Goal: Information Seeking & Learning: Learn about a topic

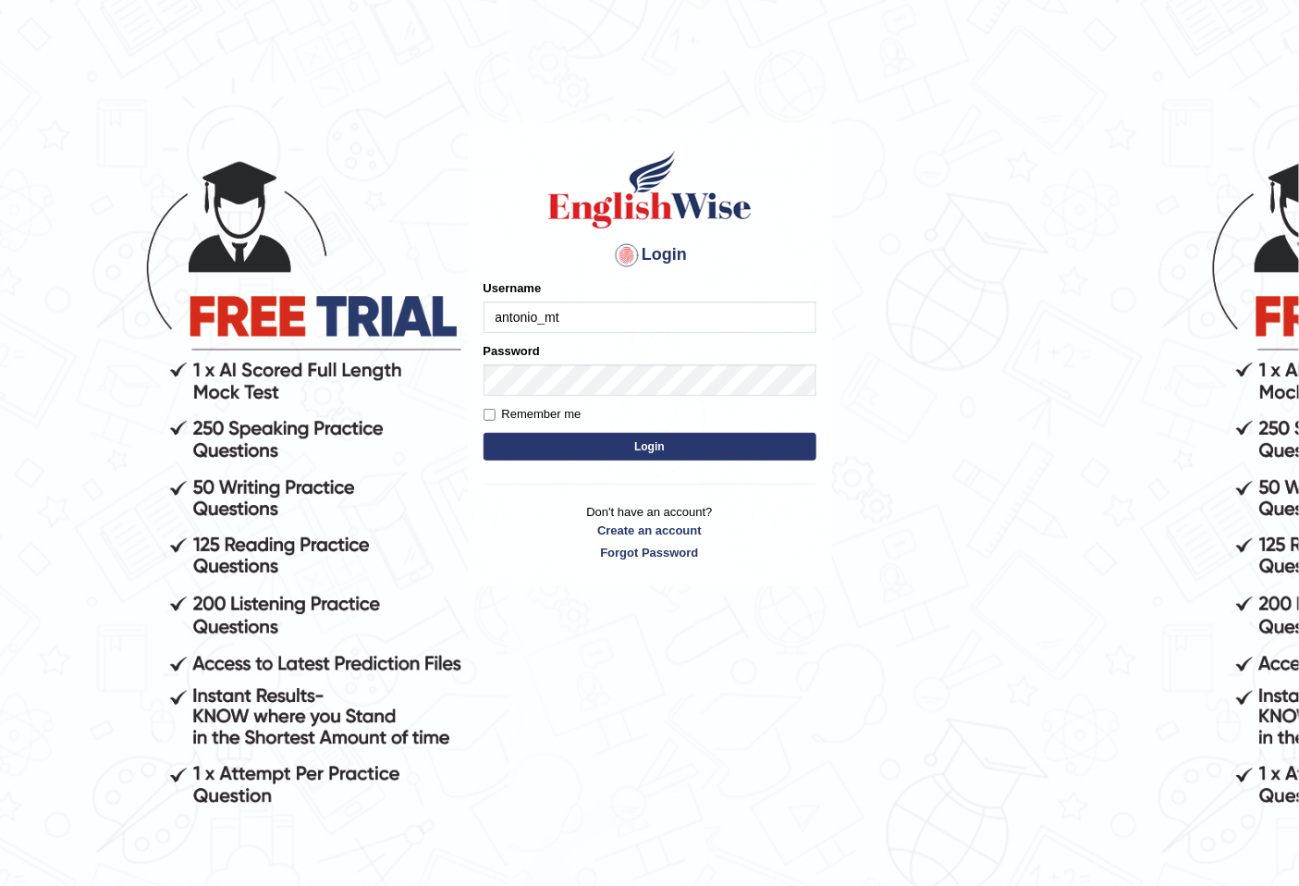
type input "antonio_mt"
click at [564, 459] on button "Login" at bounding box center [650, 447] width 333 height 28
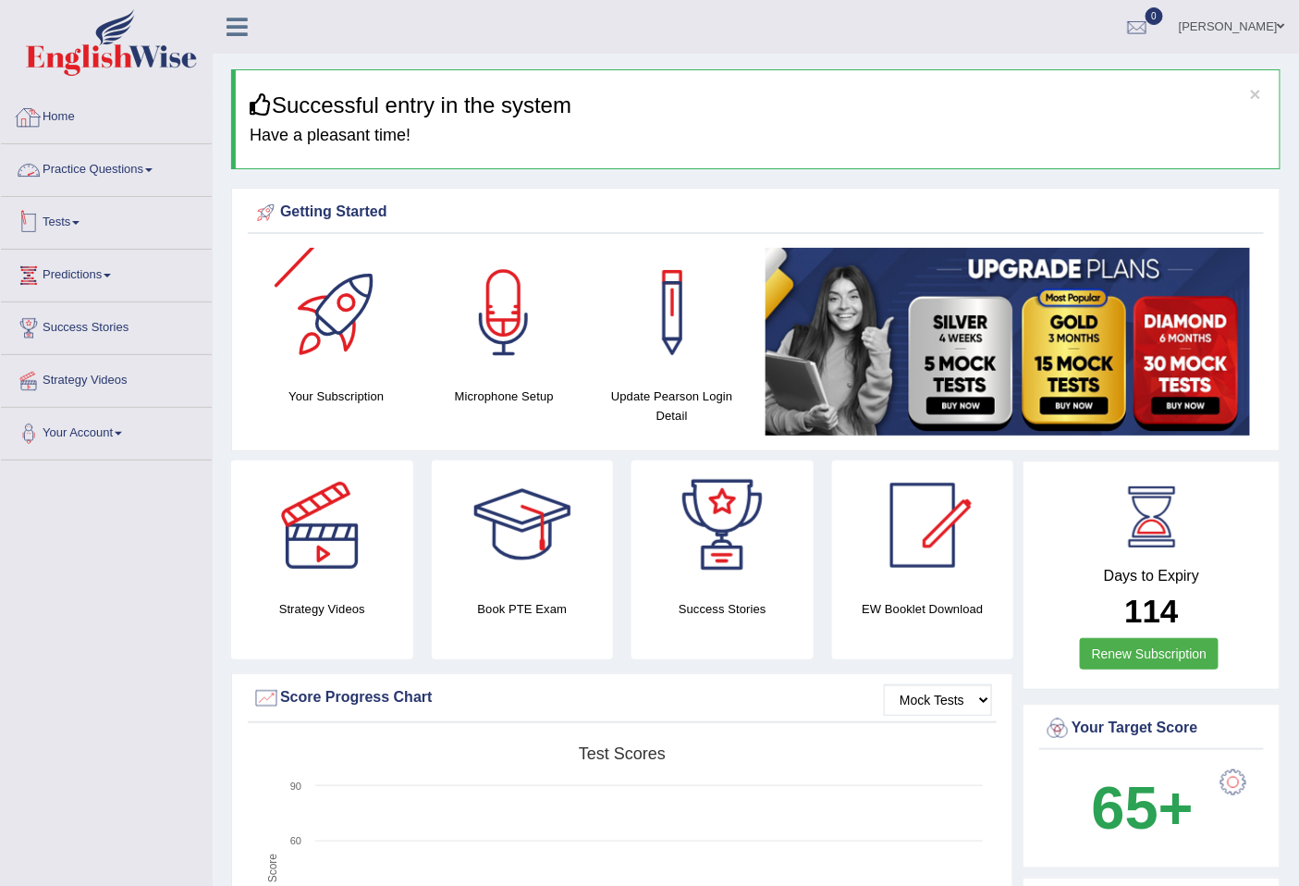
click at [130, 172] on link "Practice Questions" at bounding box center [106, 167] width 211 height 46
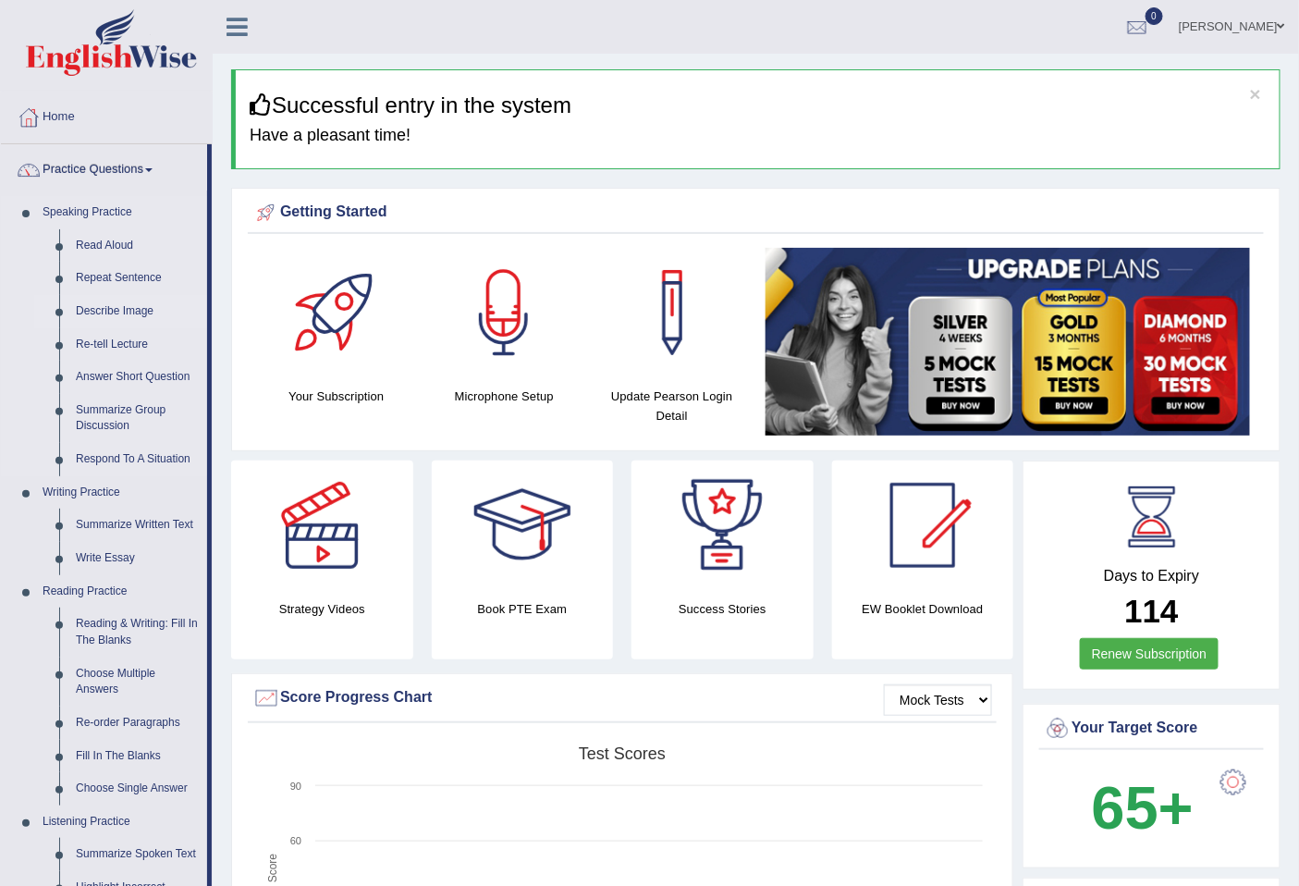
click at [122, 305] on link "Describe Image" at bounding box center [137, 311] width 140 height 33
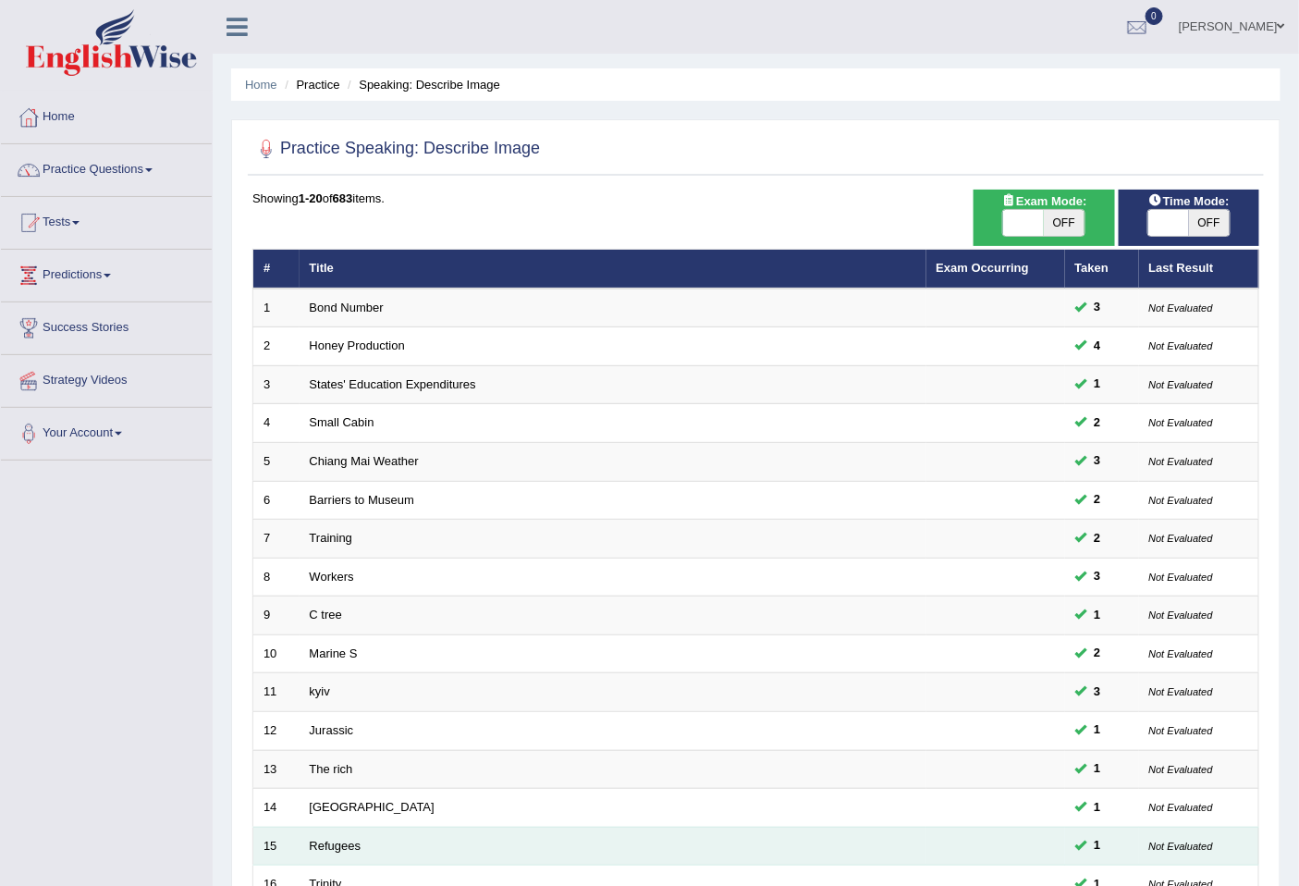
scroll to position [337, 0]
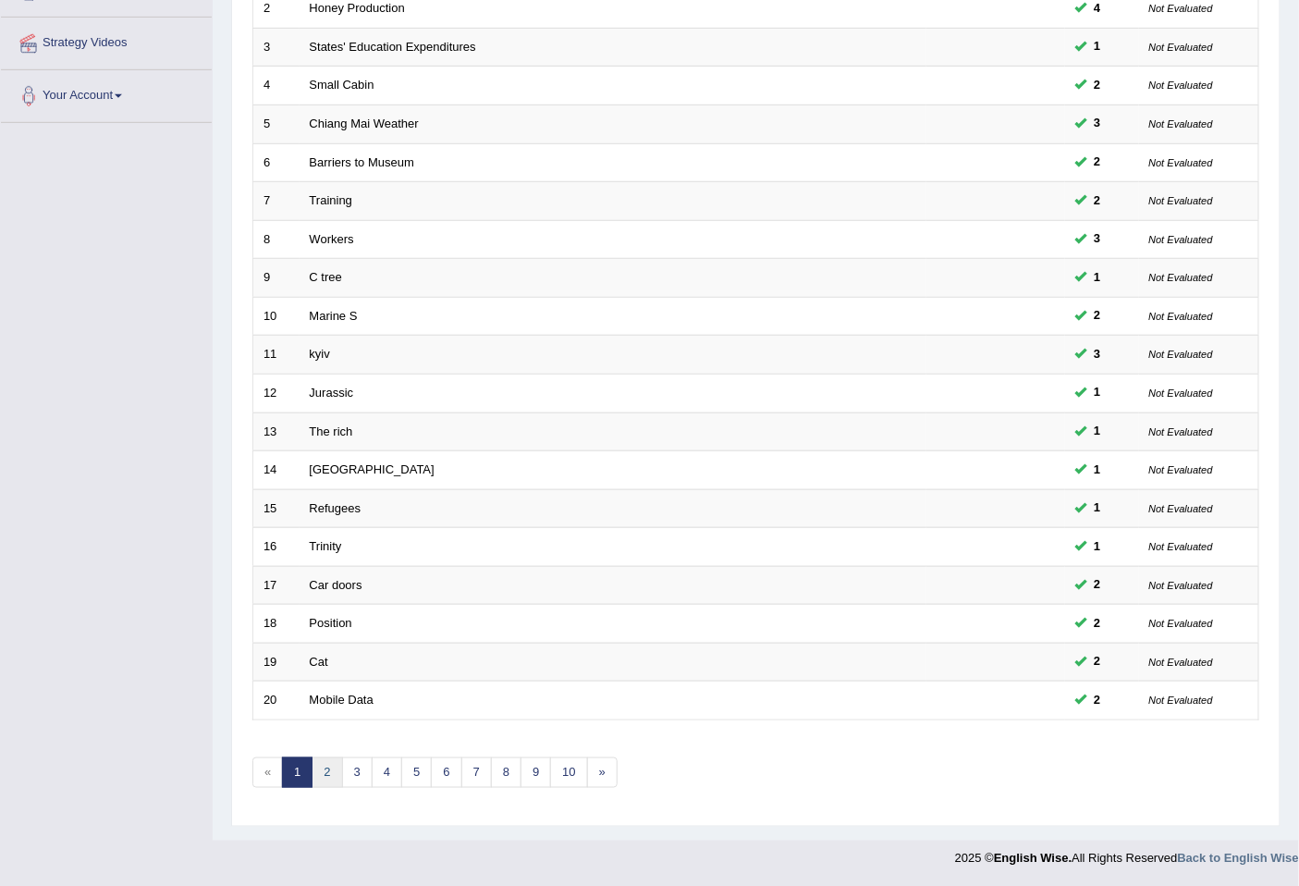
click at [325, 759] on link "2" at bounding box center [327, 772] width 31 height 31
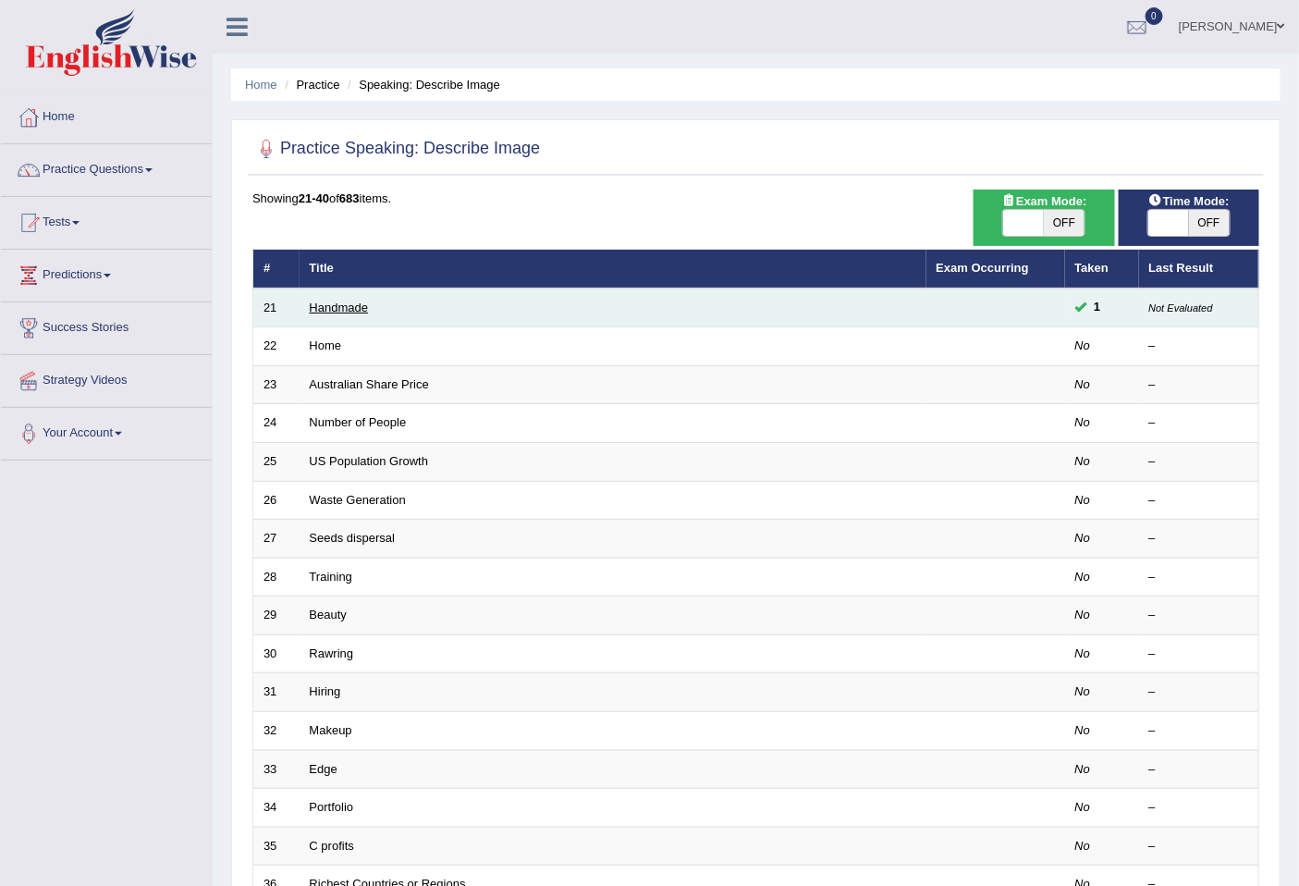
click at [349, 310] on link "Handmade" at bounding box center [339, 307] width 59 height 14
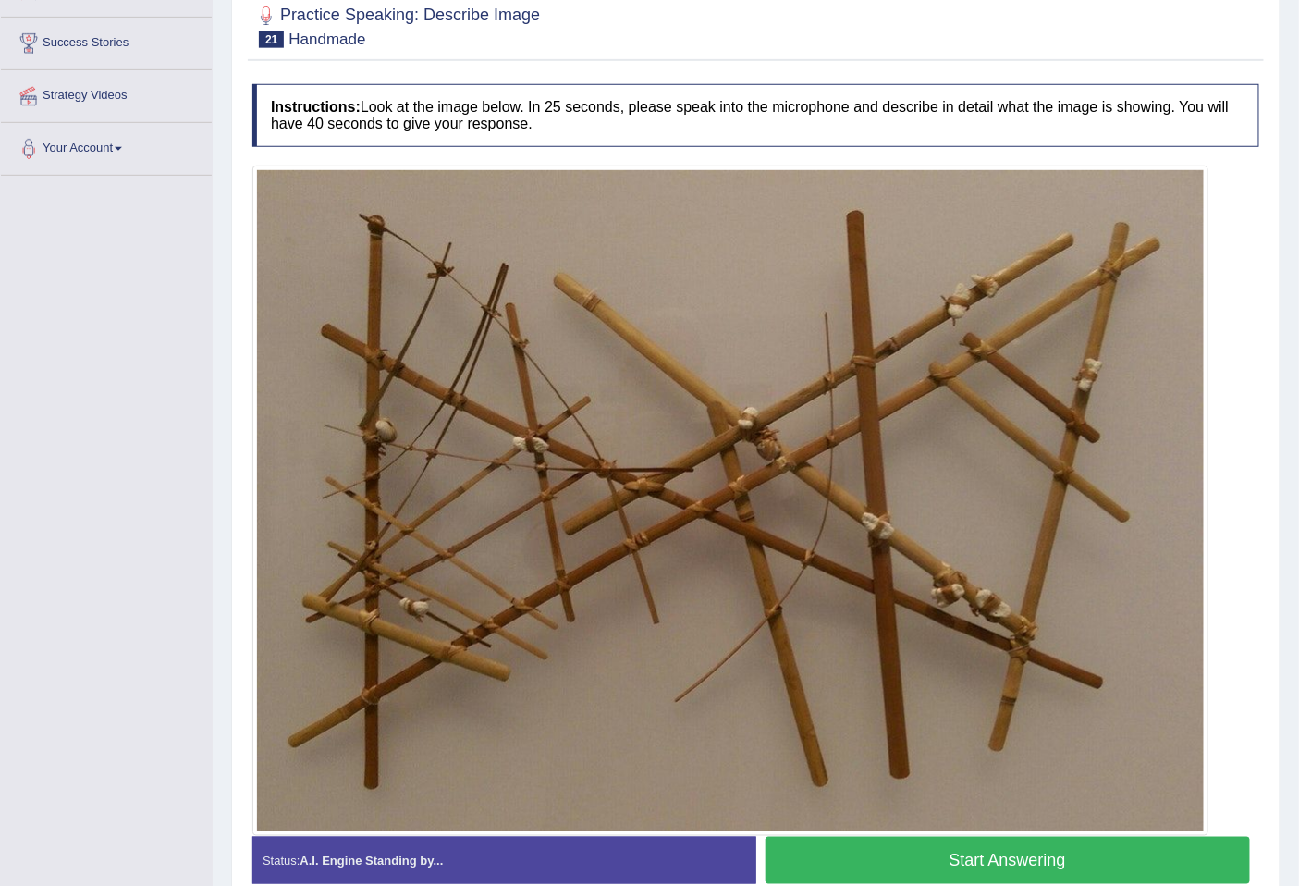
scroll to position [376, 0]
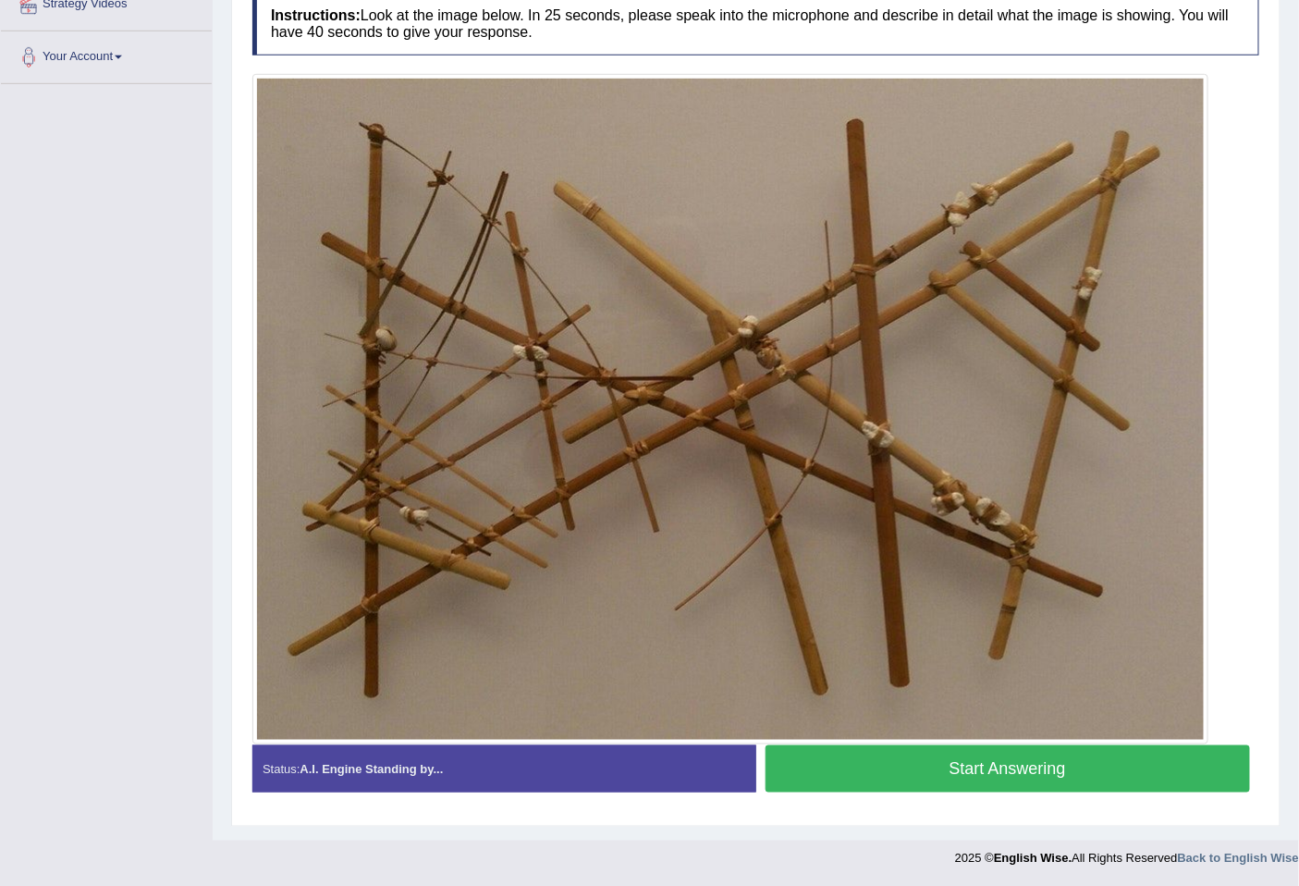
click at [1096, 773] on button "Start Answering" at bounding box center [1008, 768] width 485 height 47
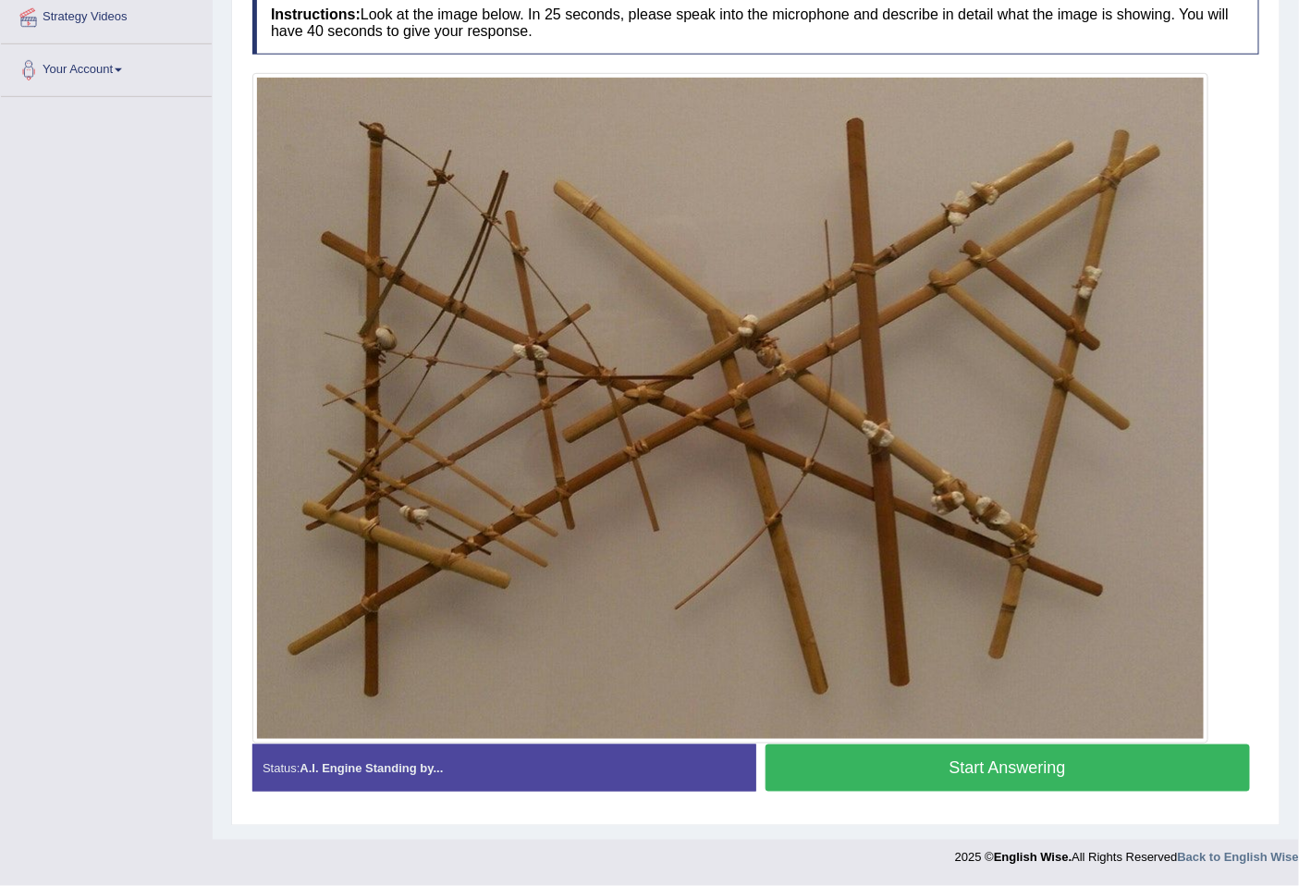
scroll to position [362, 0]
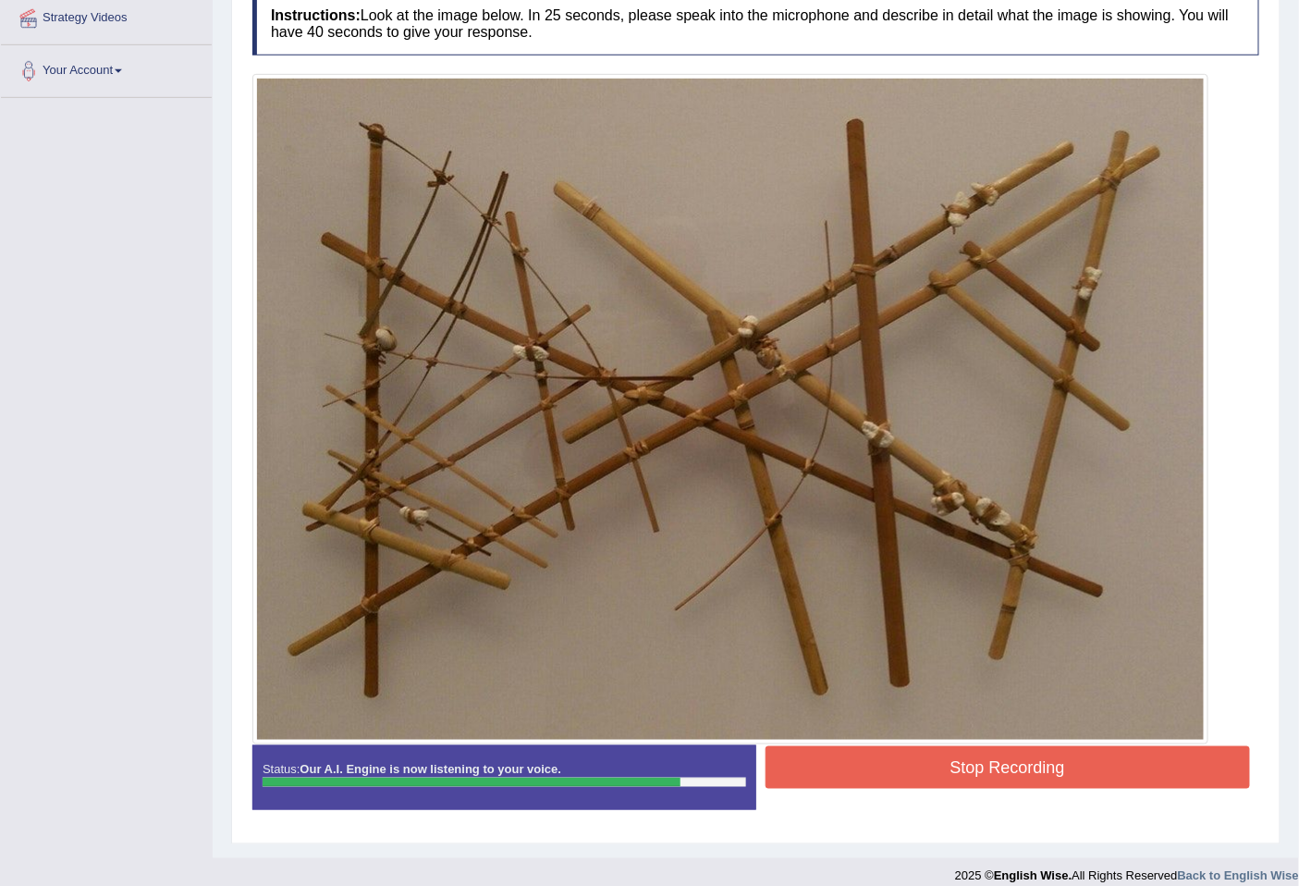
click at [1034, 758] on button "Stop Recording" at bounding box center [1008, 767] width 485 height 43
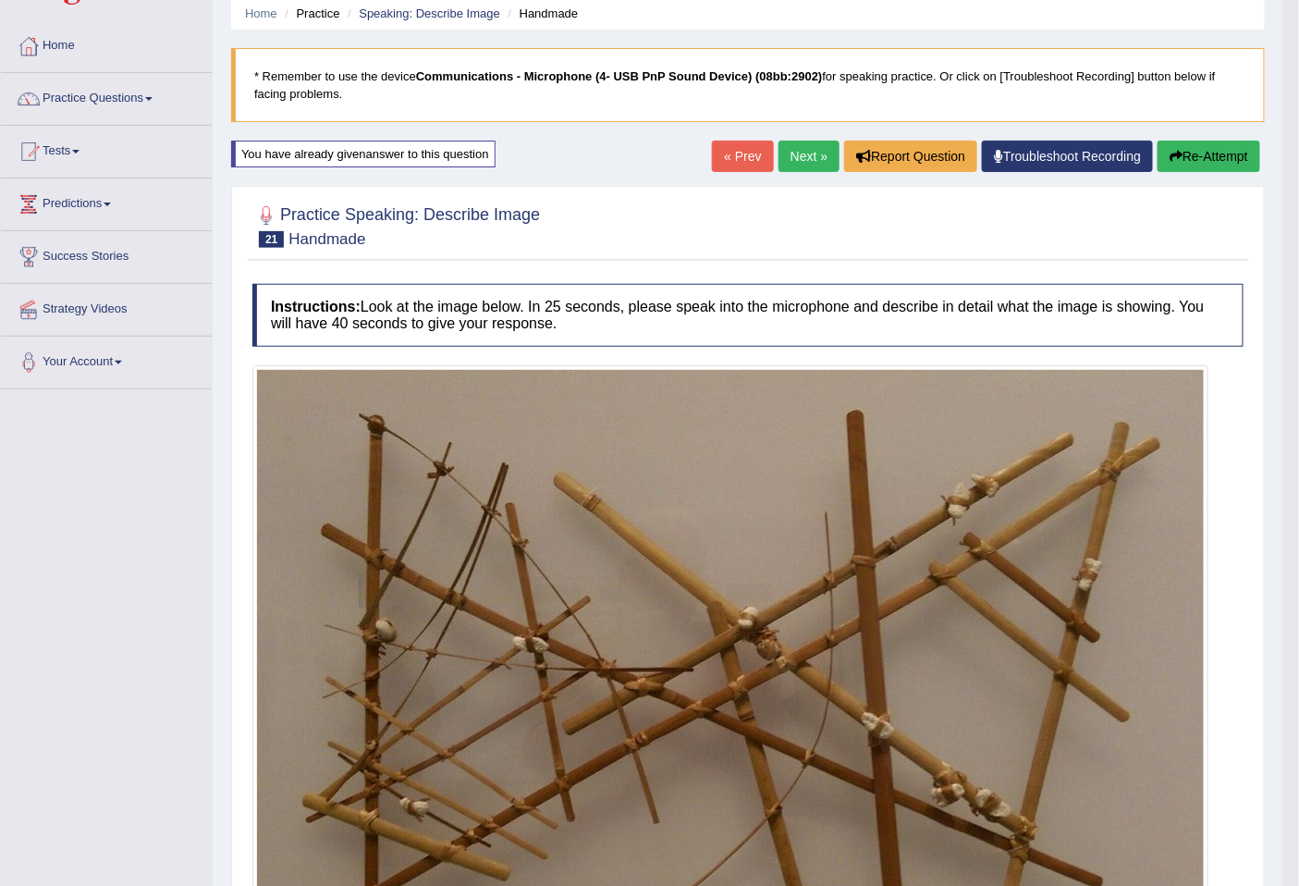
scroll to position [0, 0]
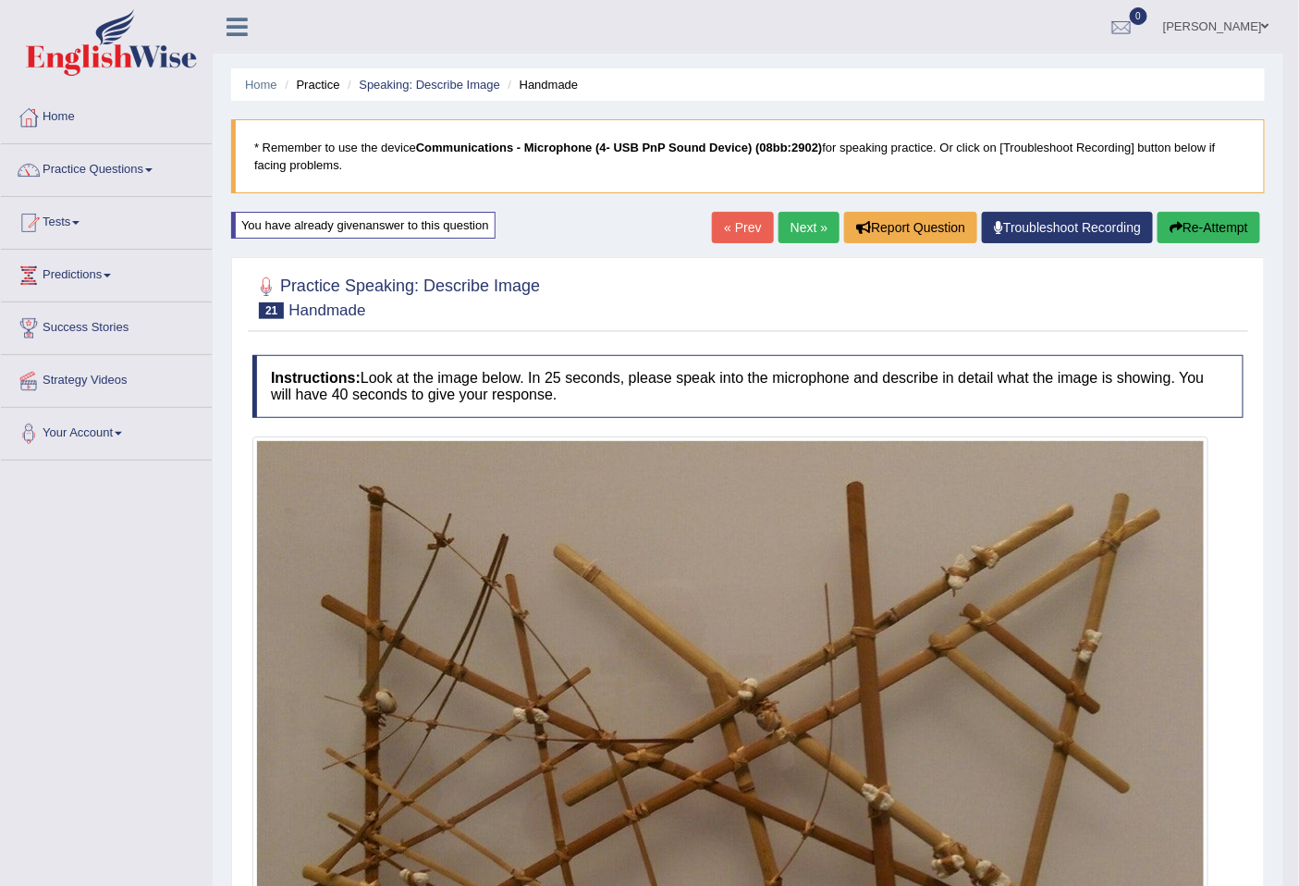
click at [779, 212] on link "Next »" at bounding box center [808, 227] width 61 height 31
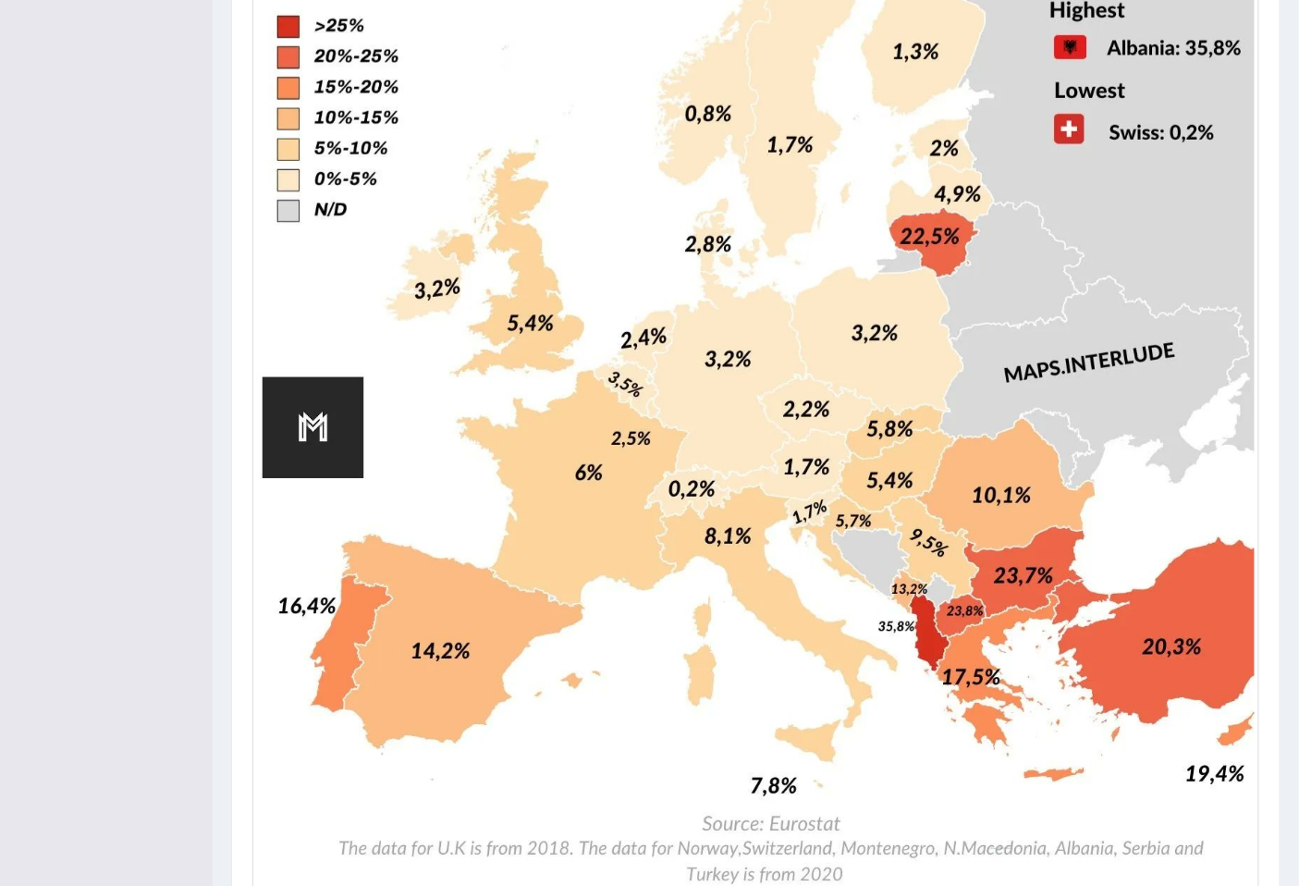
scroll to position [958, 0]
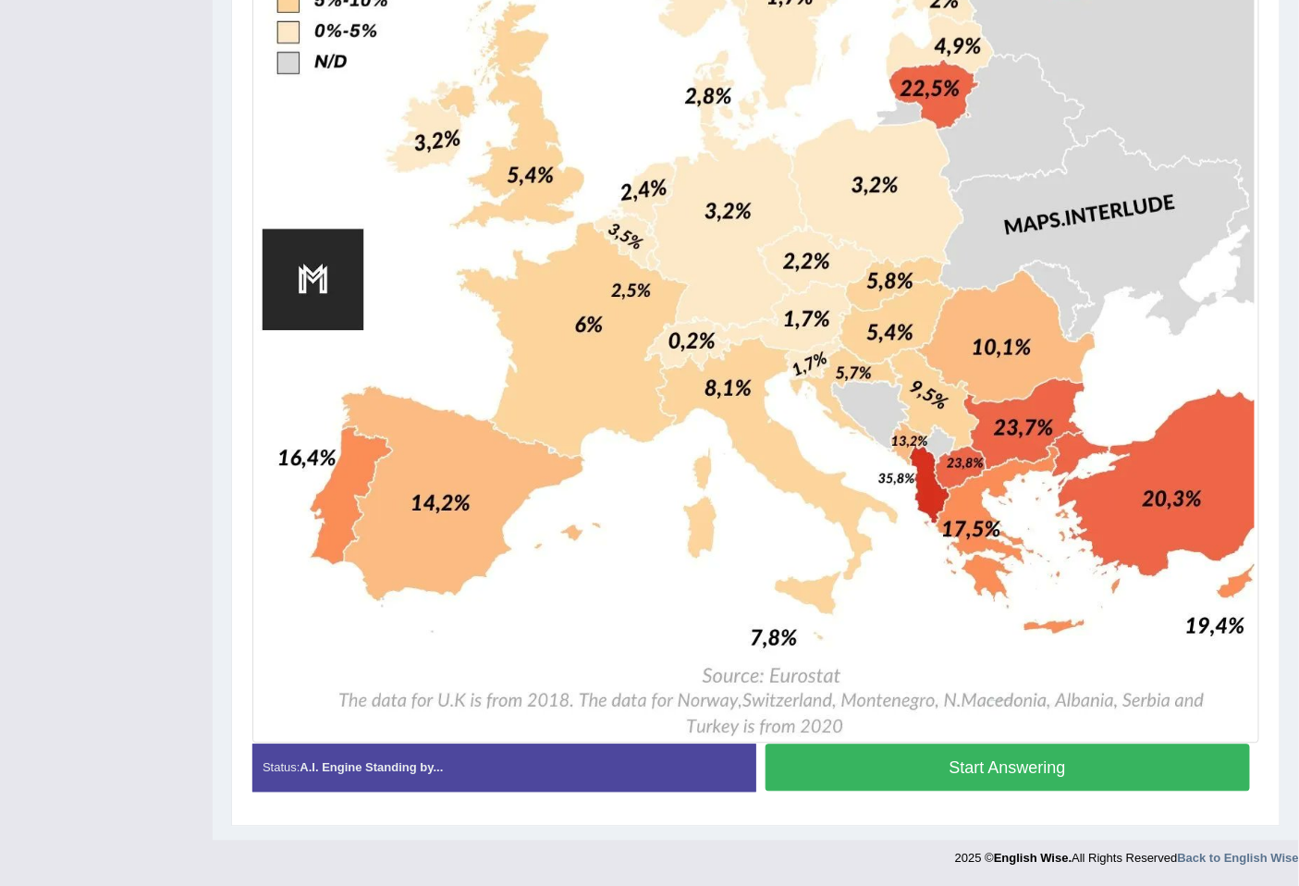
click at [932, 768] on button "Start Answering" at bounding box center [1008, 767] width 485 height 47
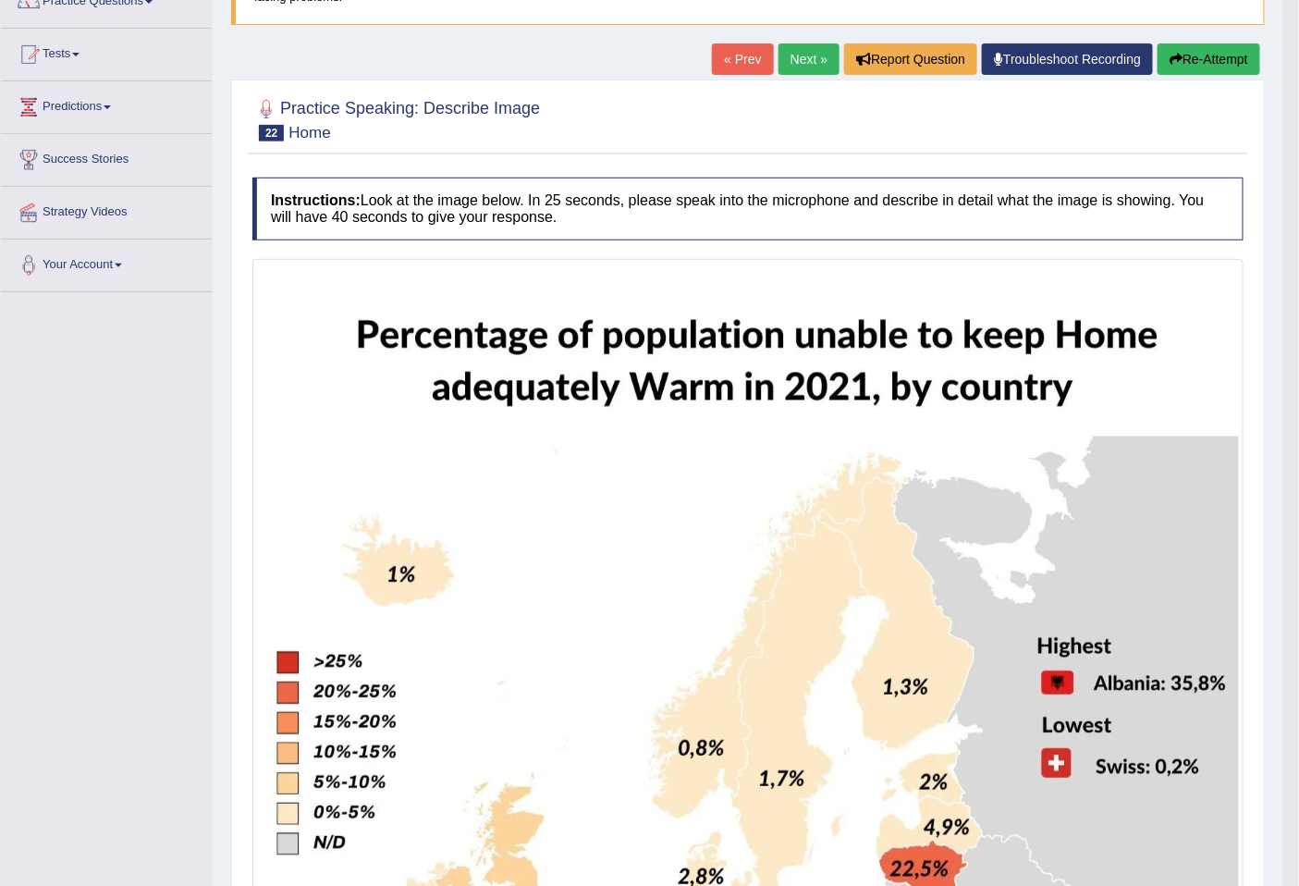
scroll to position [0, 0]
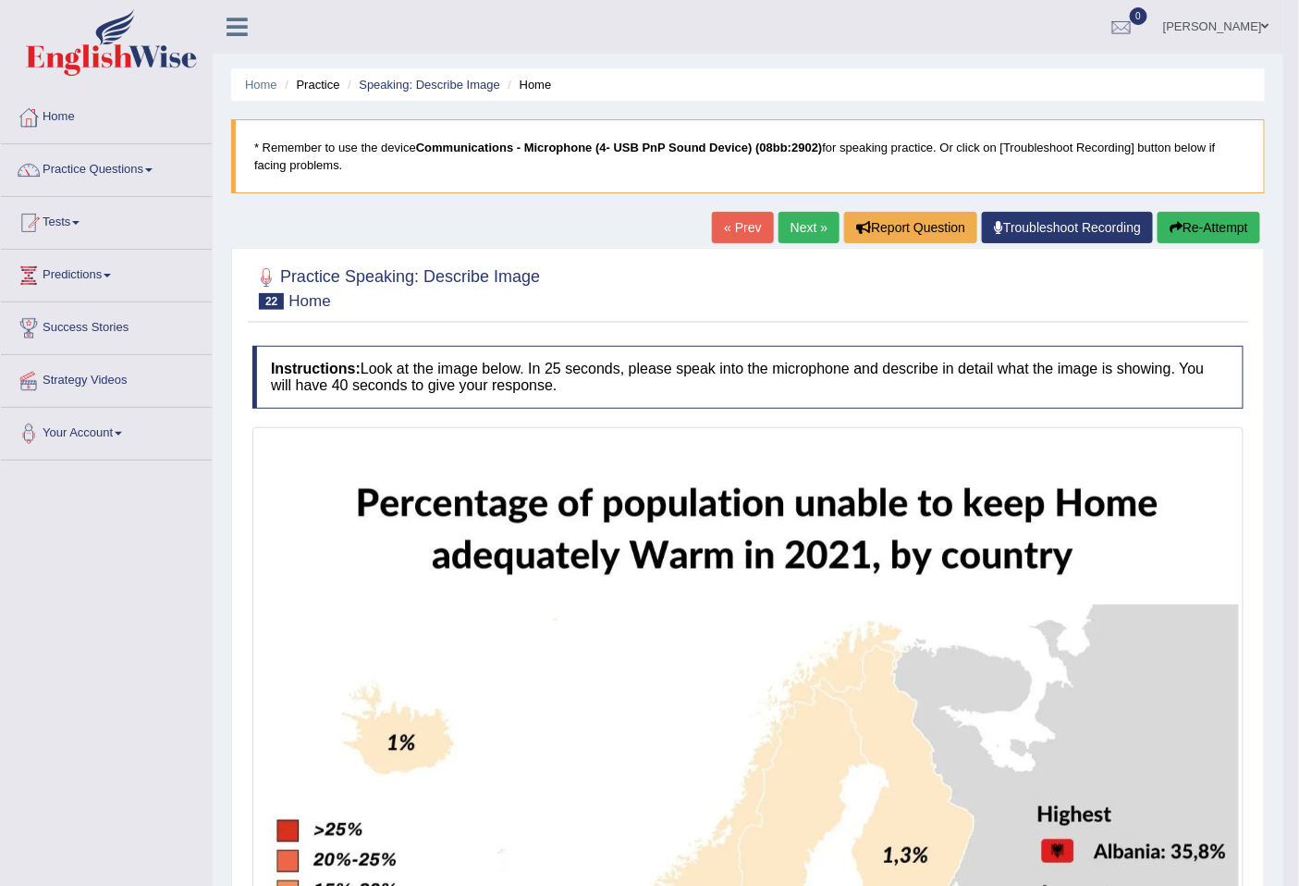
click at [811, 229] on link "Next »" at bounding box center [808, 227] width 61 height 31
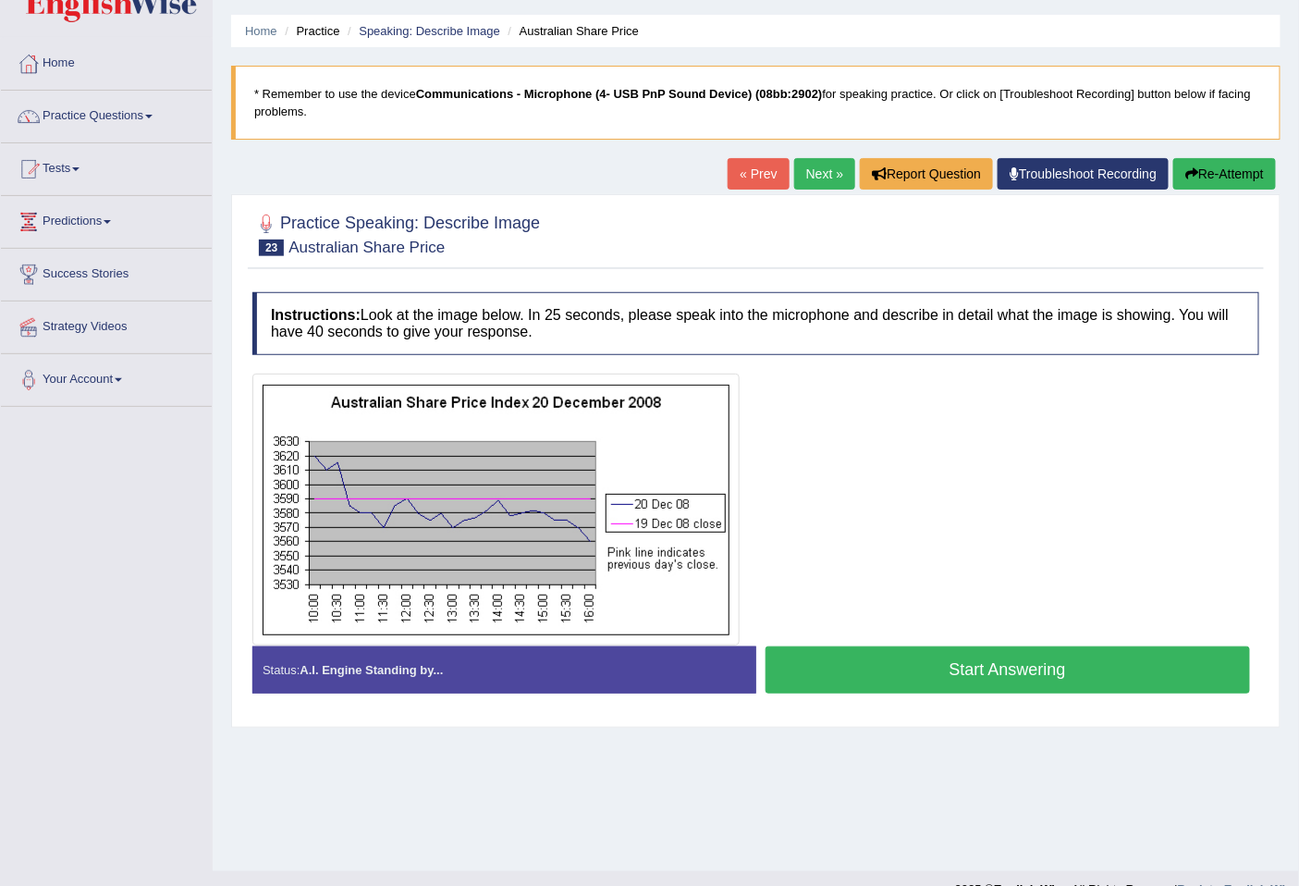
scroll to position [84, 0]
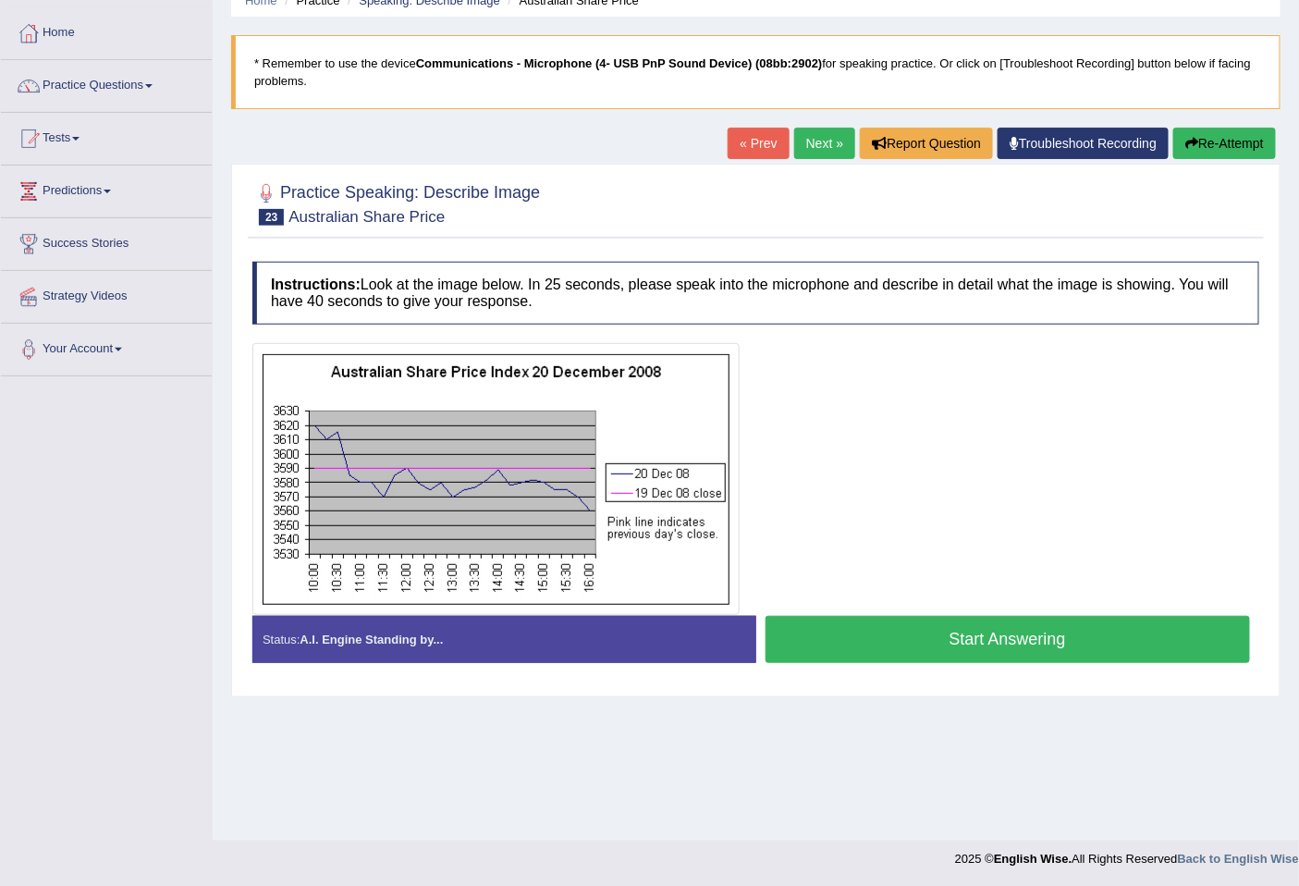
click at [978, 626] on button "Start Answering" at bounding box center [1008, 639] width 485 height 47
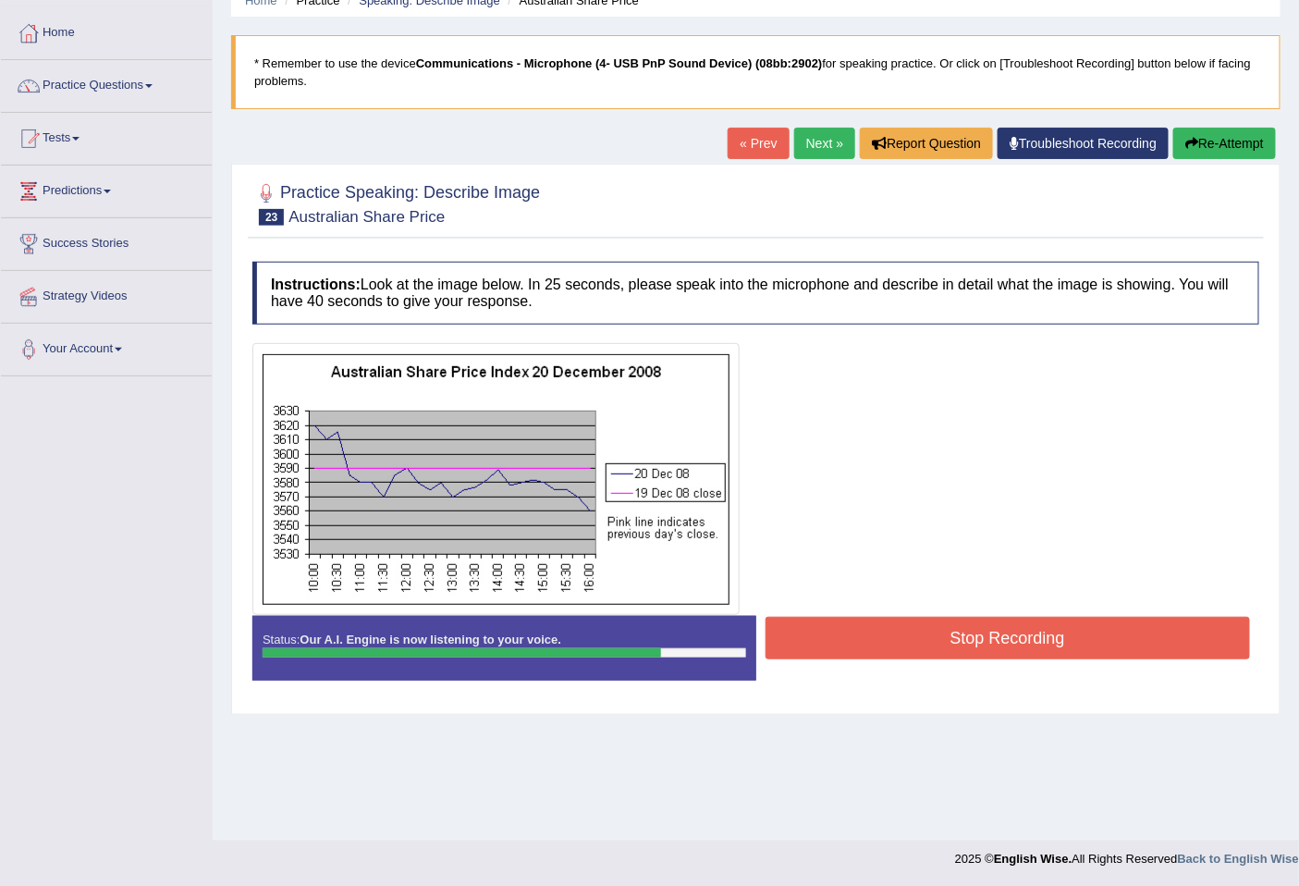
click at [978, 642] on button "Stop Recording" at bounding box center [1008, 638] width 485 height 43
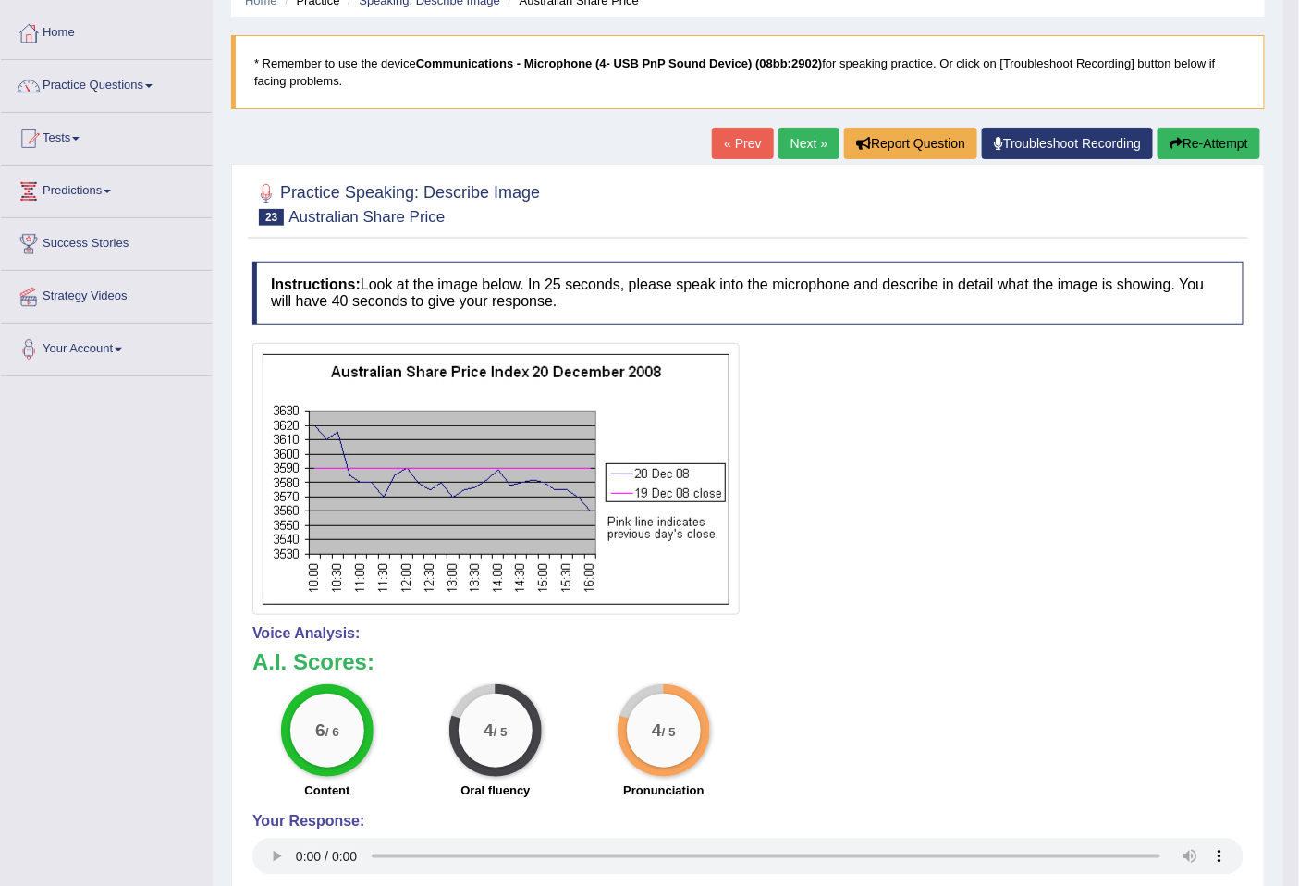
click at [780, 130] on link "Next »" at bounding box center [808, 143] width 61 height 31
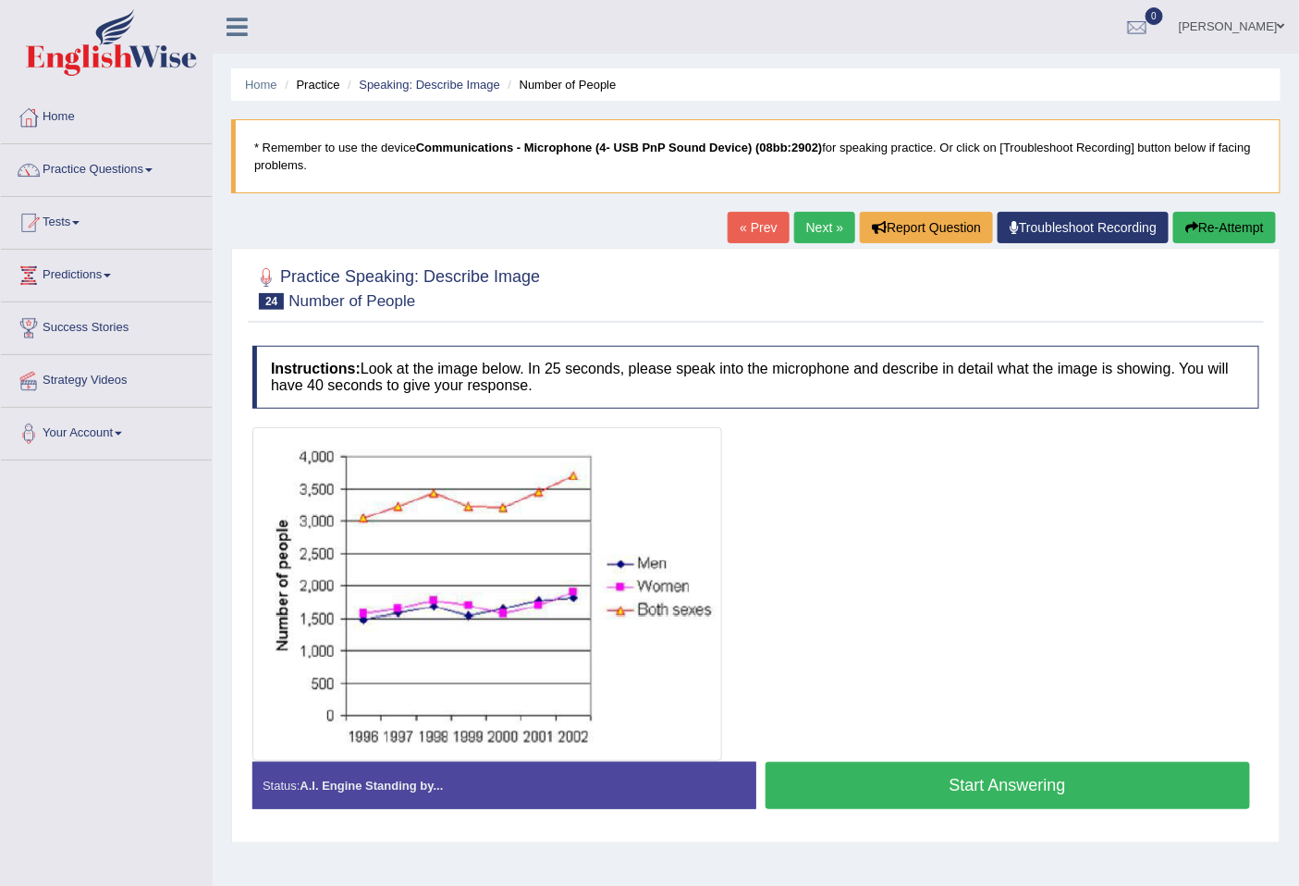
click at [1027, 778] on button "Start Answering" at bounding box center [1008, 785] width 485 height 47
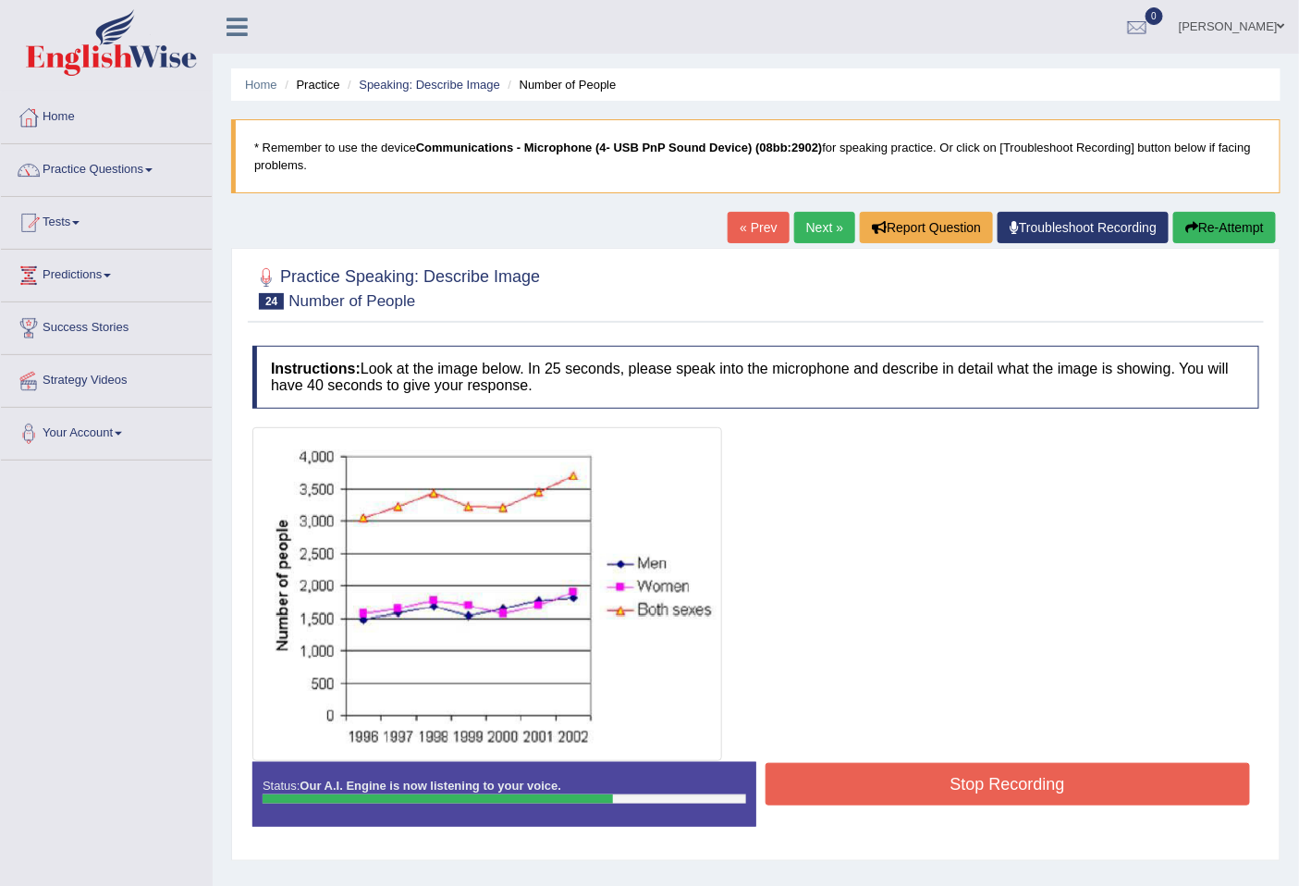
click at [1005, 792] on button "Stop Recording" at bounding box center [1008, 784] width 485 height 43
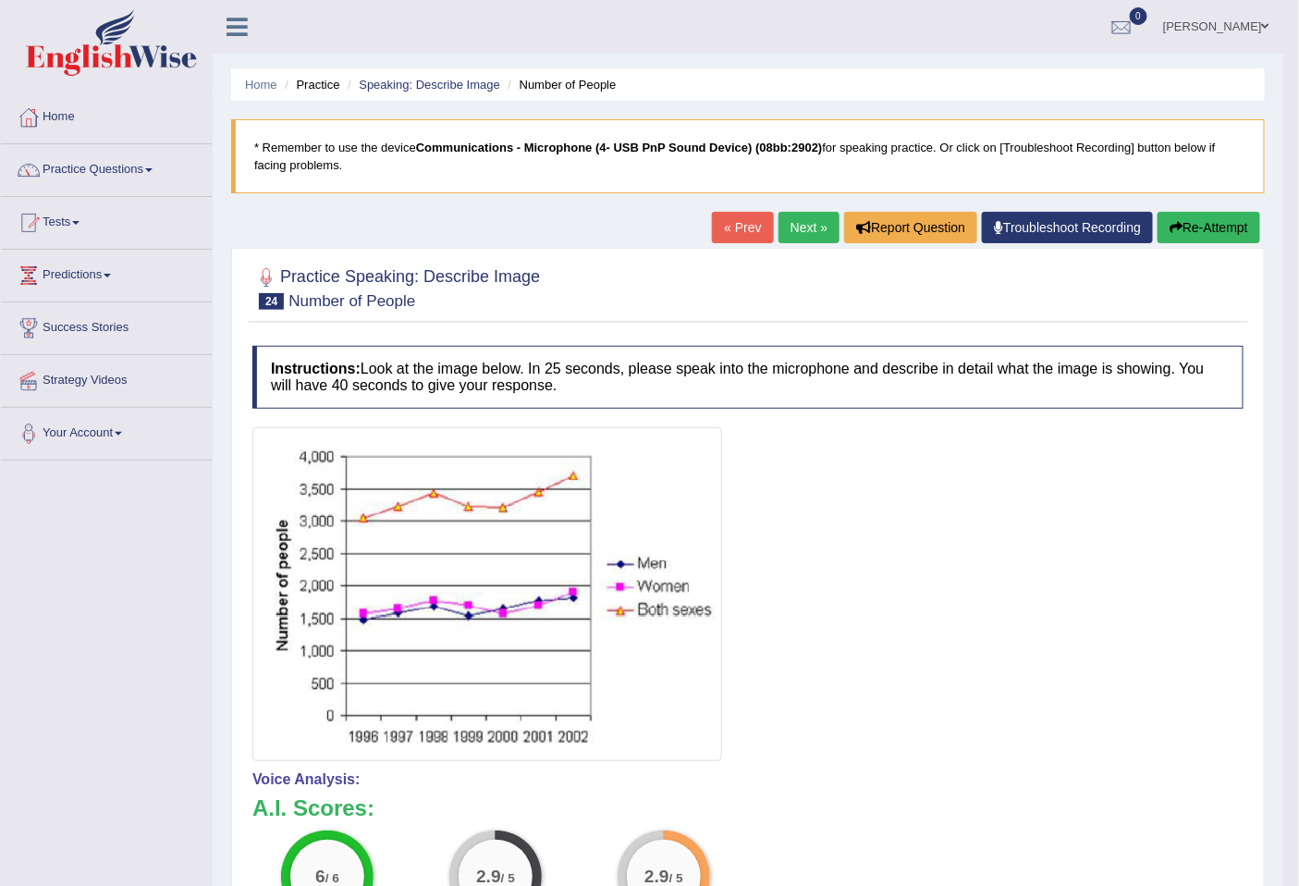
click at [784, 227] on link "Next »" at bounding box center [808, 227] width 61 height 31
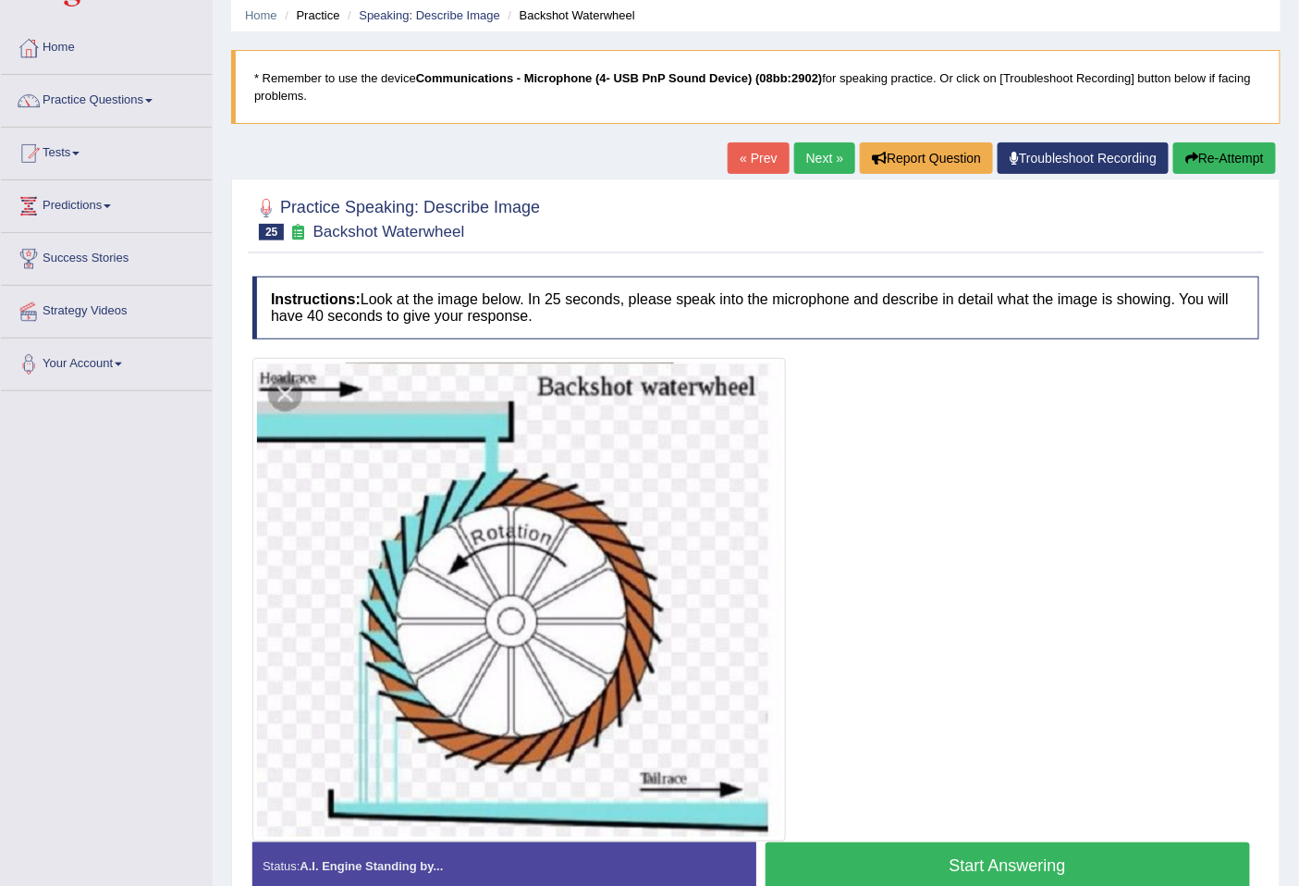
scroll to position [166, 0]
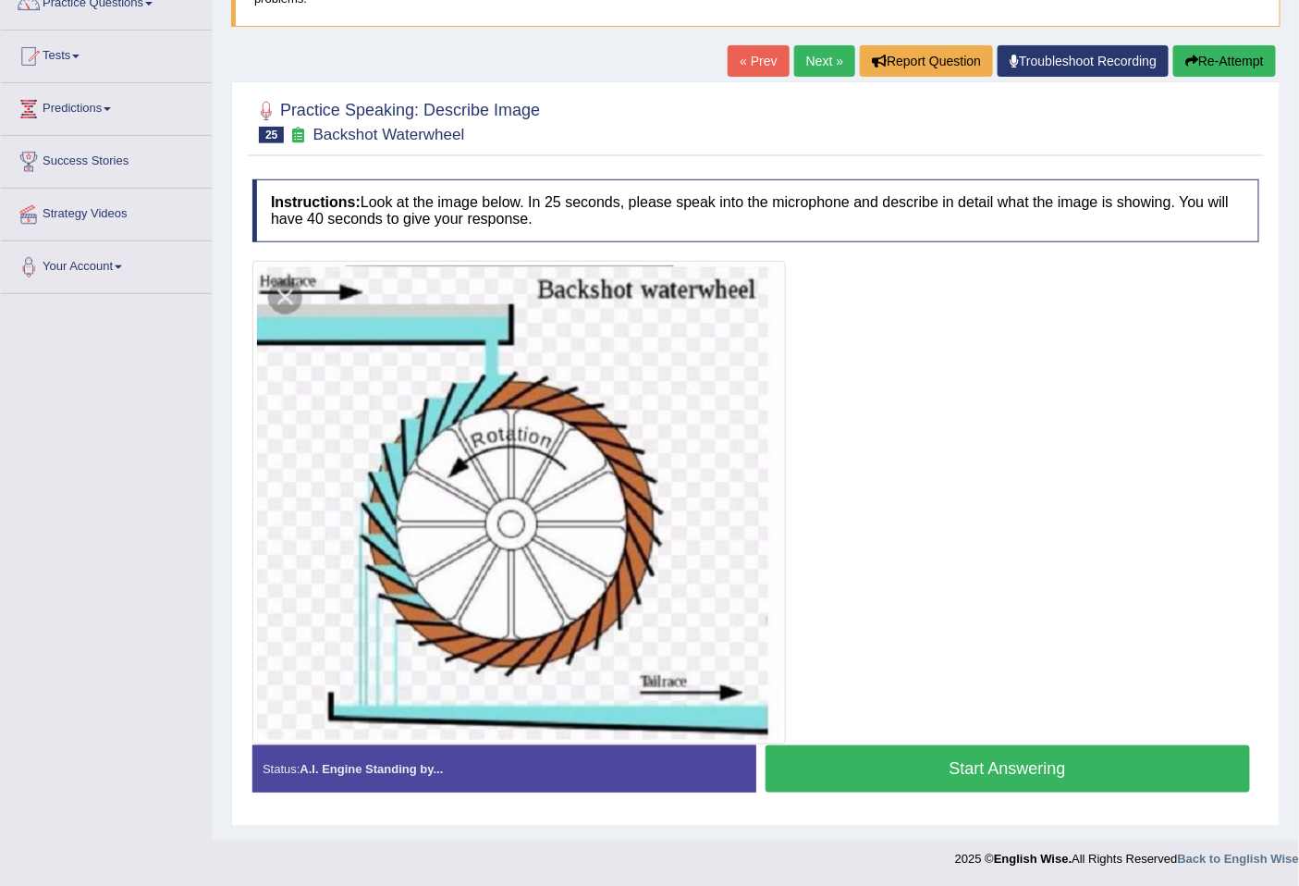
click at [993, 778] on button "Start Answering" at bounding box center [1008, 768] width 485 height 47
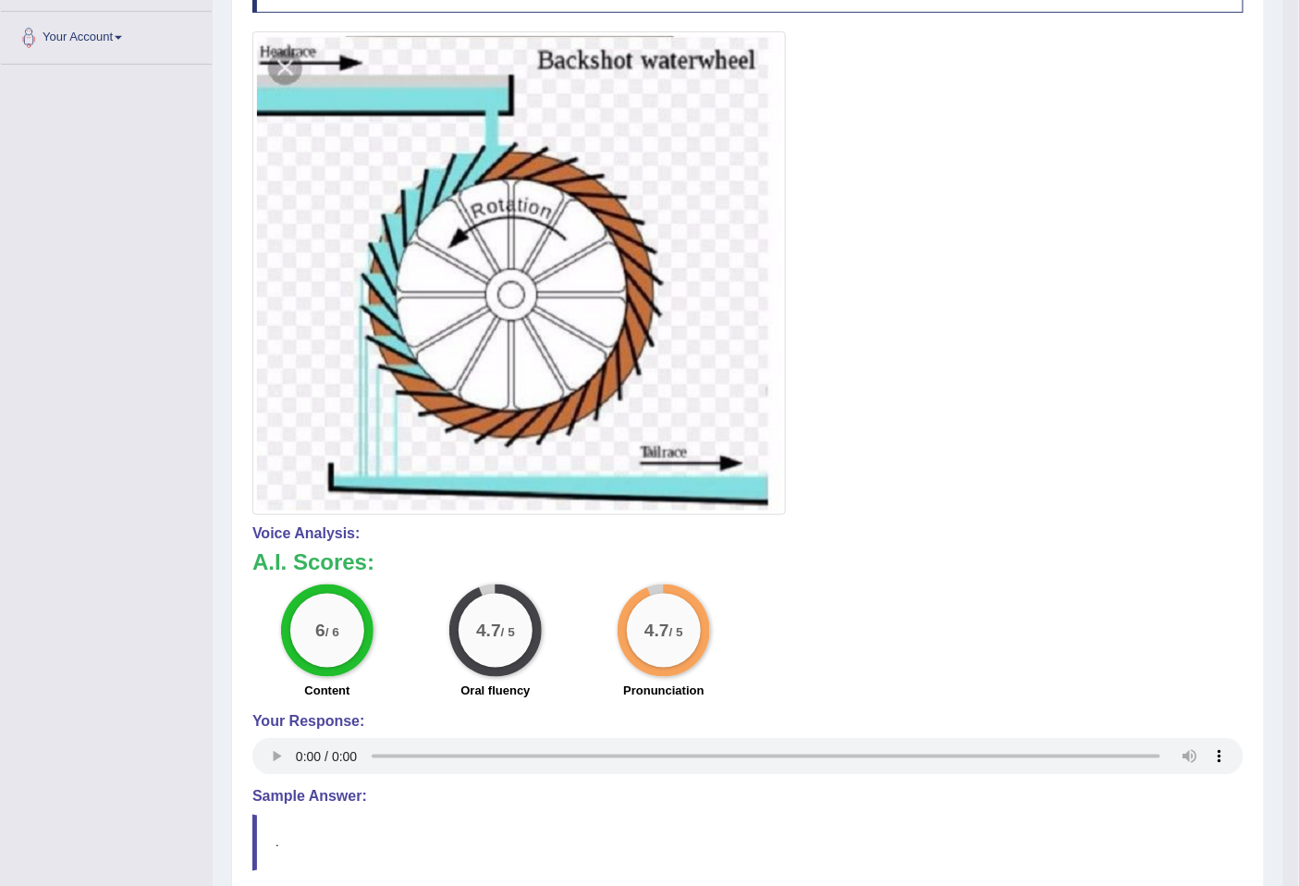
scroll to position [0, 0]
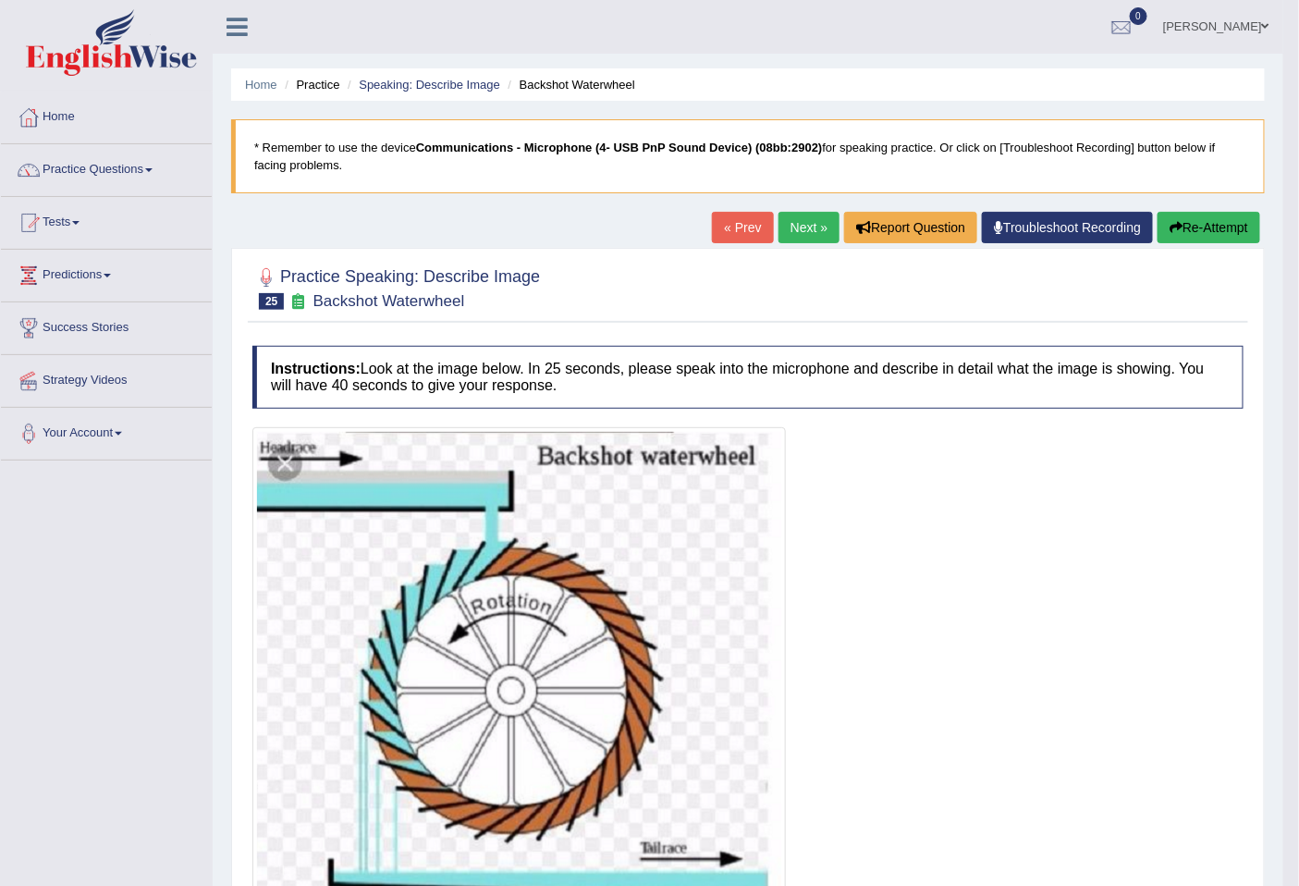
click at [790, 235] on link "Next »" at bounding box center [808, 227] width 61 height 31
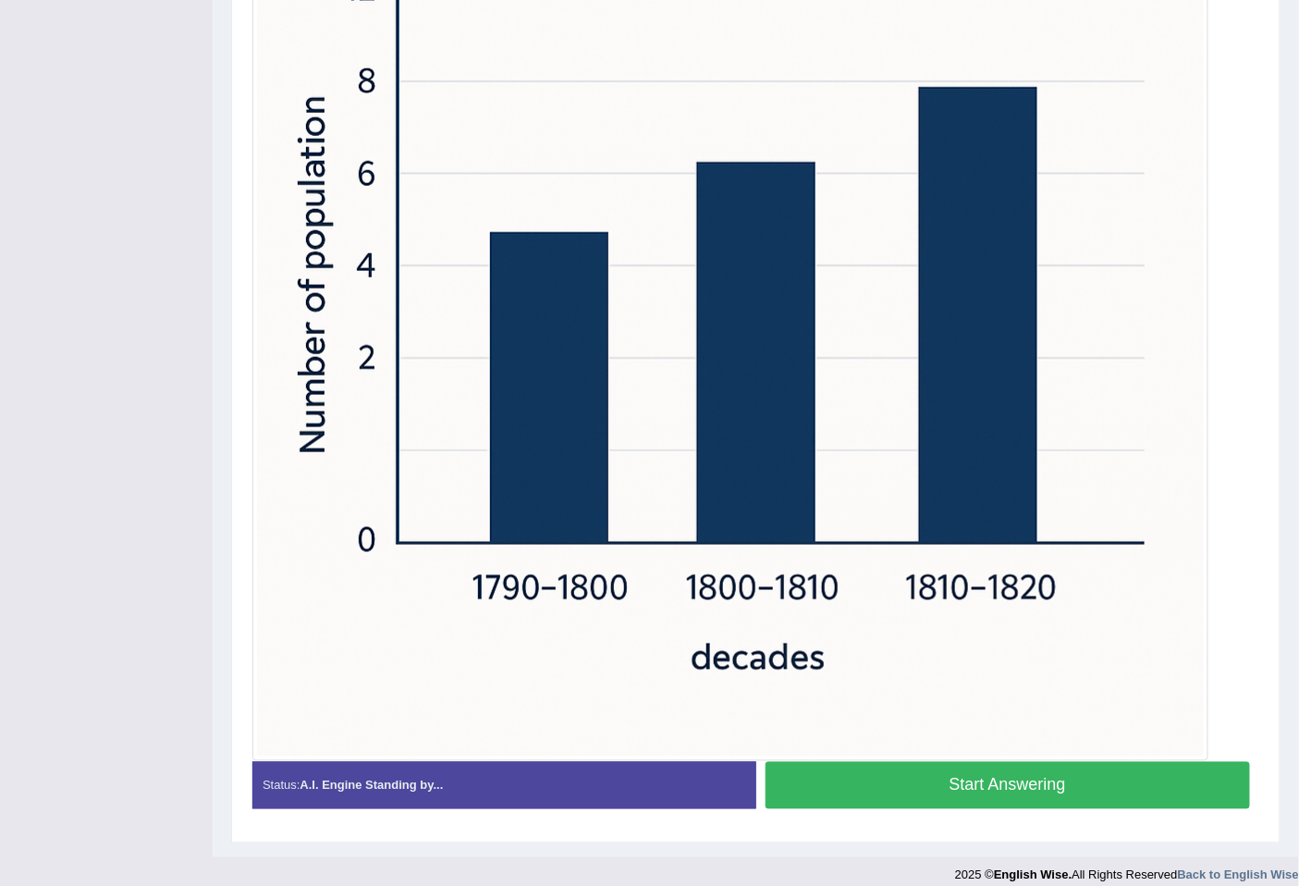
scroll to position [639, 0]
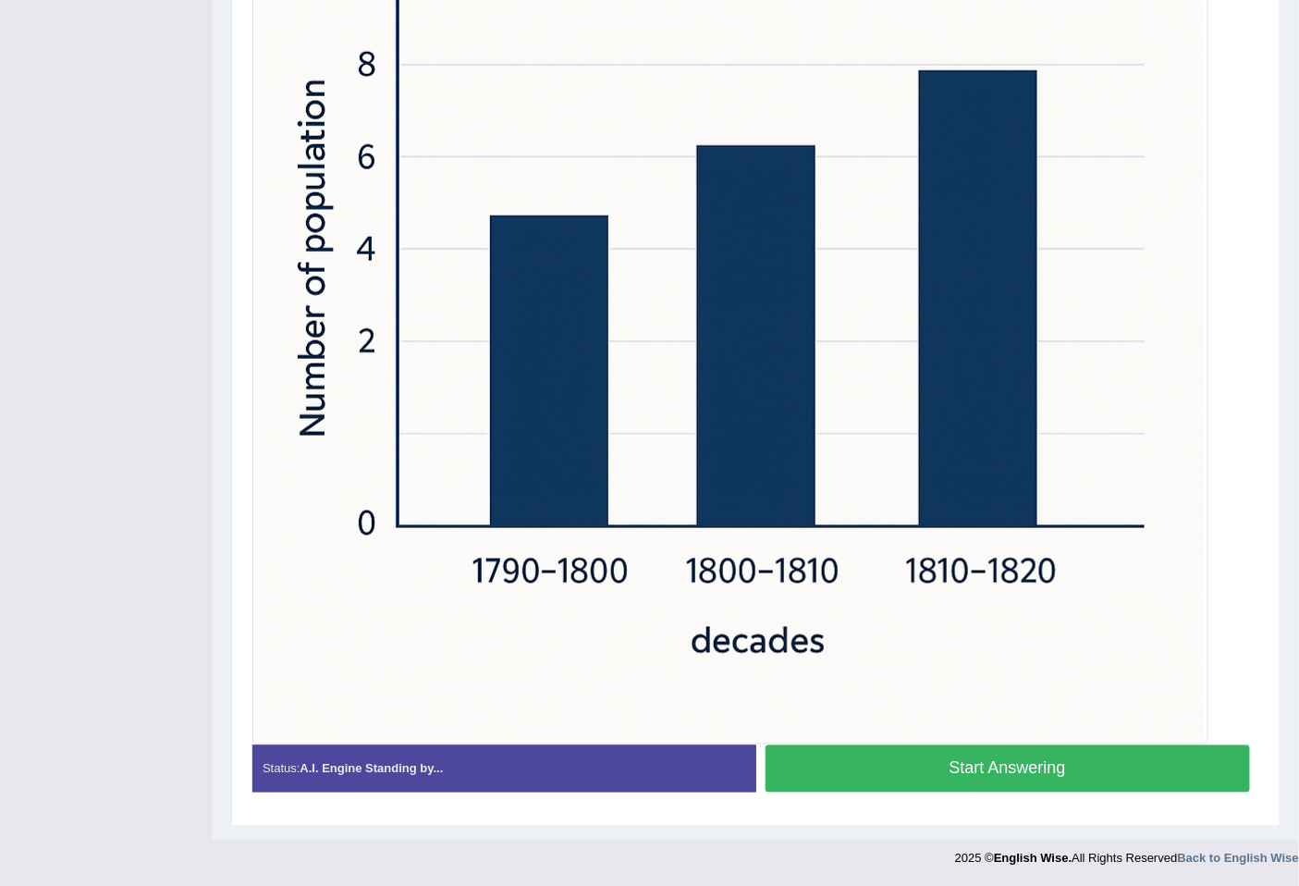
click at [943, 777] on button "Start Answering" at bounding box center [1008, 768] width 485 height 47
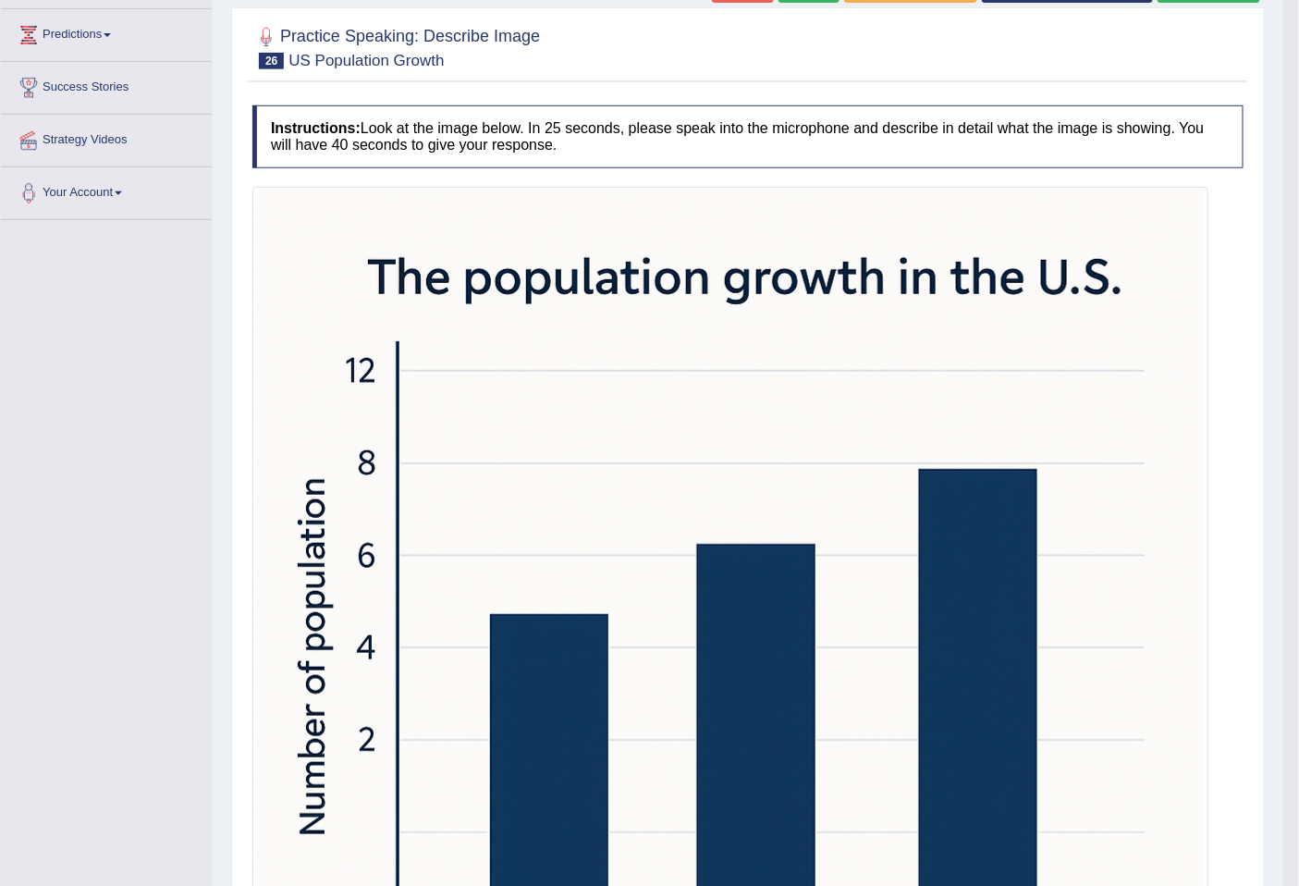
scroll to position [0, 0]
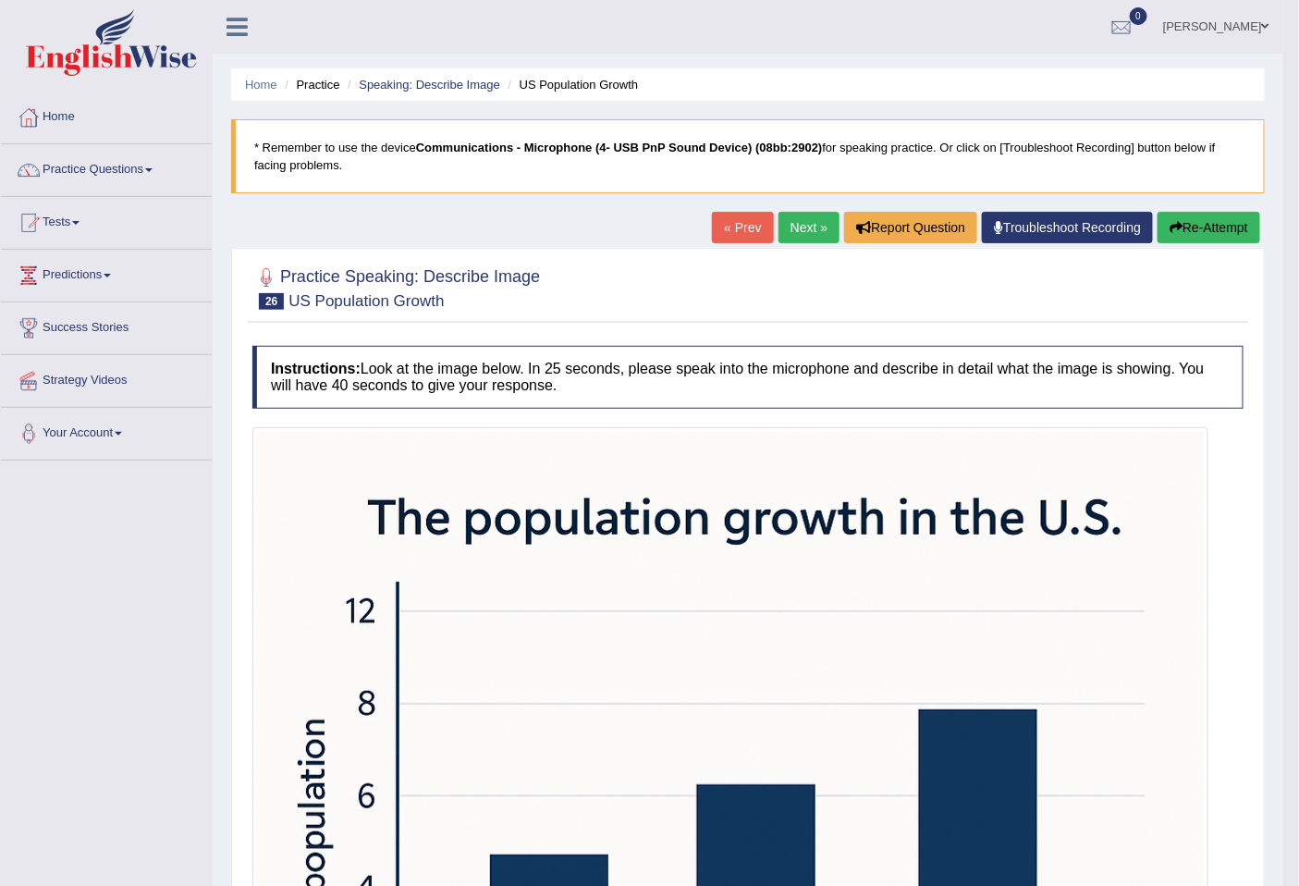
click at [809, 213] on link "Next »" at bounding box center [808, 227] width 61 height 31
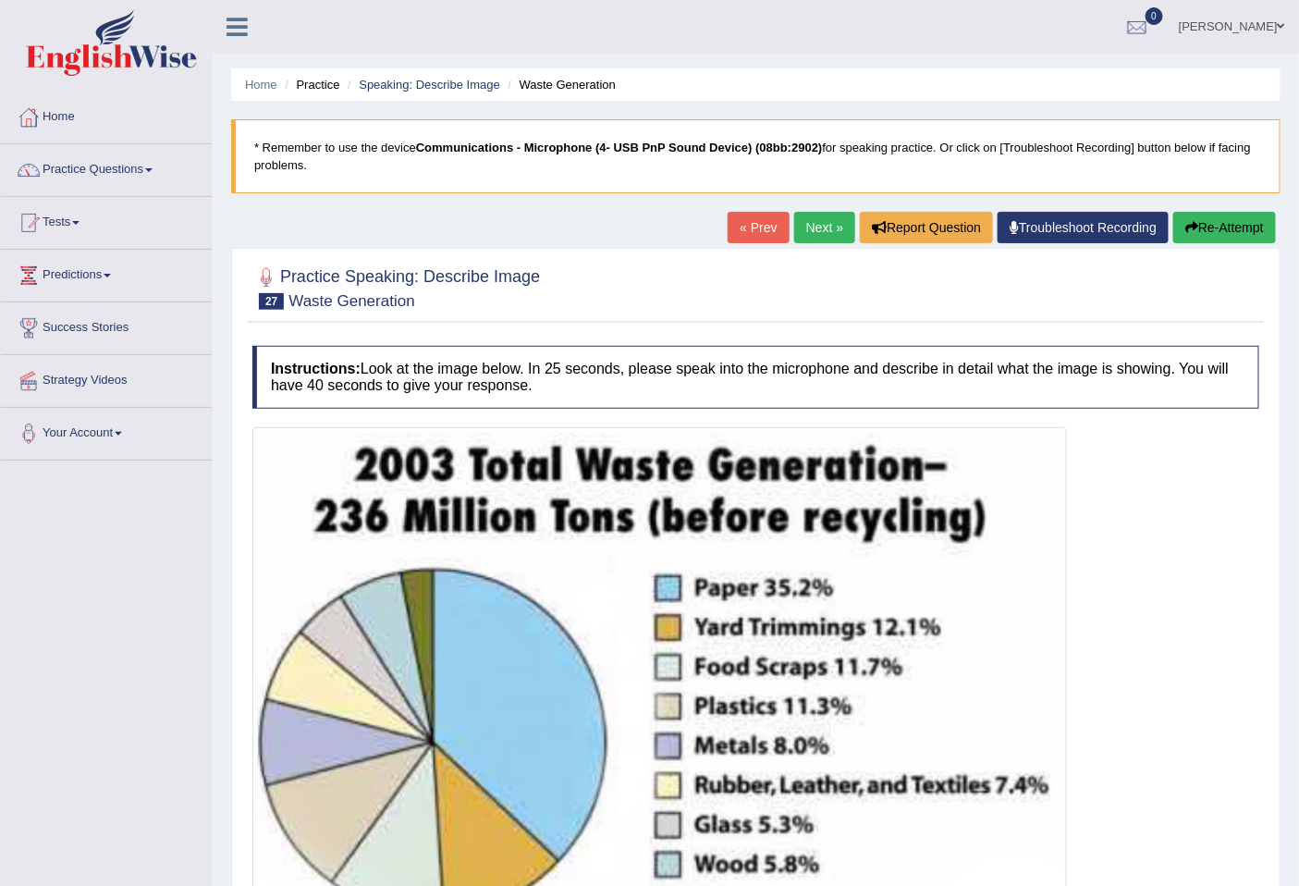
scroll to position [192, 0]
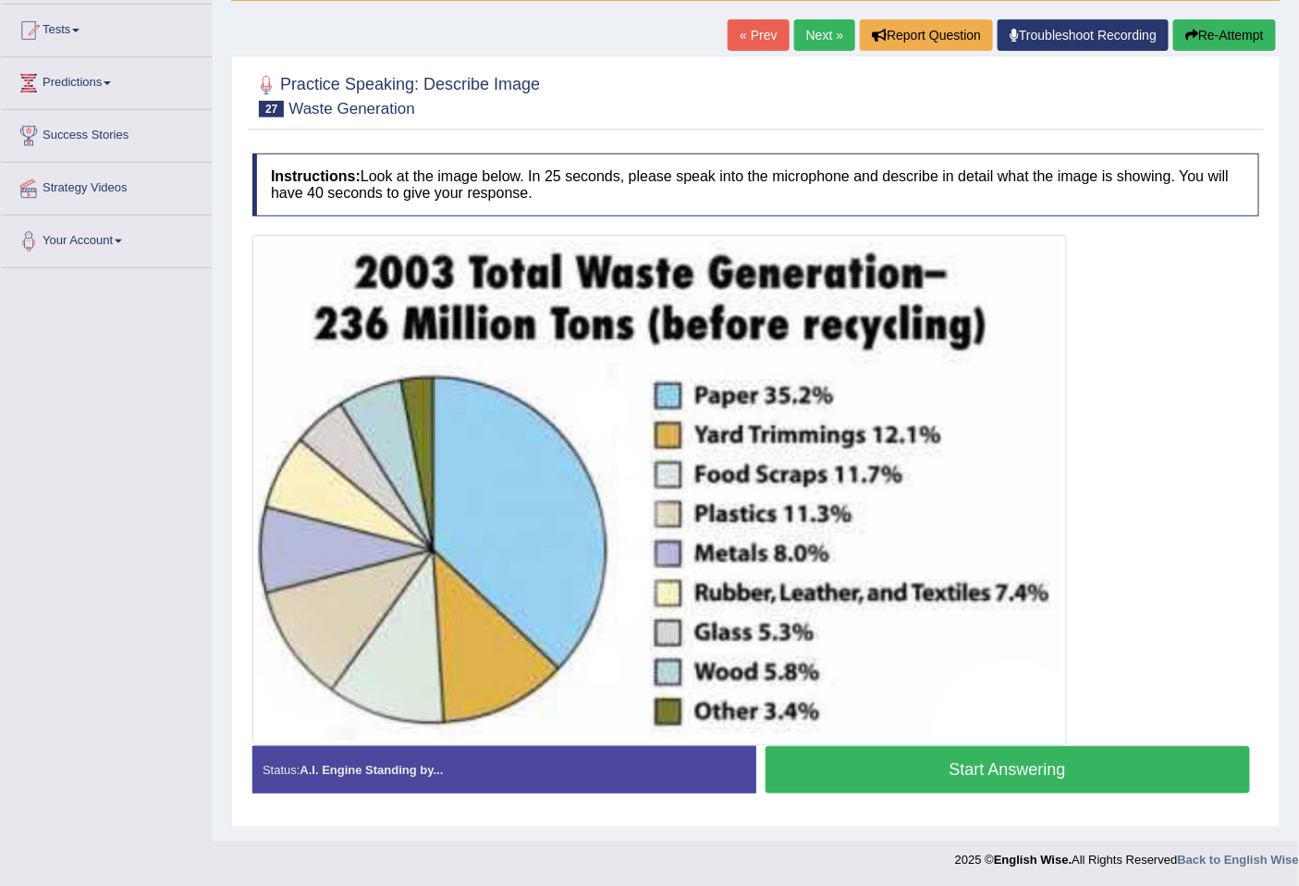
click at [986, 769] on button "Start Answering" at bounding box center [1008, 769] width 485 height 47
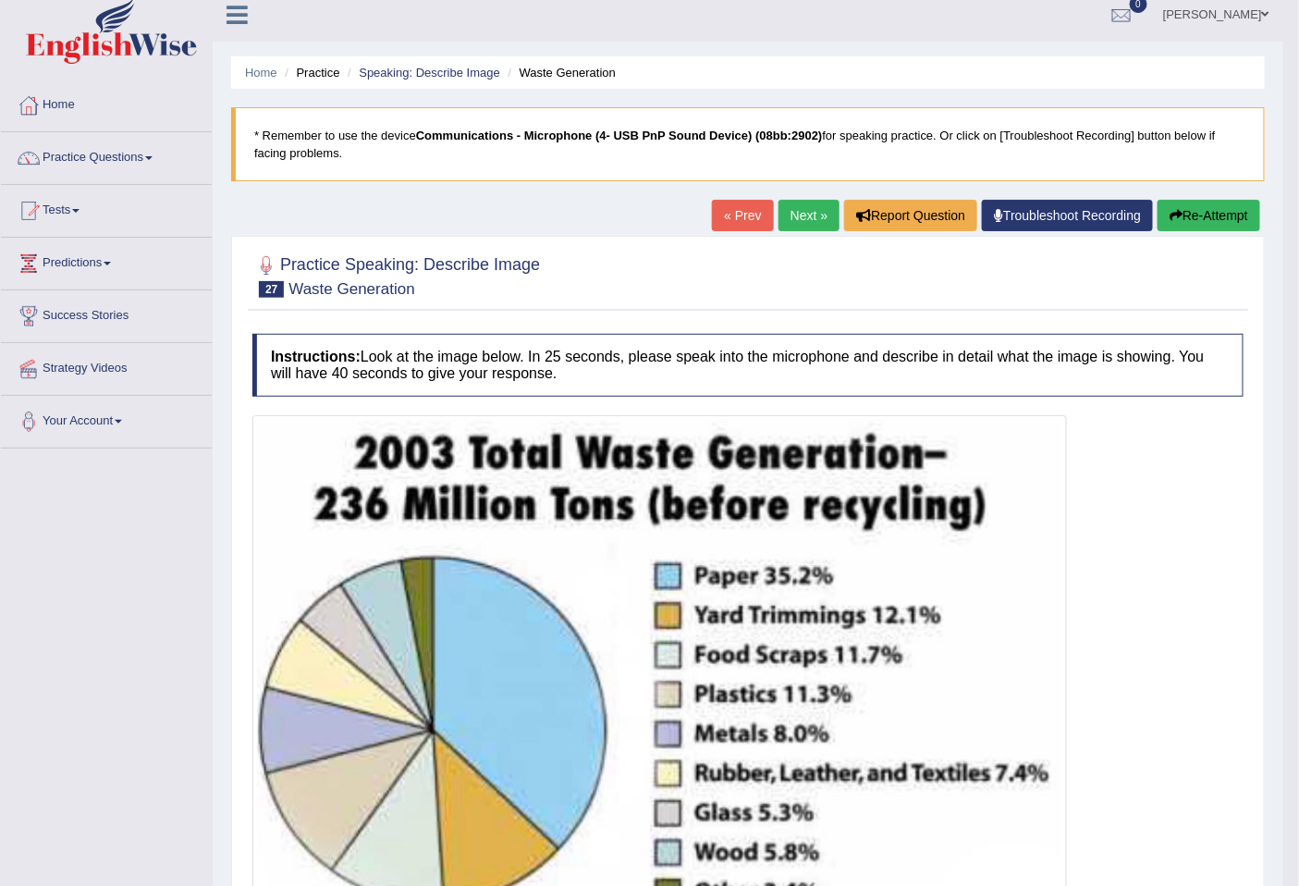
scroll to position [0, 0]
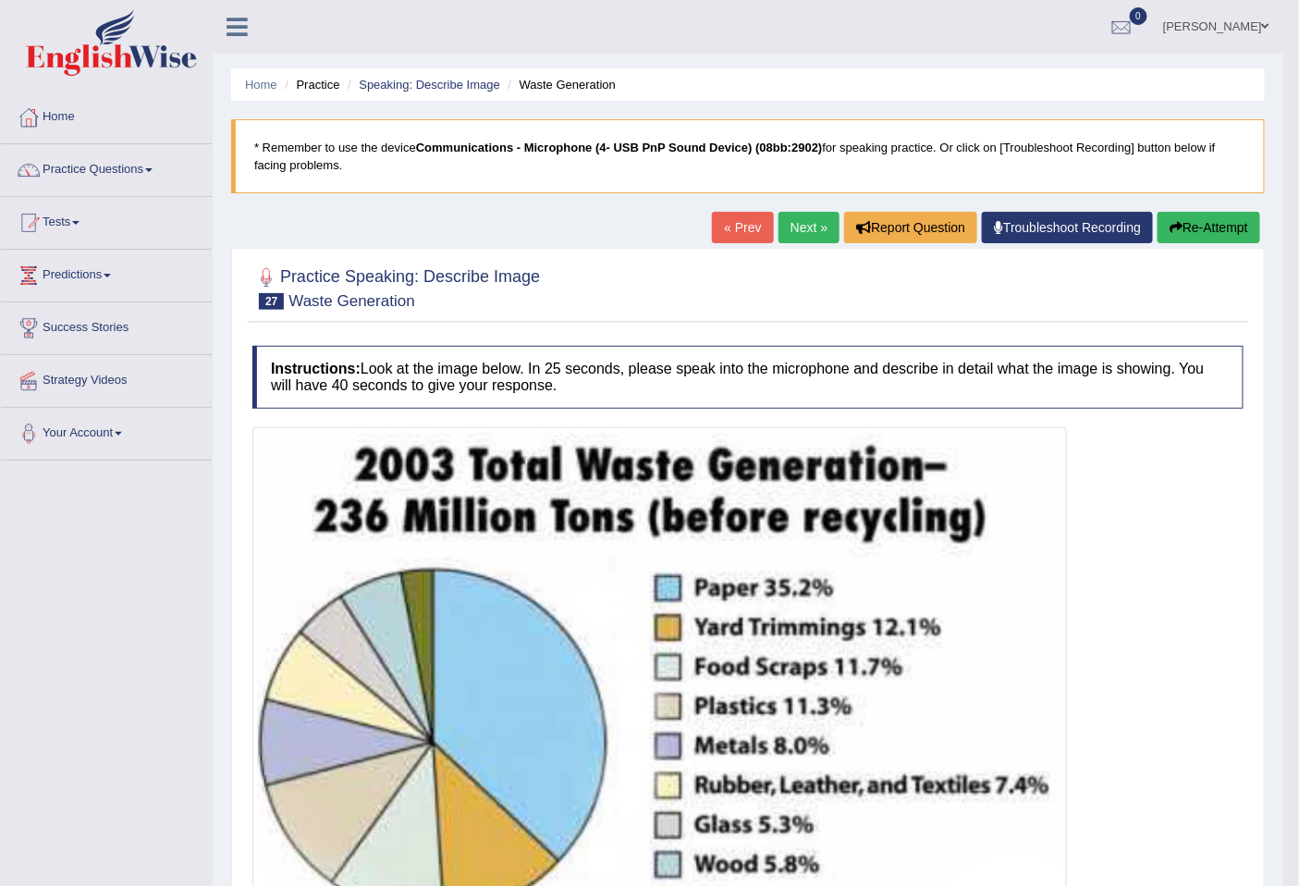
click at [1213, 232] on button "Re-Attempt" at bounding box center [1209, 227] width 103 height 31
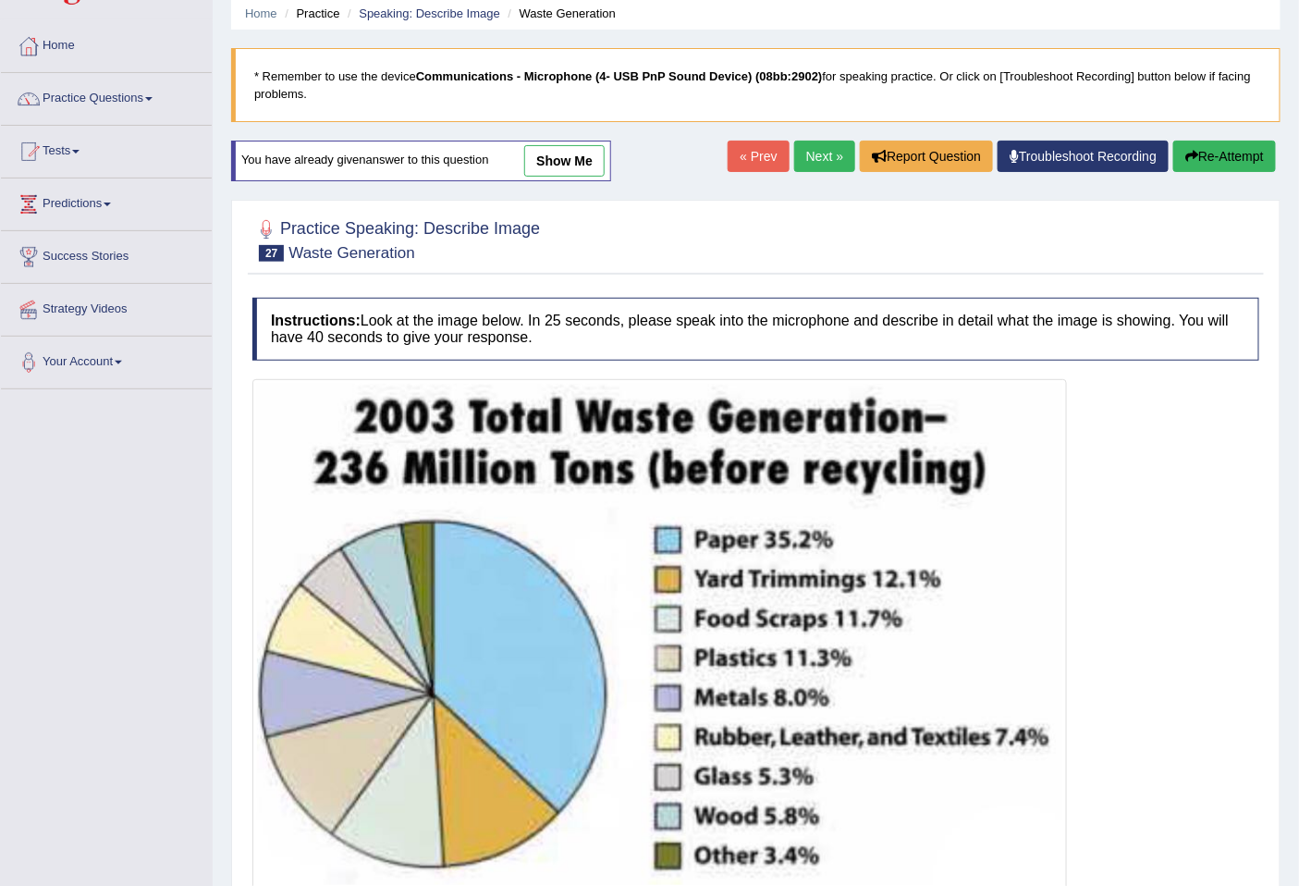
scroll to position [216, 0]
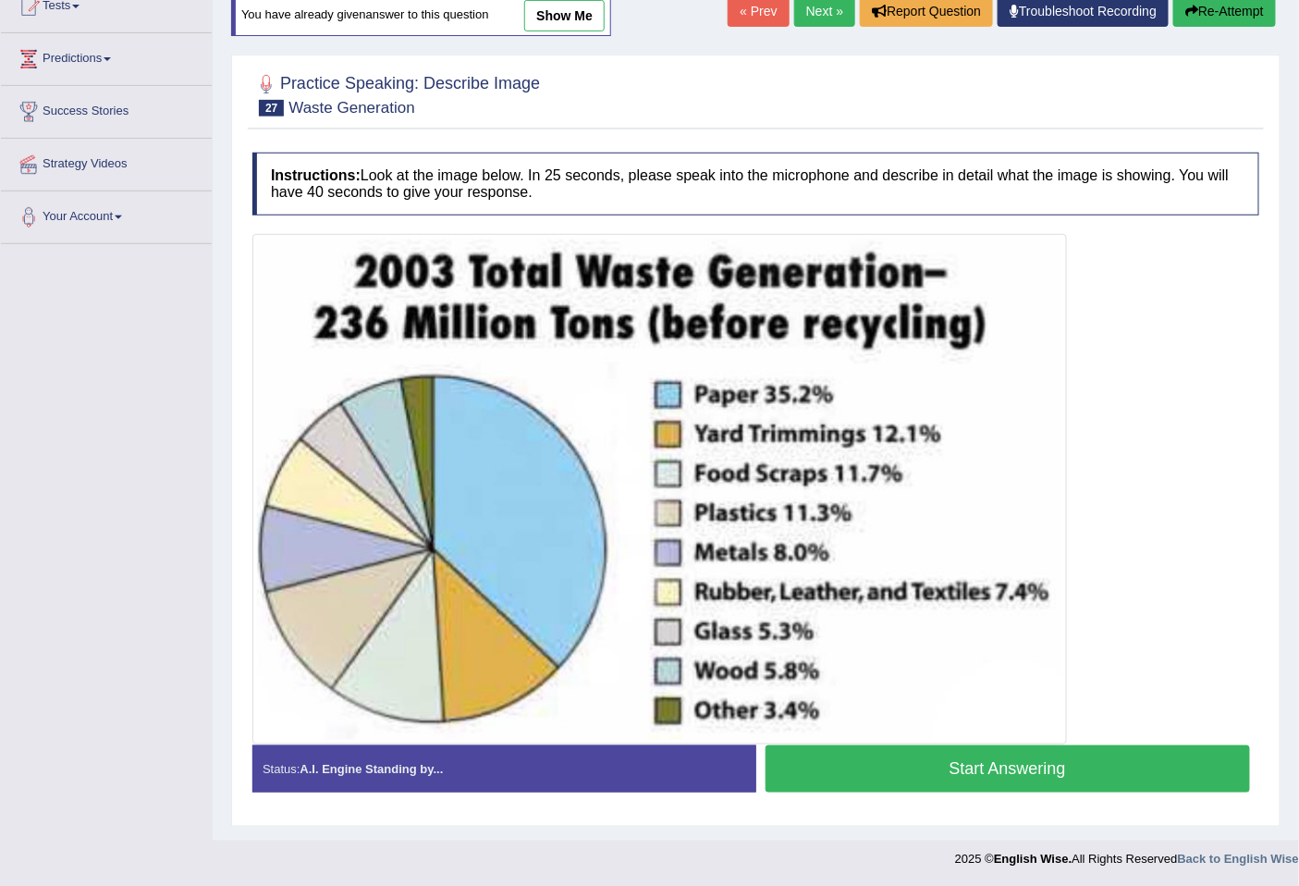
click at [952, 763] on button "Start Answering" at bounding box center [1008, 768] width 485 height 47
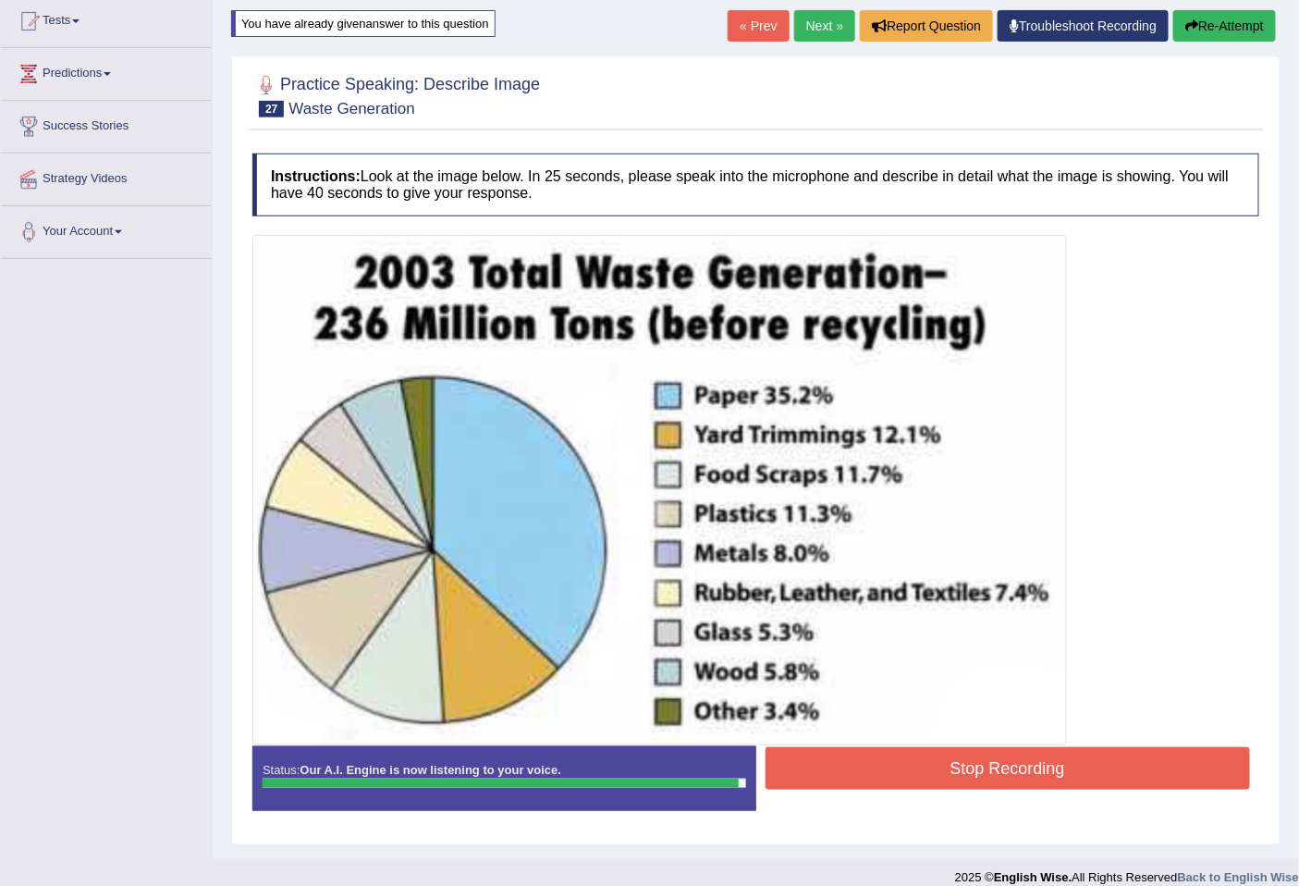
click at [1078, 777] on button "Stop Recording" at bounding box center [1008, 768] width 485 height 43
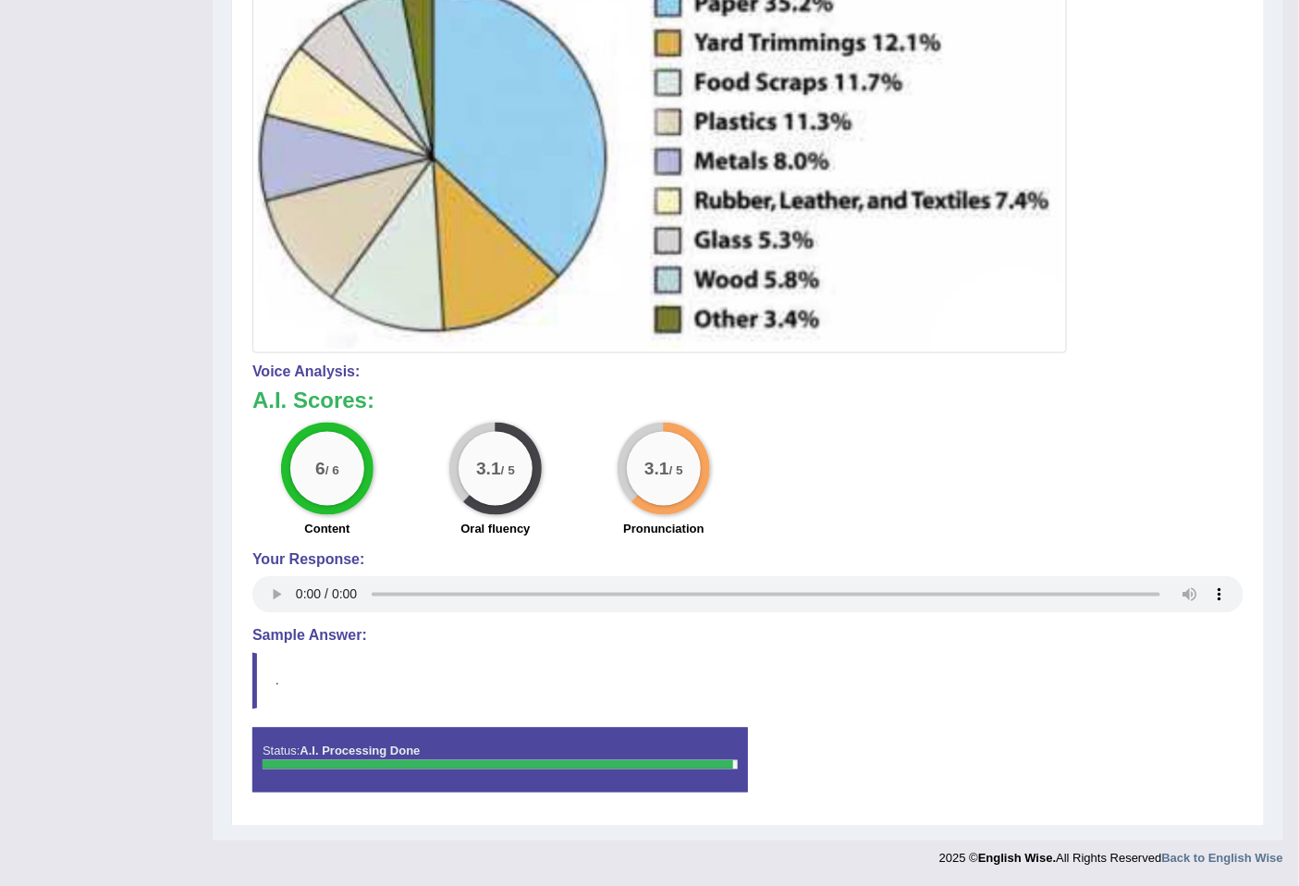
scroll to position [0, 0]
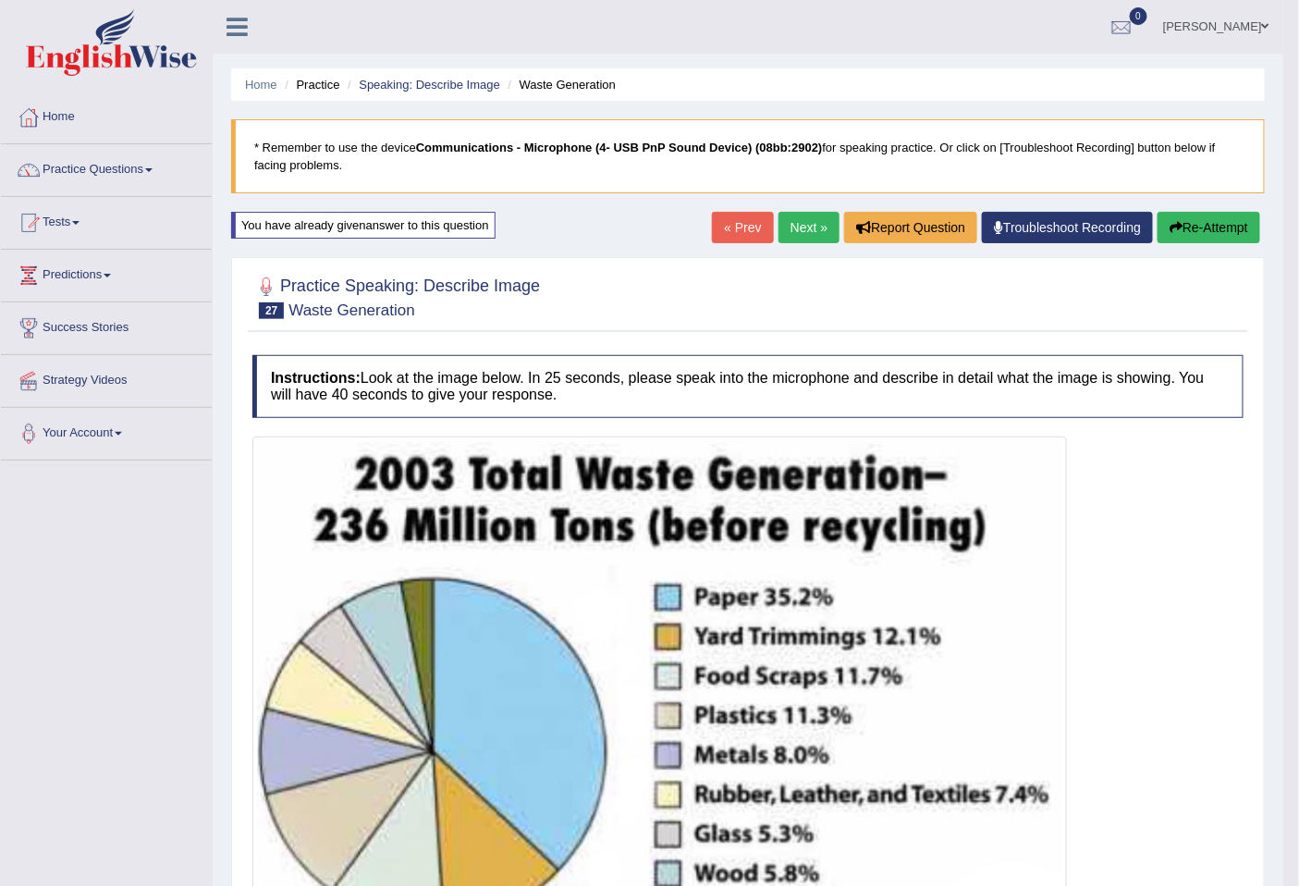
click at [1211, 232] on button "Re-Attempt" at bounding box center [1209, 227] width 103 height 31
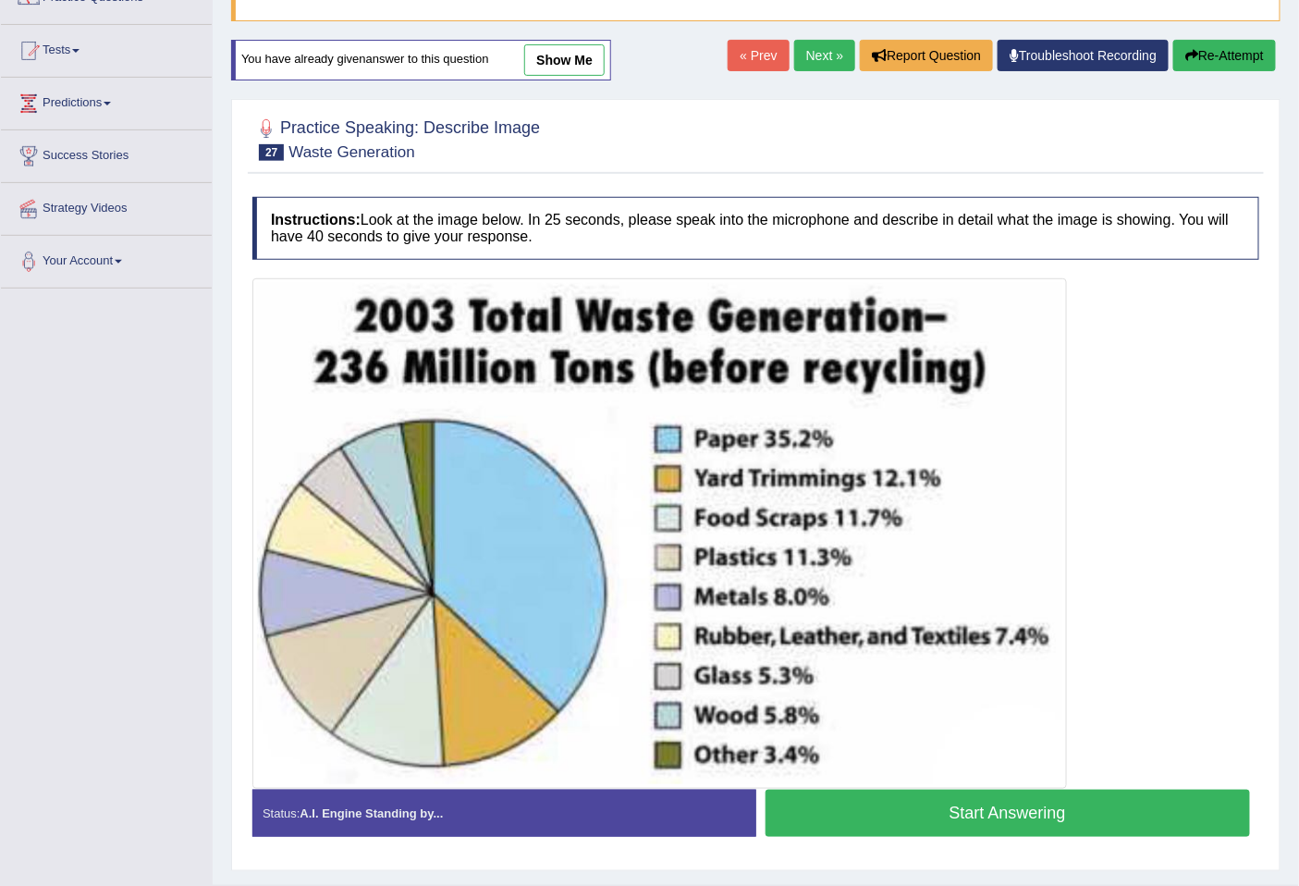
scroll to position [216, 0]
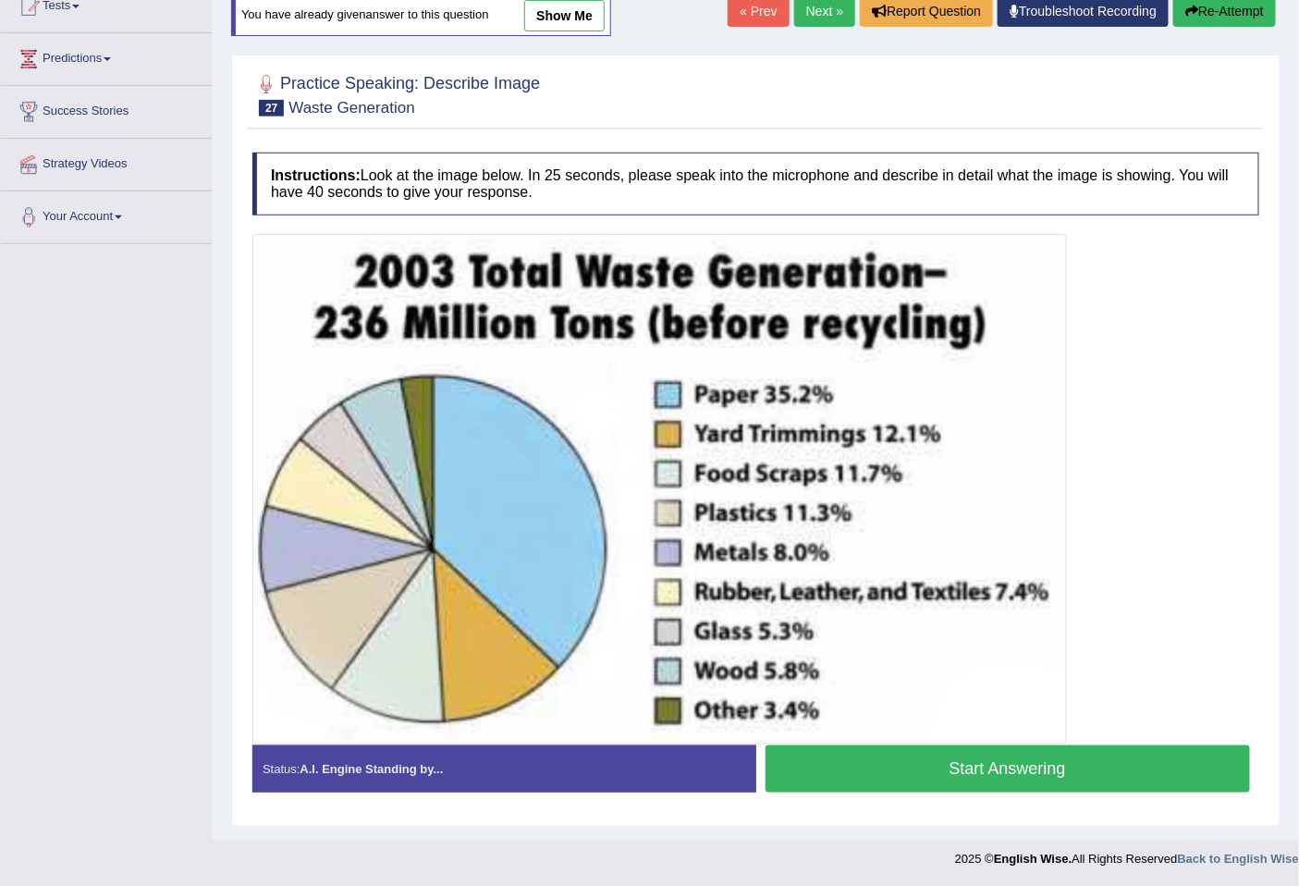
click at [967, 772] on button "Start Answering" at bounding box center [1008, 768] width 485 height 47
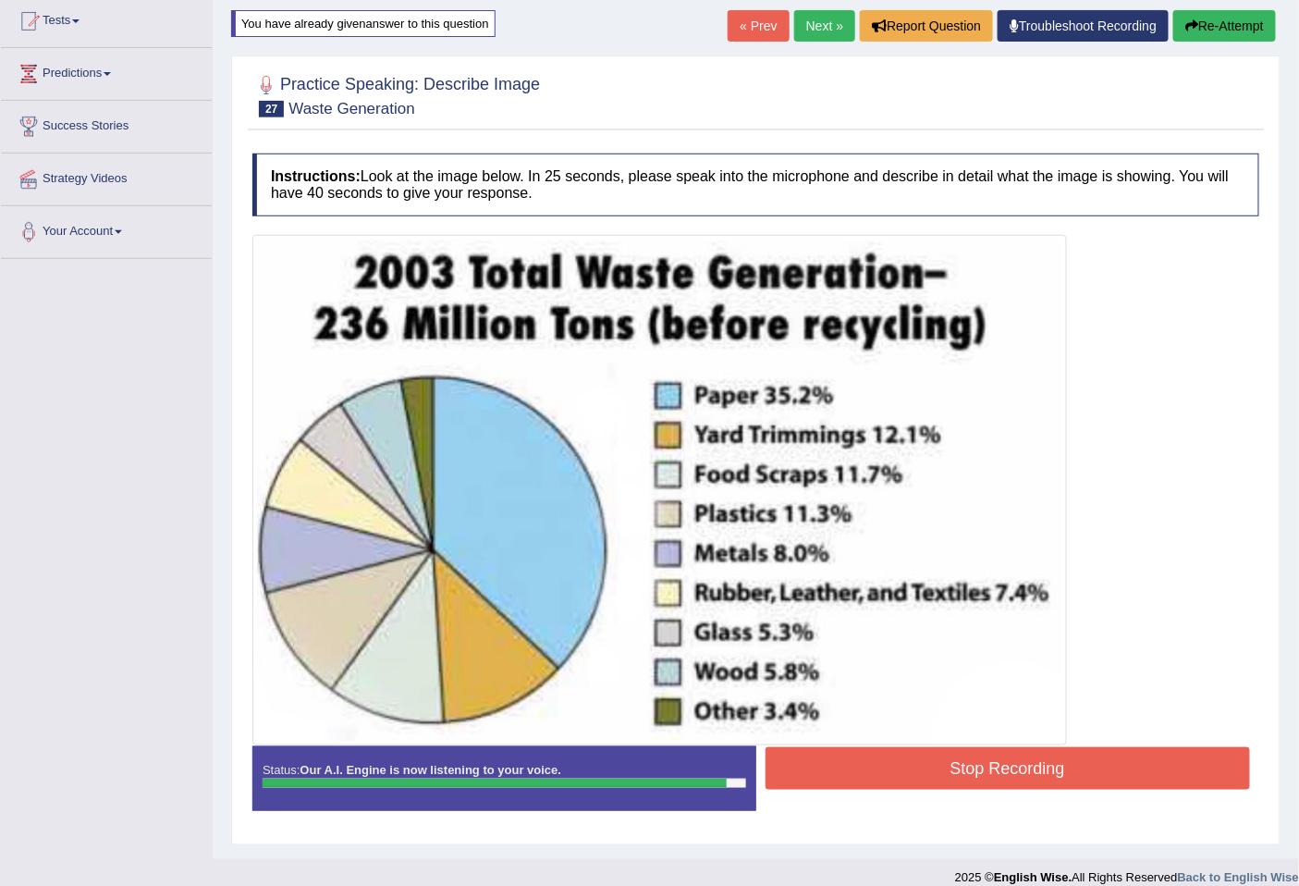
click at [967, 772] on button "Stop Recording" at bounding box center [1008, 768] width 485 height 43
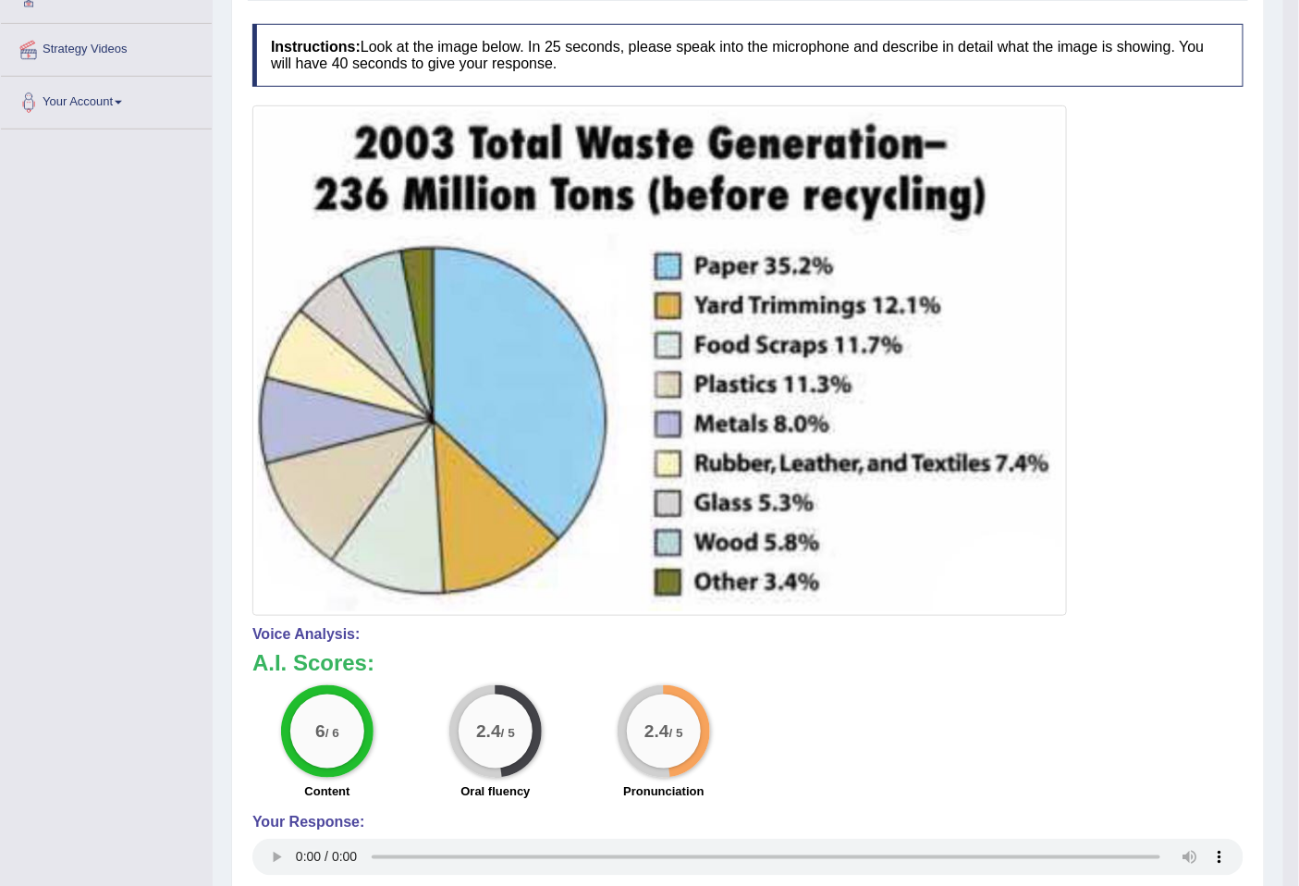
scroll to position [0, 0]
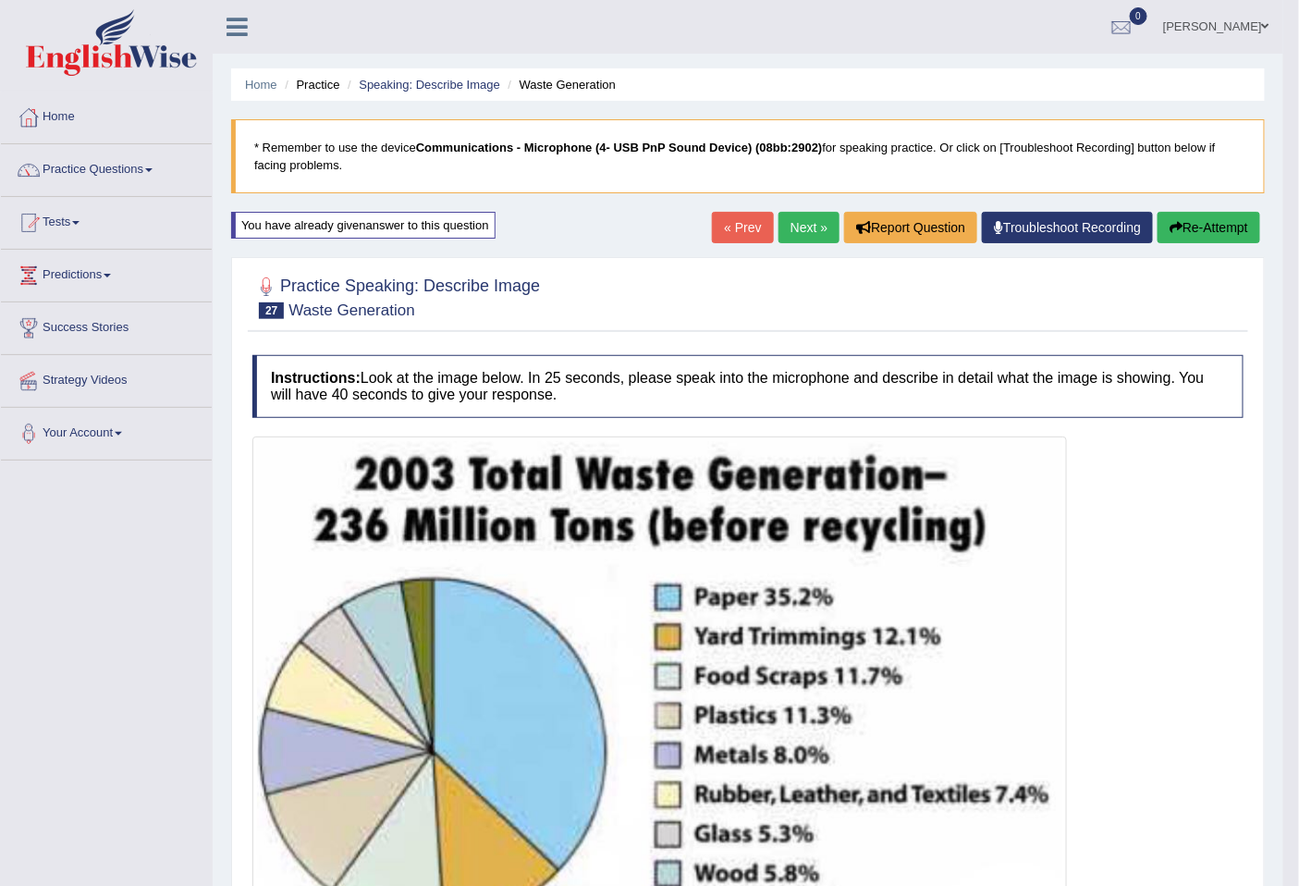
click at [1221, 229] on button "Re-Attempt" at bounding box center [1209, 227] width 103 height 31
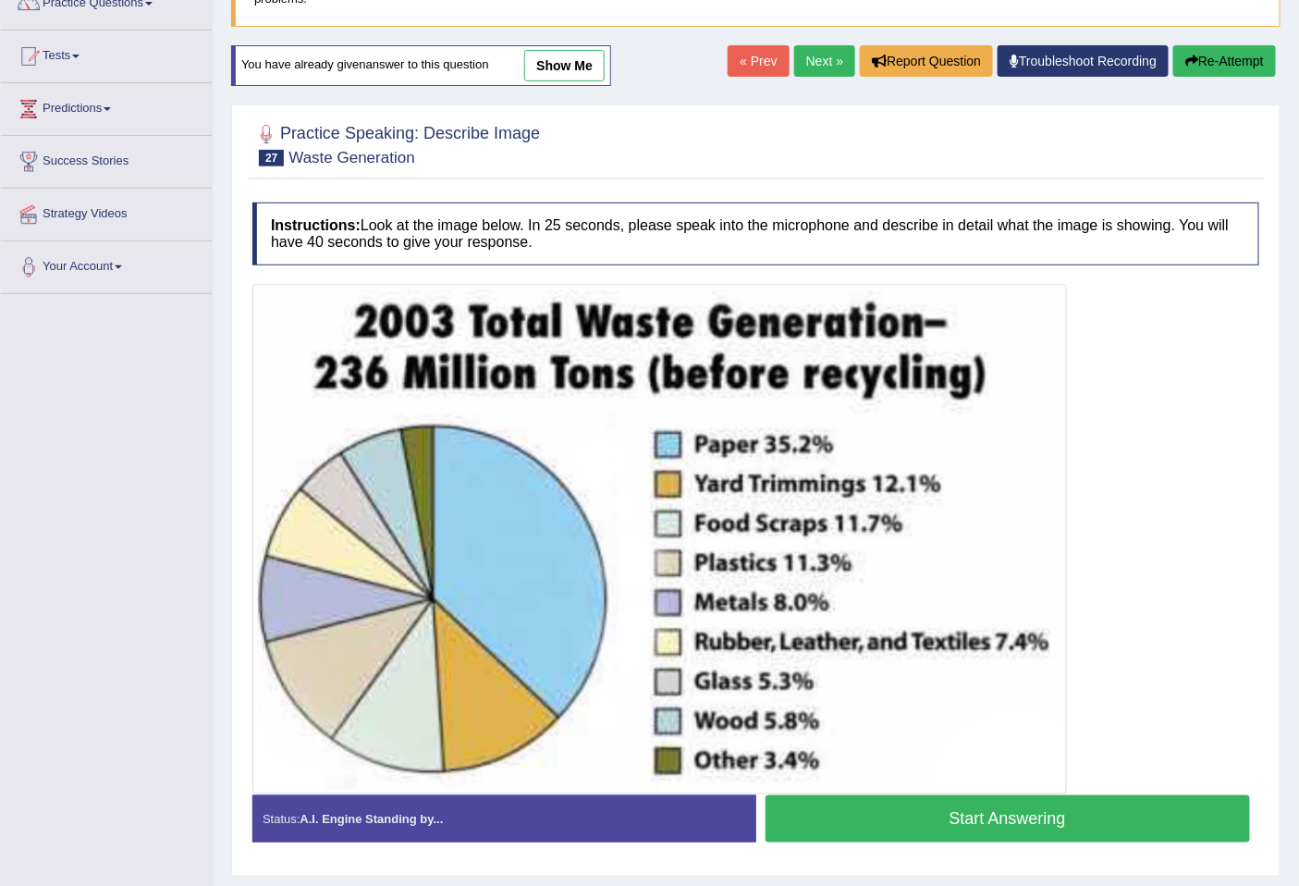
scroll to position [216, 0]
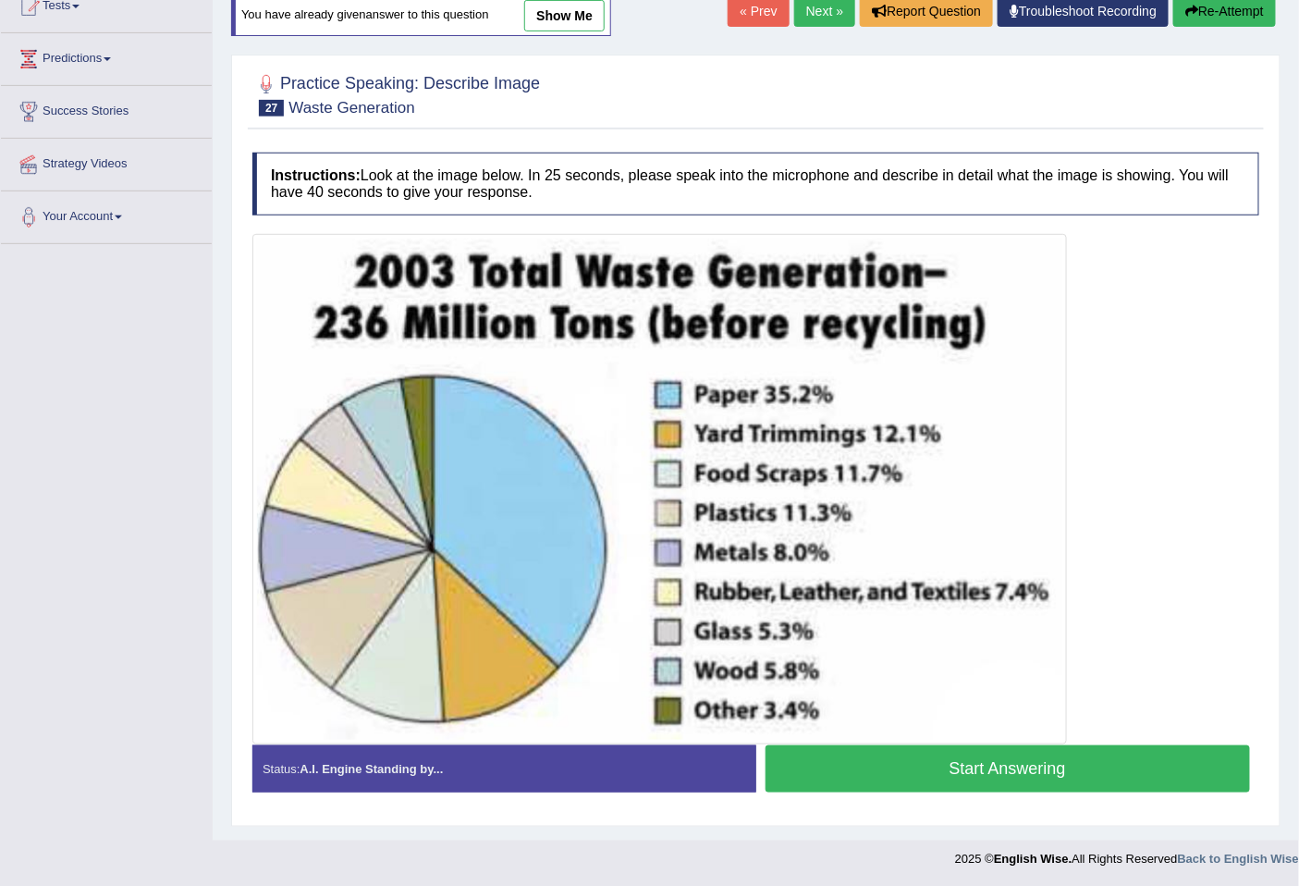
click at [863, 780] on button "Start Answering" at bounding box center [1008, 768] width 485 height 47
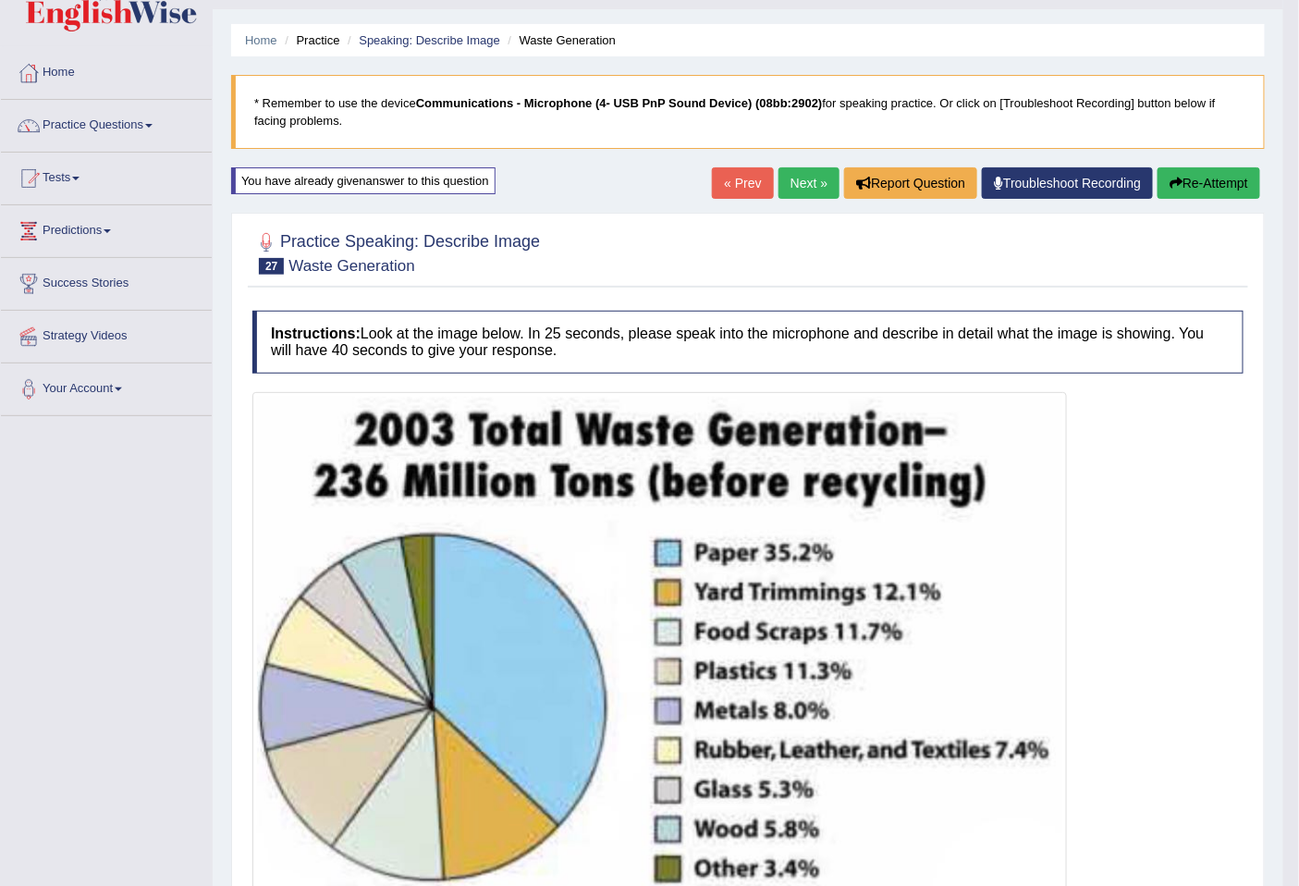
scroll to position [0, 0]
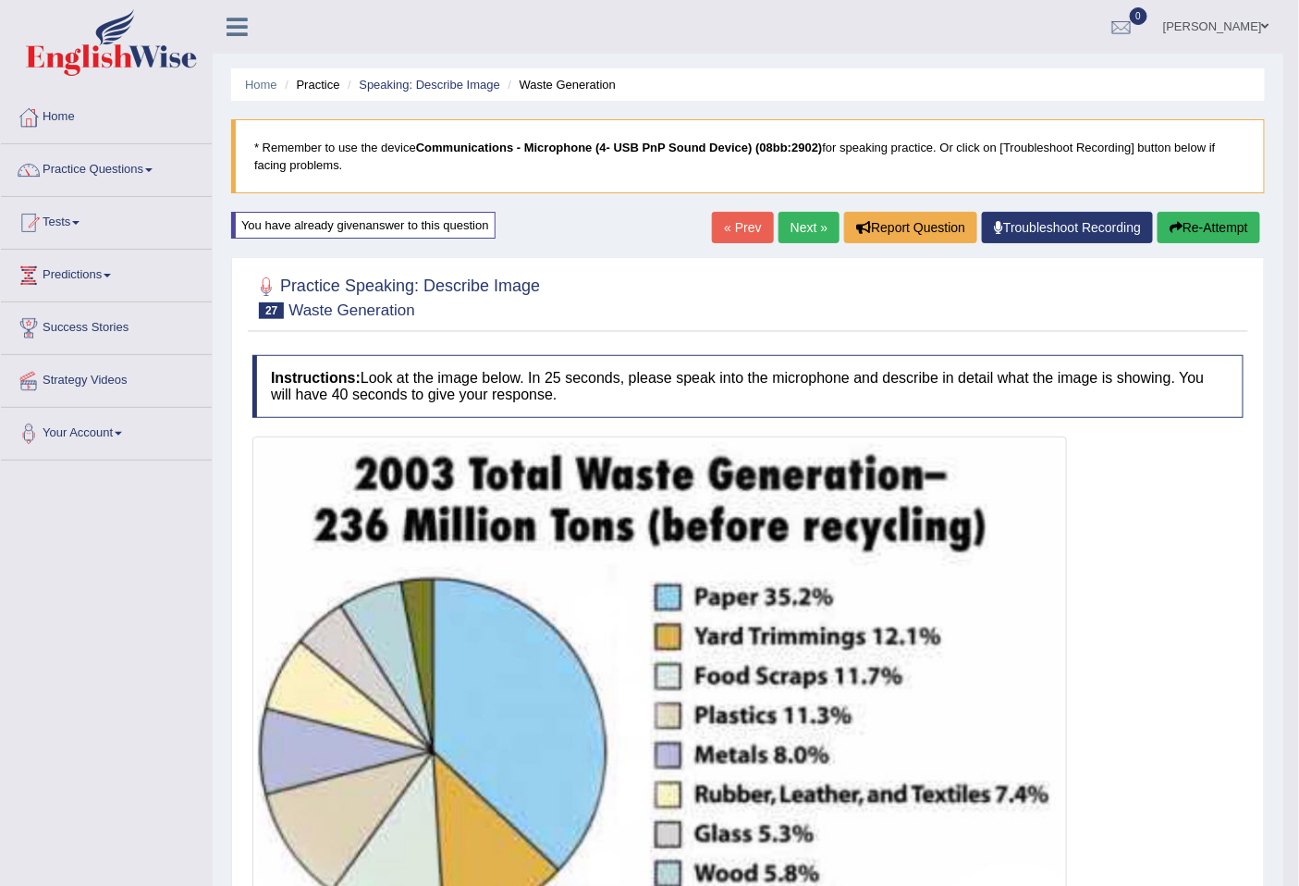
click at [817, 231] on link "Next »" at bounding box center [808, 227] width 61 height 31
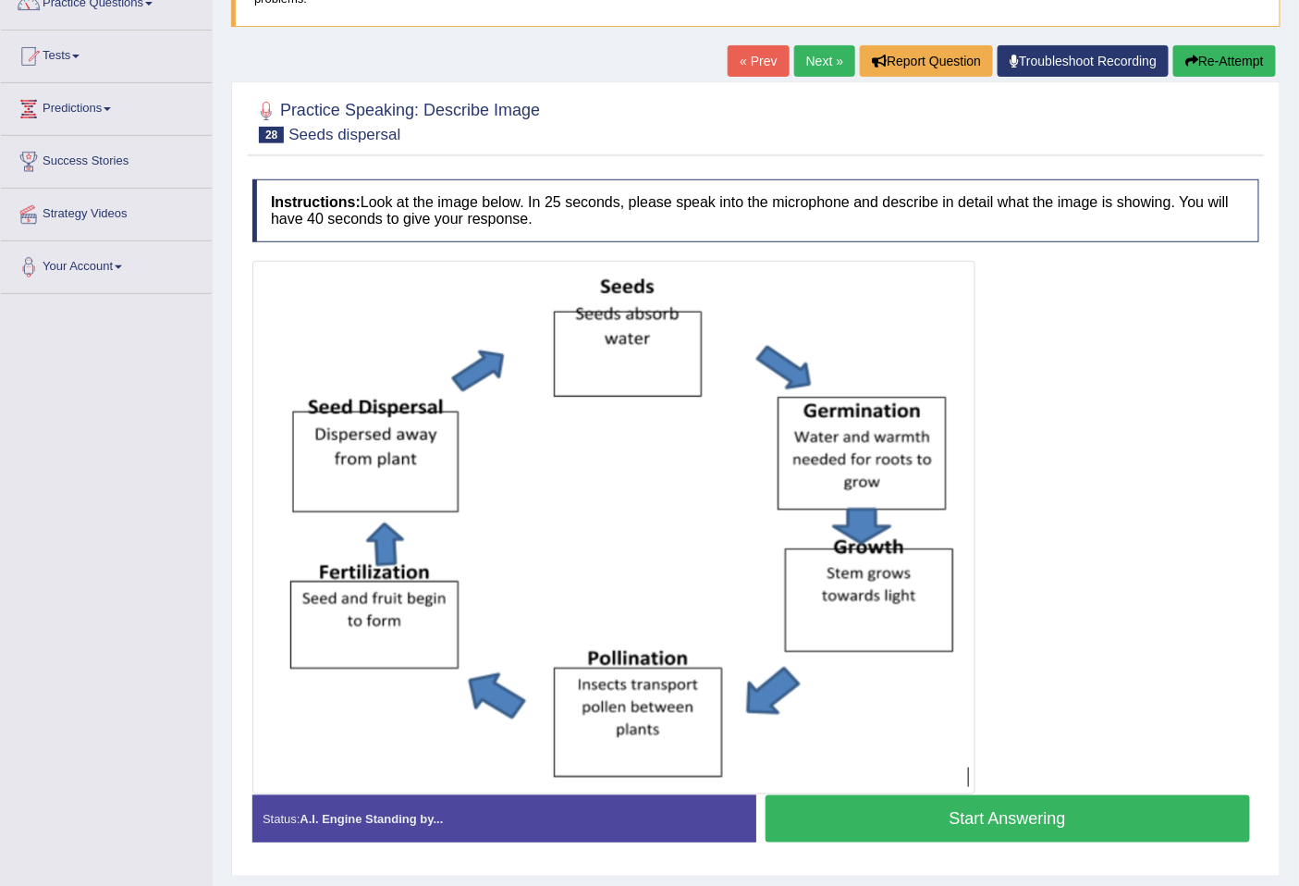
scroll to position [216, 0]
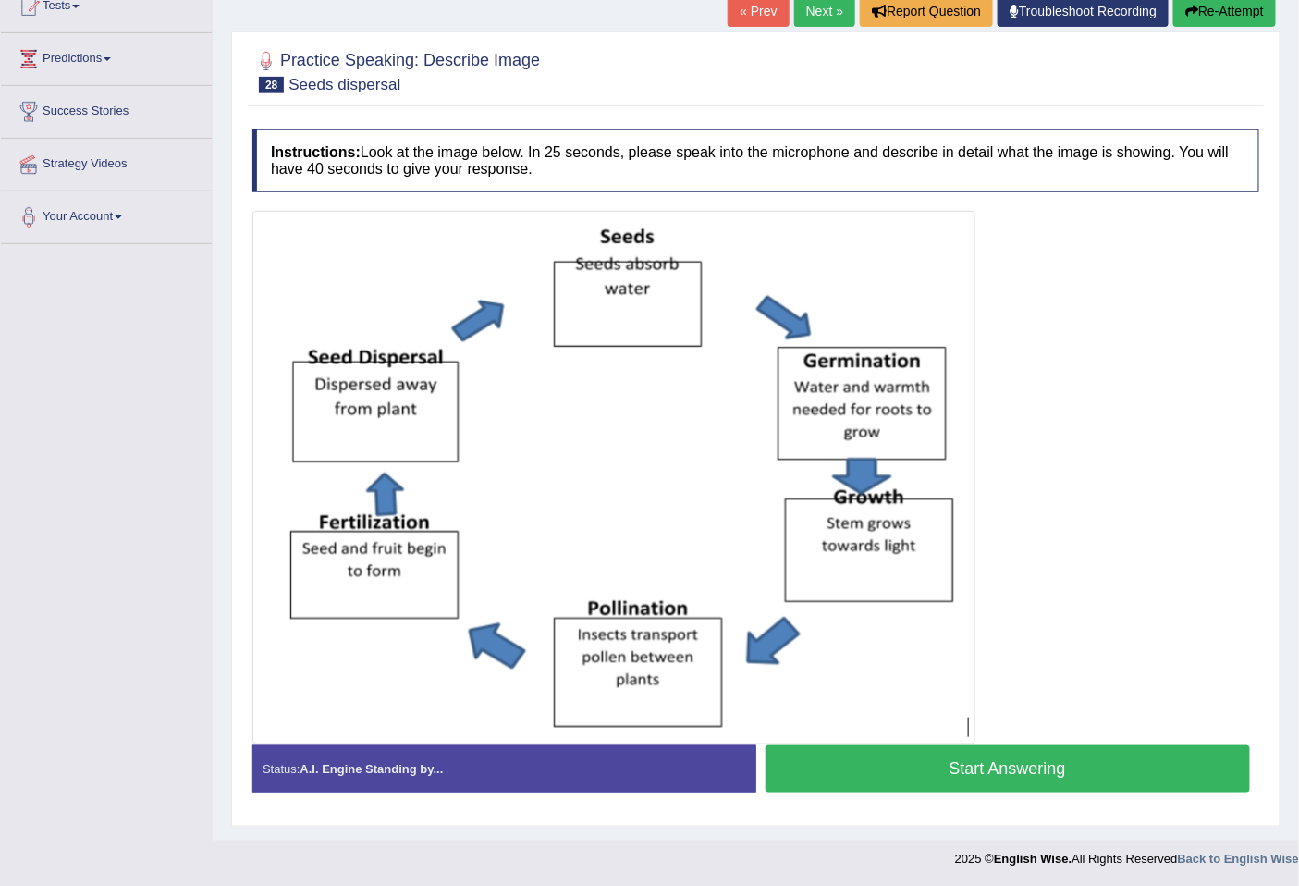
click at [975, 782] on button "Start Answering" at bounding box center [1008, 768] width 485 height 47
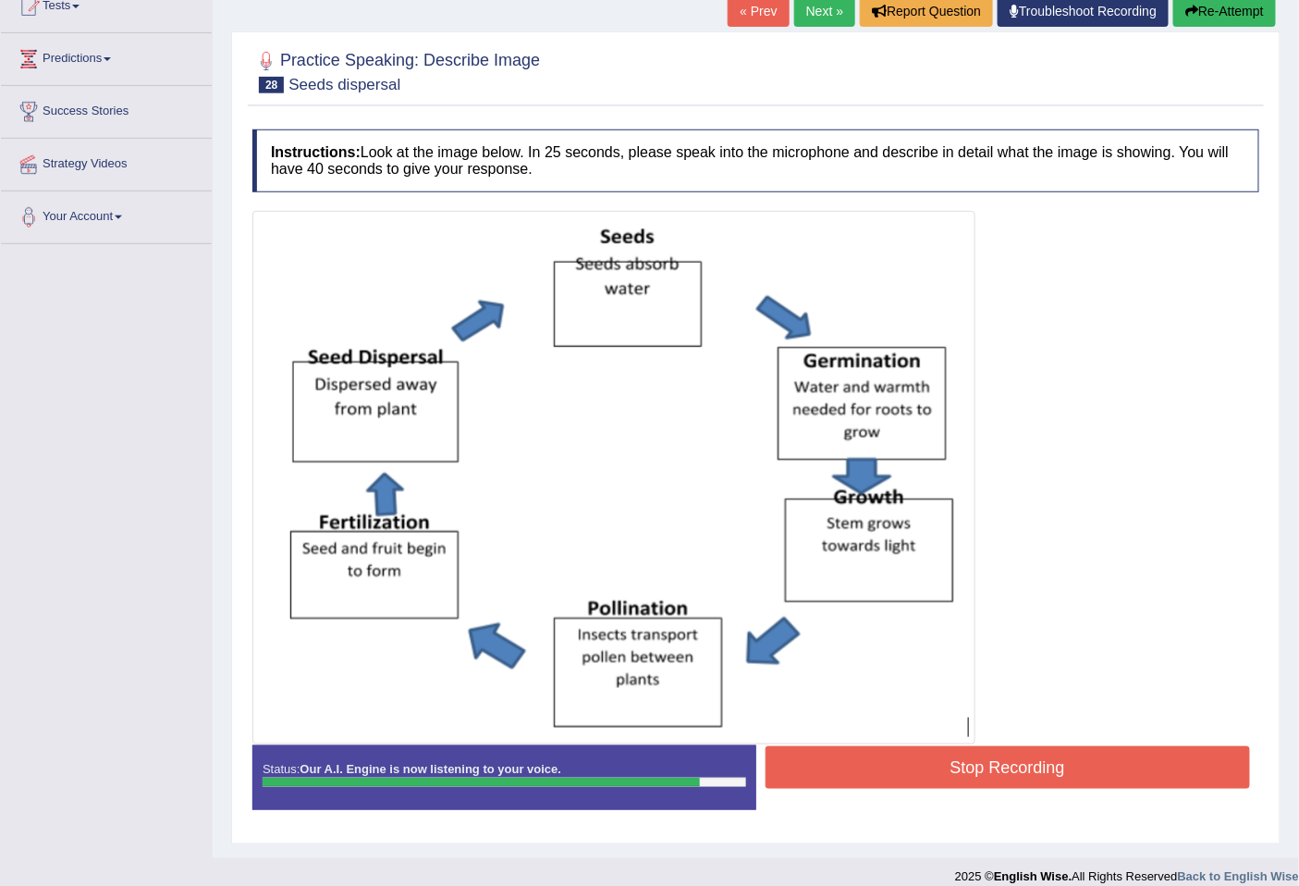
click at [1041, 779] on button "Stop Recording" at bounding box center [1008, 767] width 485 height 43
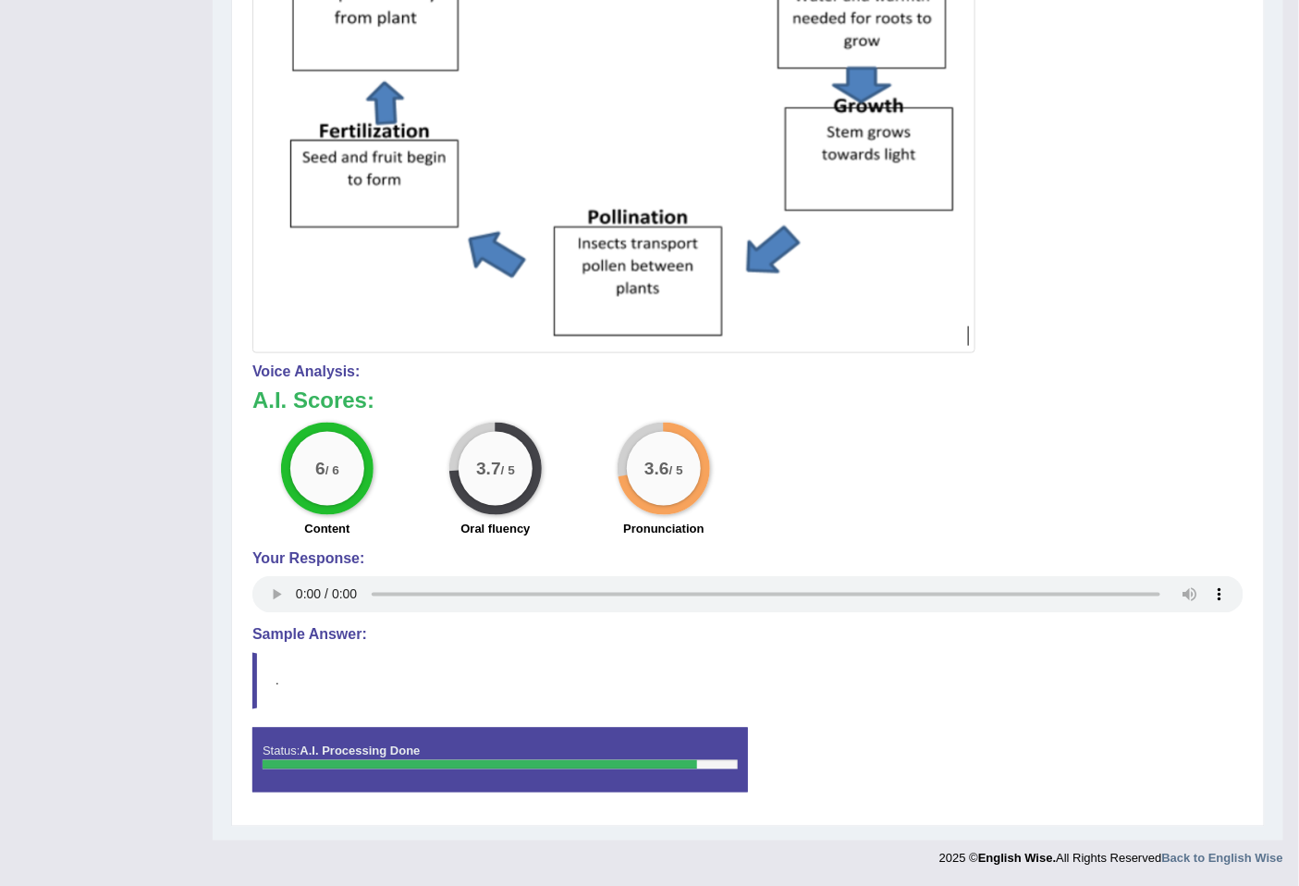
scroll to position [0, 0]
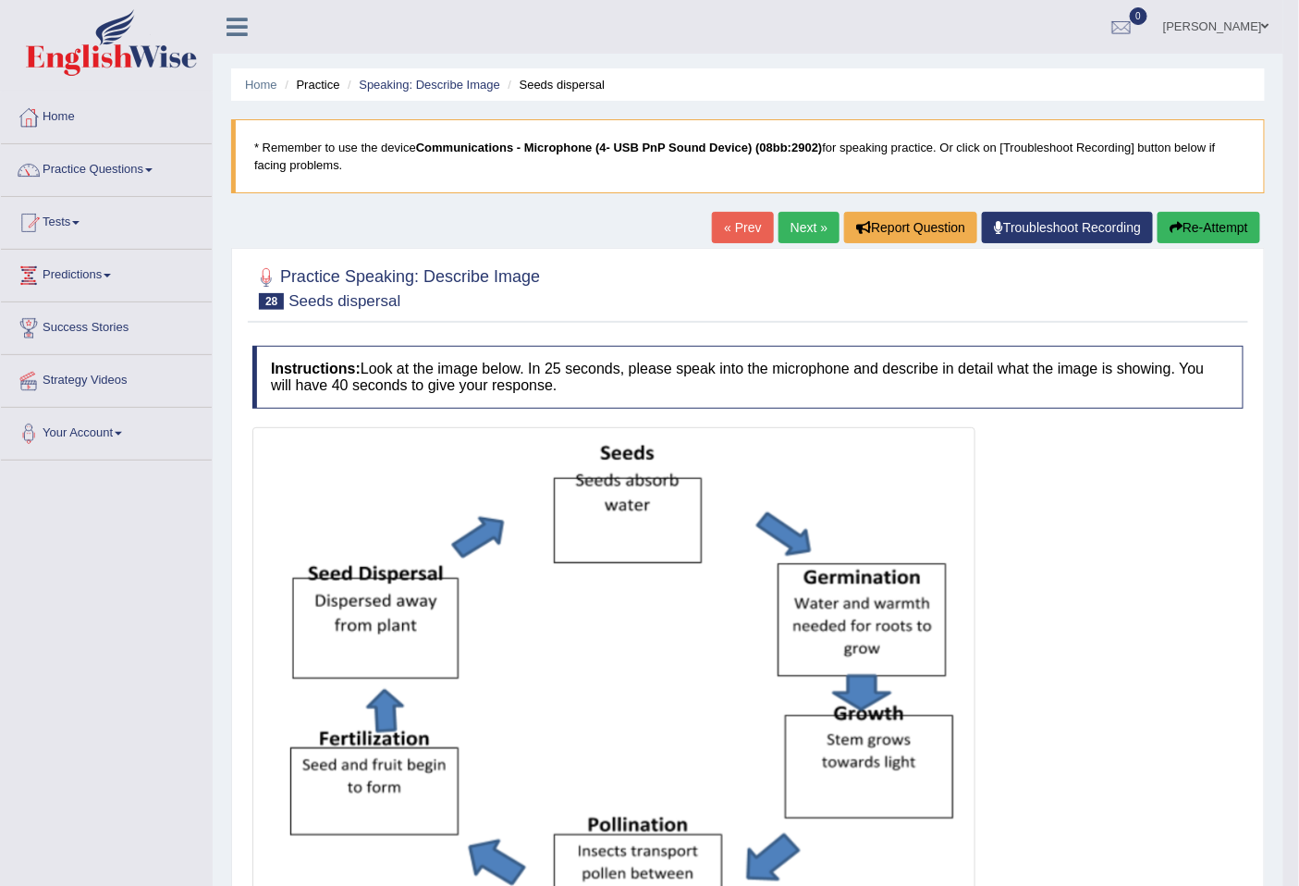
click at [788, 227] on link "Next »" at bounding box center [808, 227] width 61 height 31
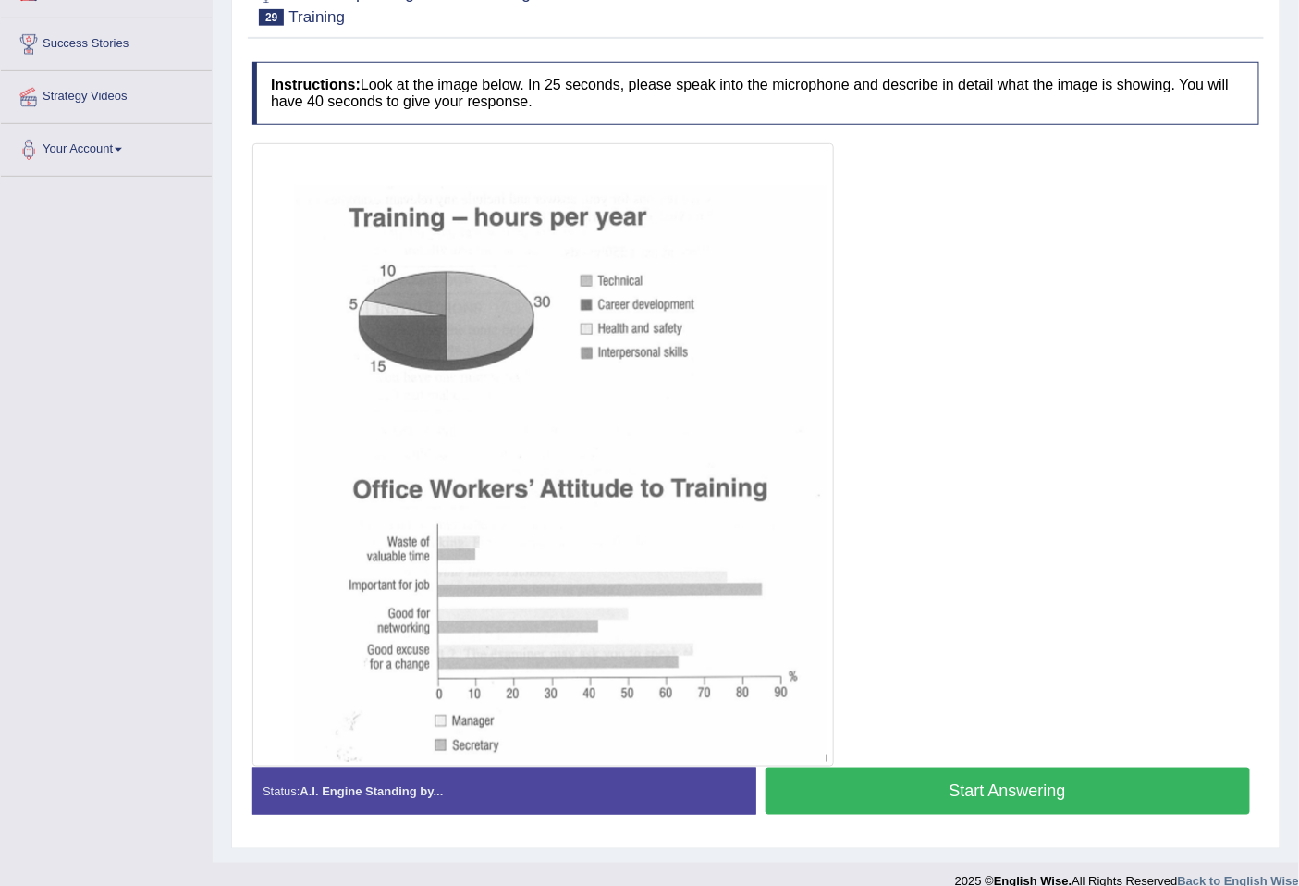
scroll to position [306, 0]
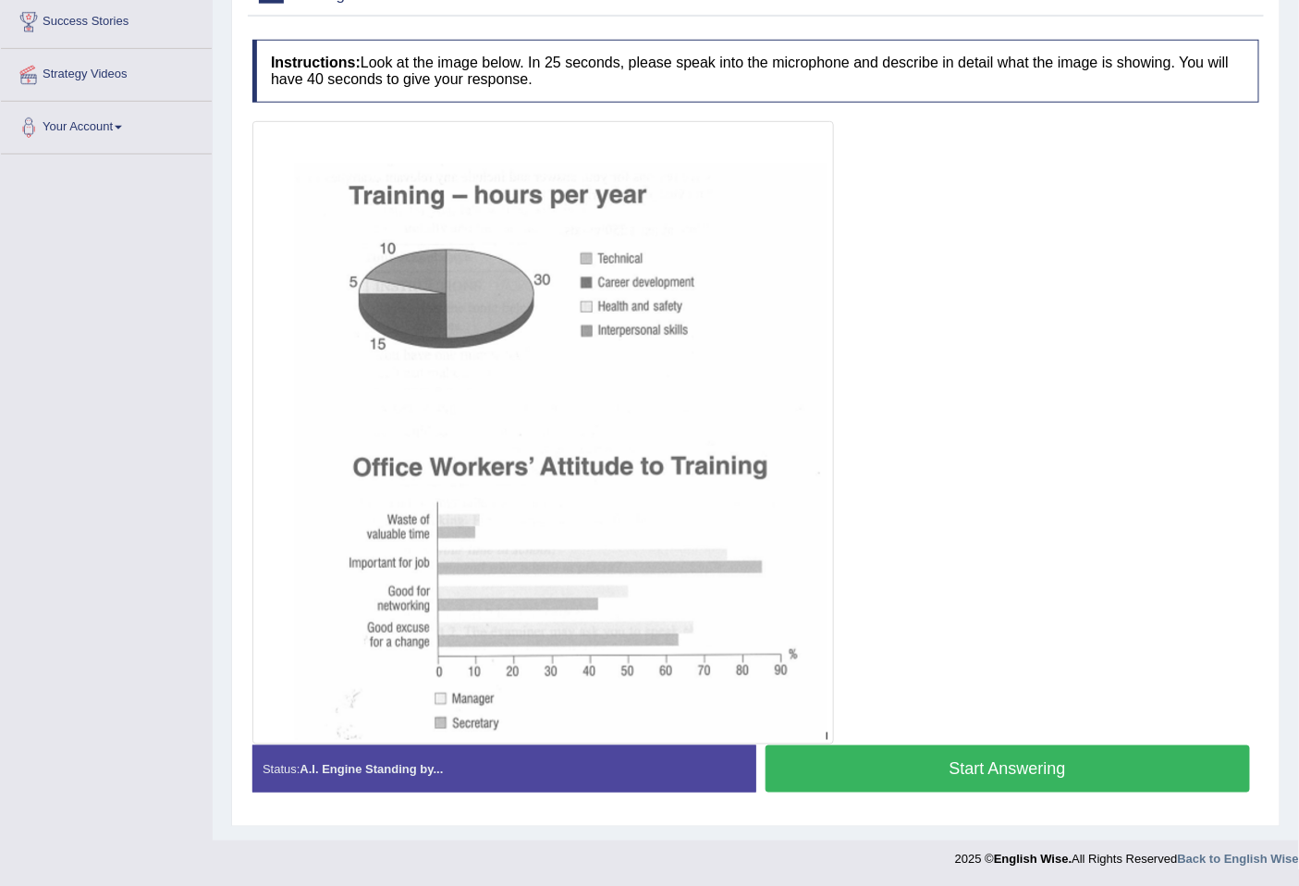
click at [952, 773] on button "Start Answering" at bounding box center [1008, 768] width 485 height 47
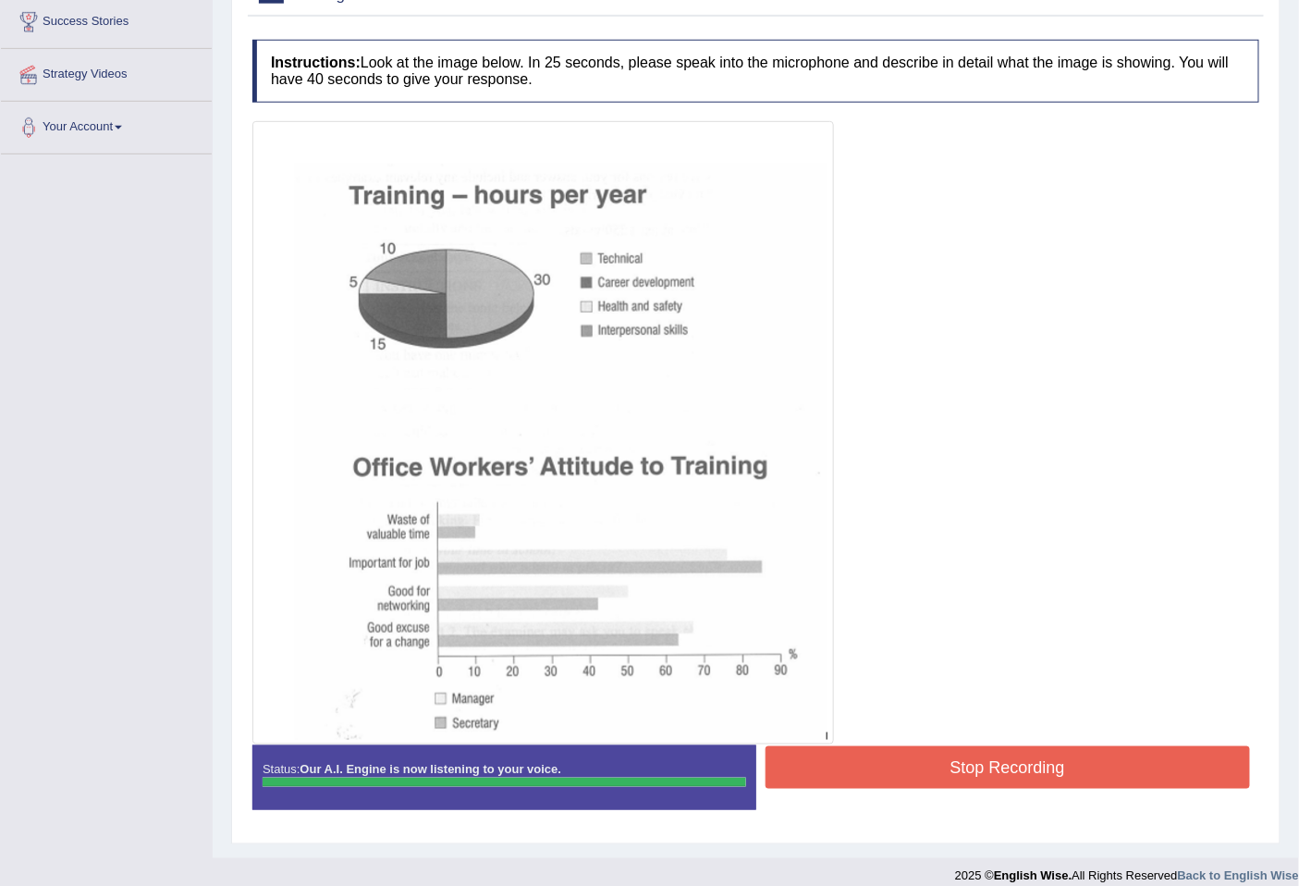
click at [918, 754] on div "Instructions: Look at the image below. In 25 seconds, please speak into the mic…" at bounding box center [756, 432] width 1016 height 803
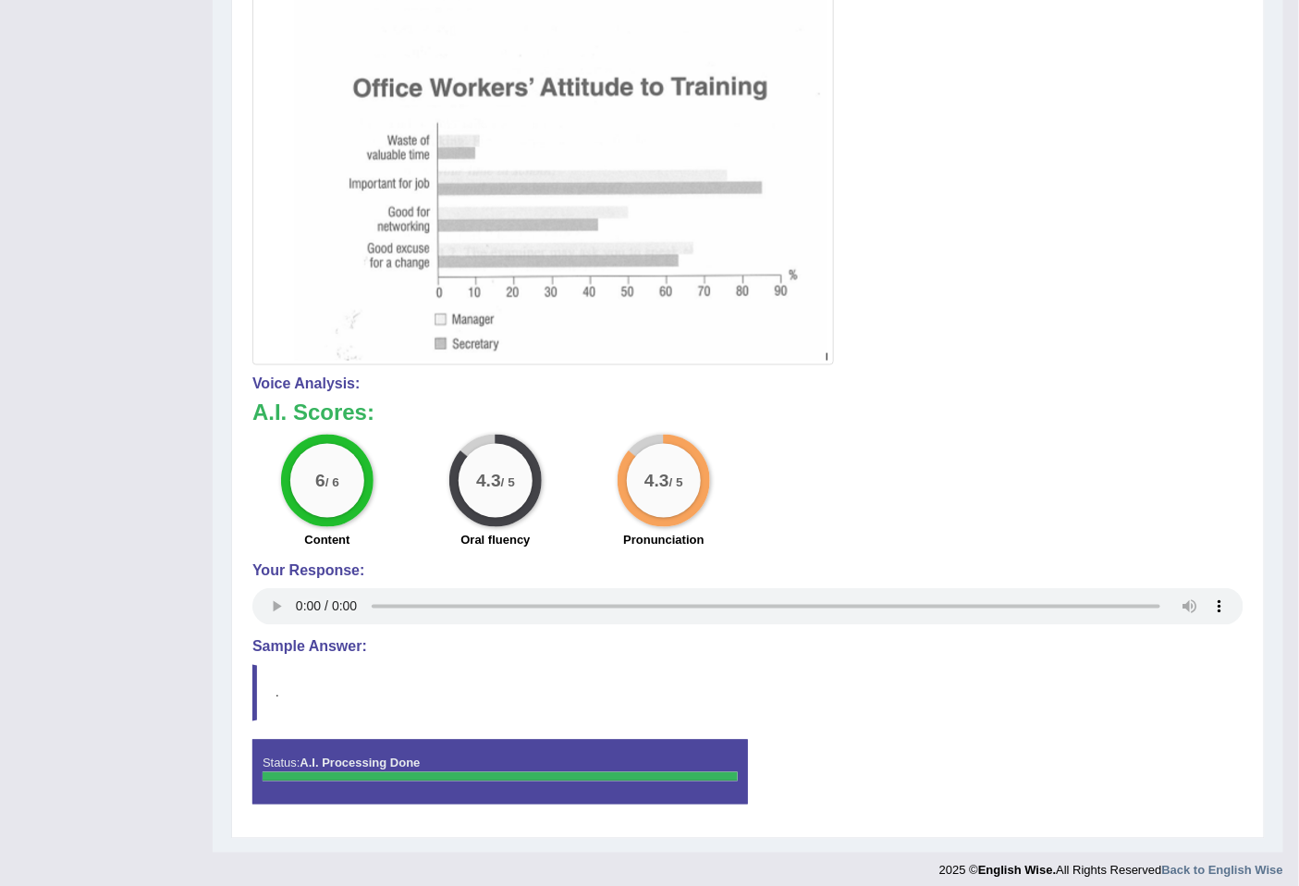
scroll to position [0, 0]
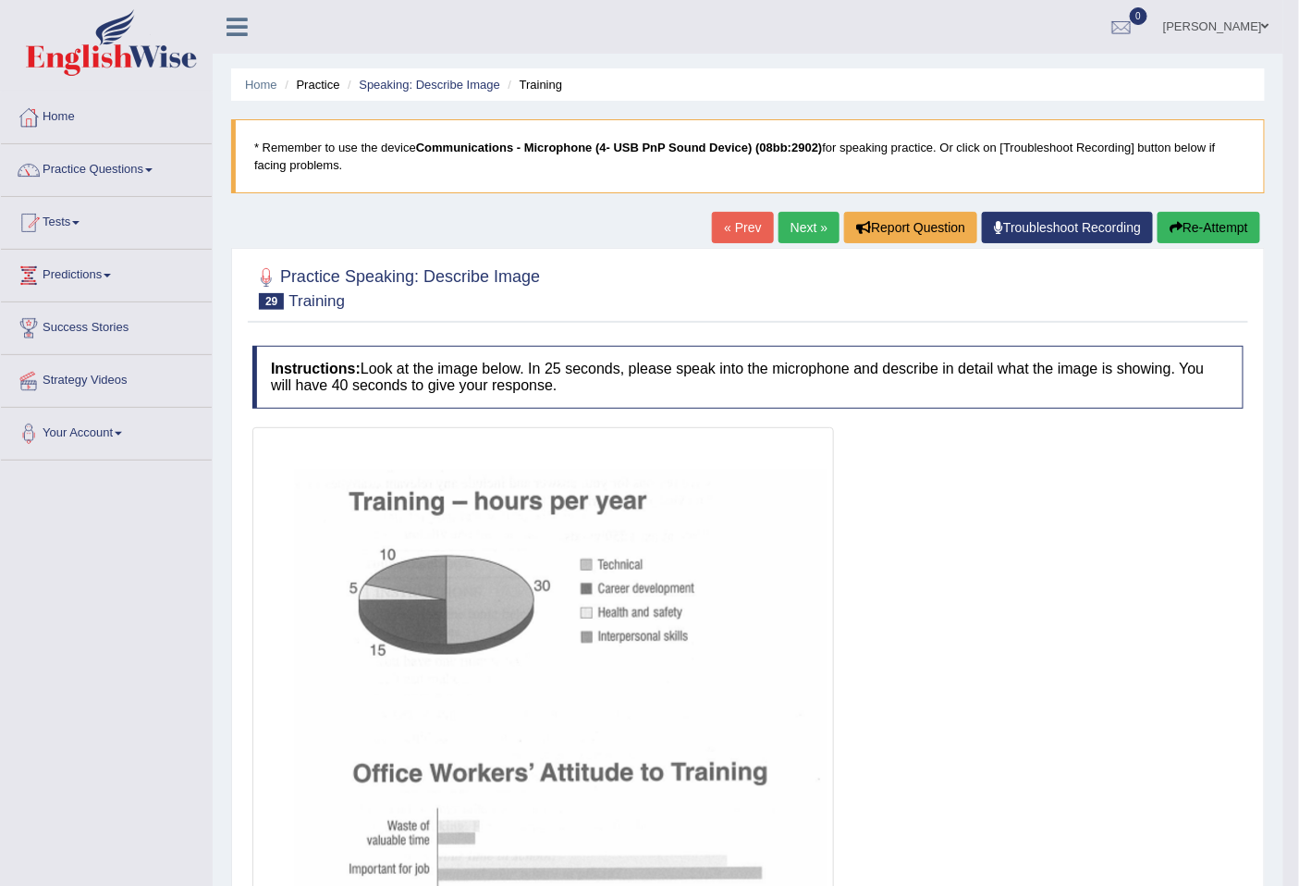
click at [791, 224] on link "Next »" at bounding box center [808, 227] width 61 height 31
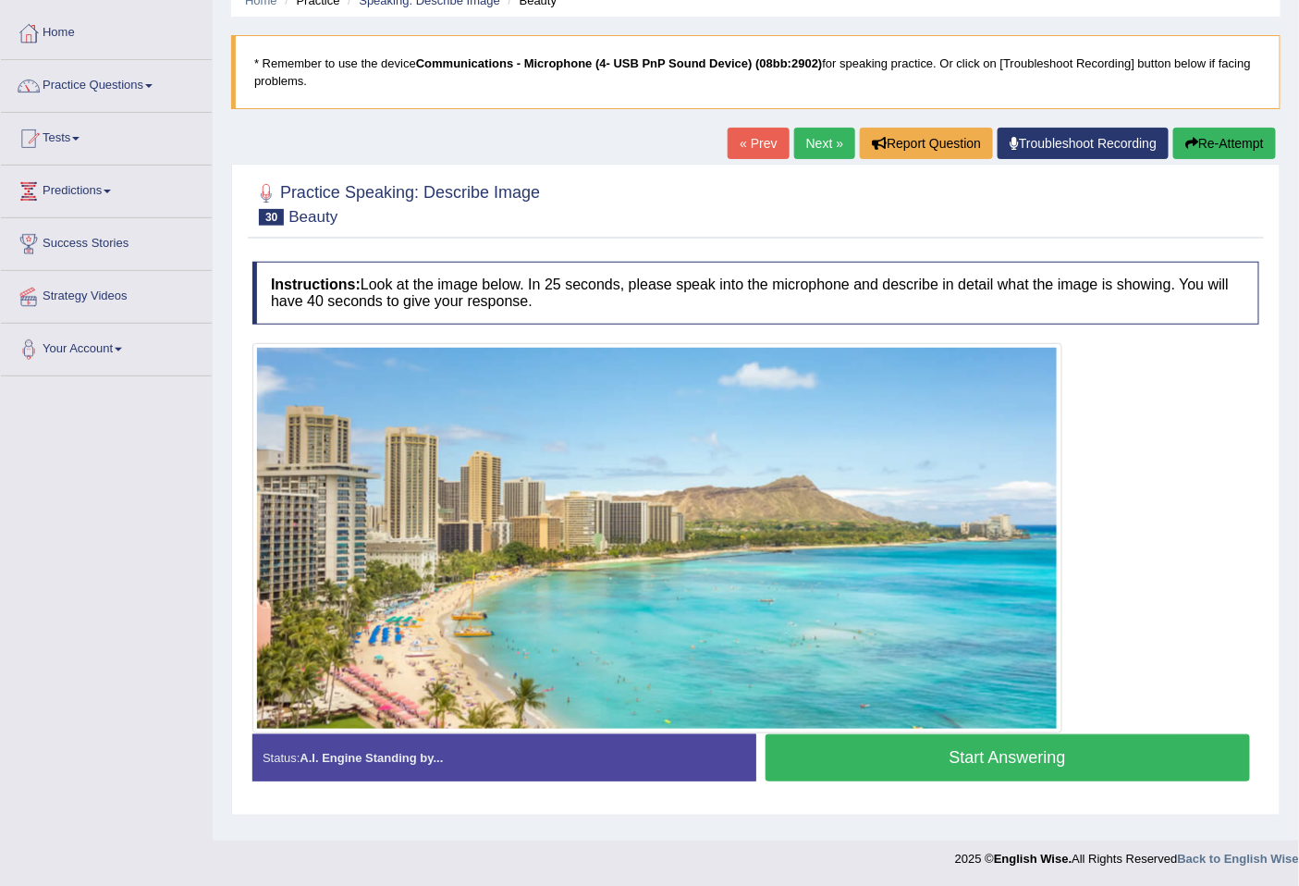
click at [1036, 759] on button "Start Answering" at bounding box center [1008, 757] width 485 height 47
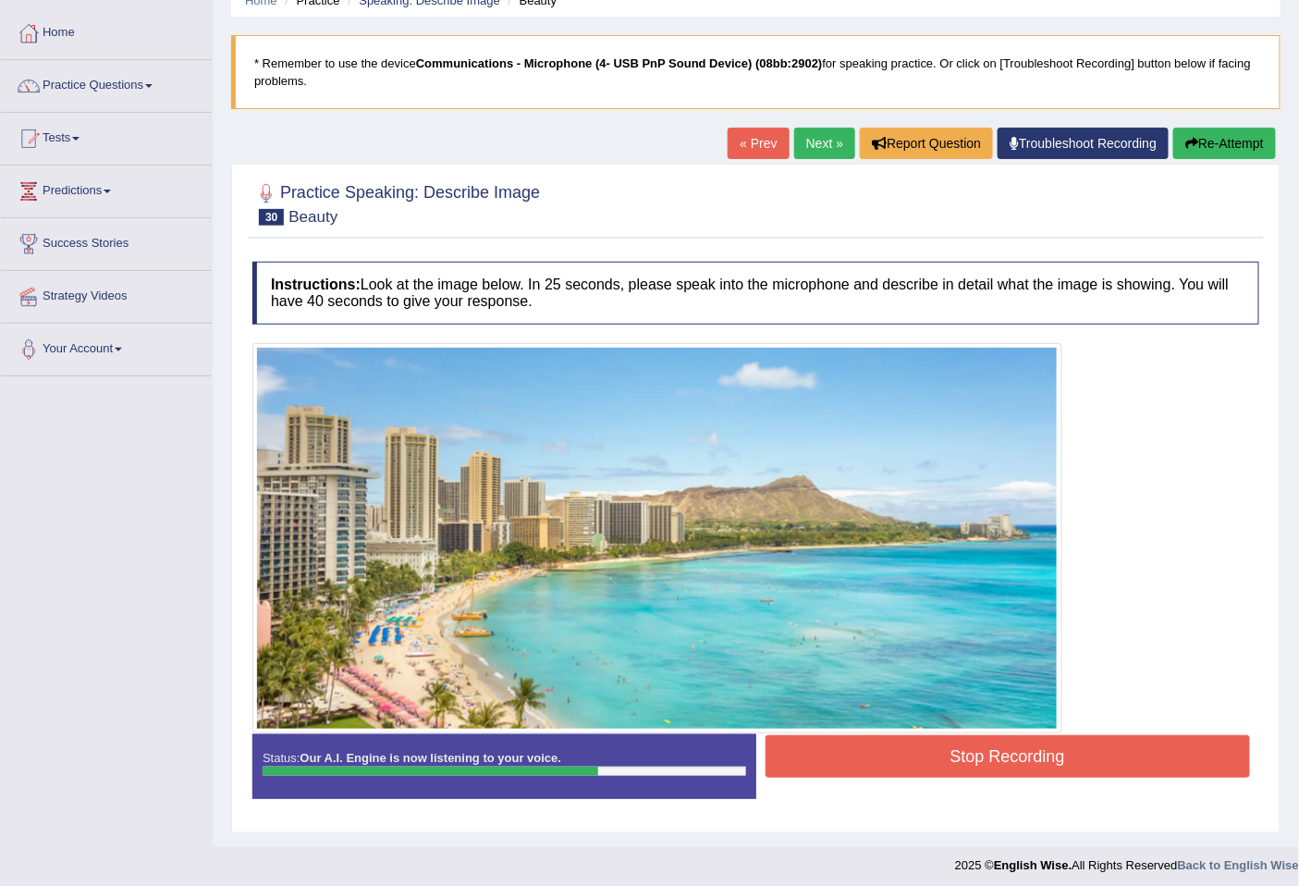
click at [922, 746] on button "Stop Recording" at bounding box center [1008, 756] width 485 height 43
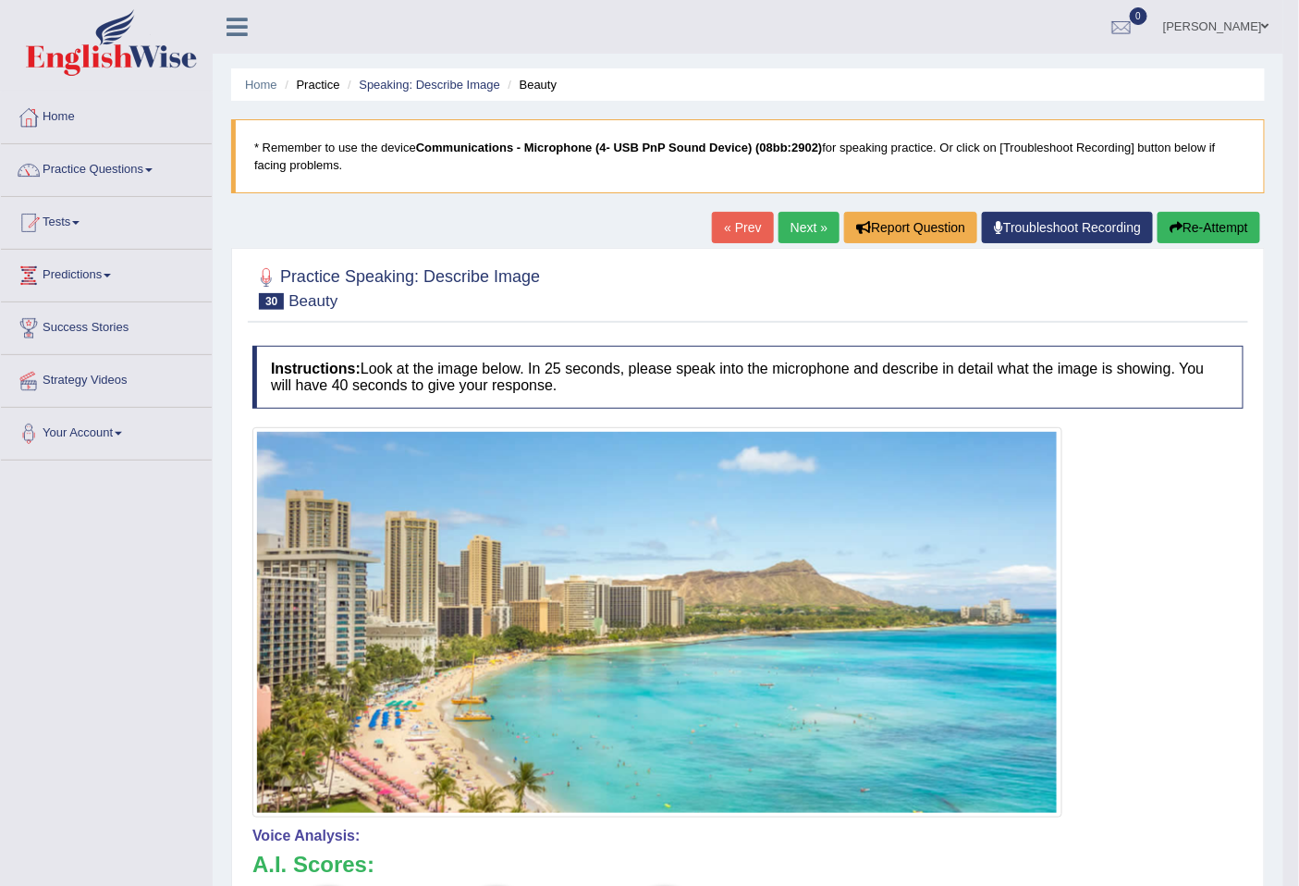
click at [808, 231] on link "Next »" at bounding box center [808, 227] width 61 height 31
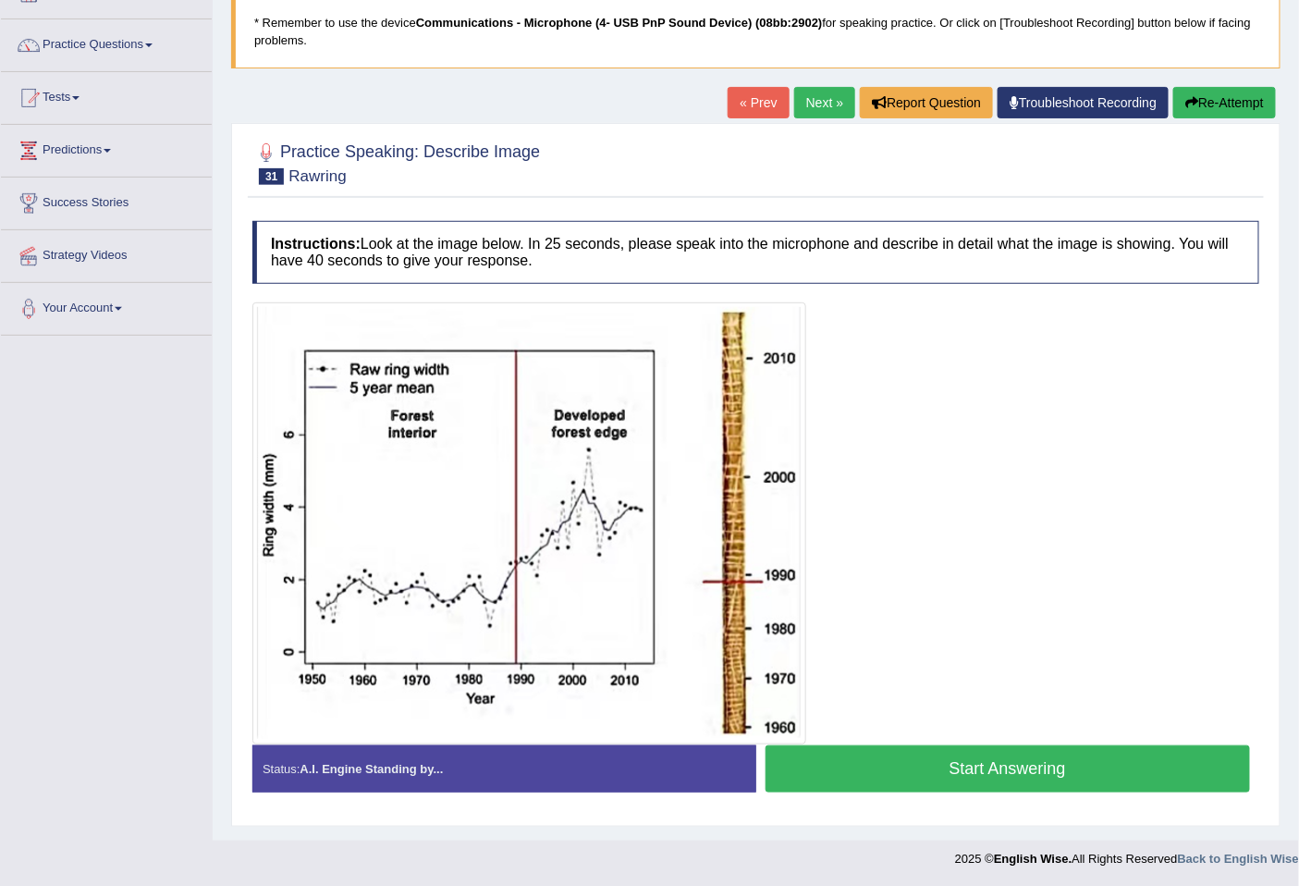
click at [954, 764] on button "Start Answering" at bounding box center [1008, 768] width 485 height 47
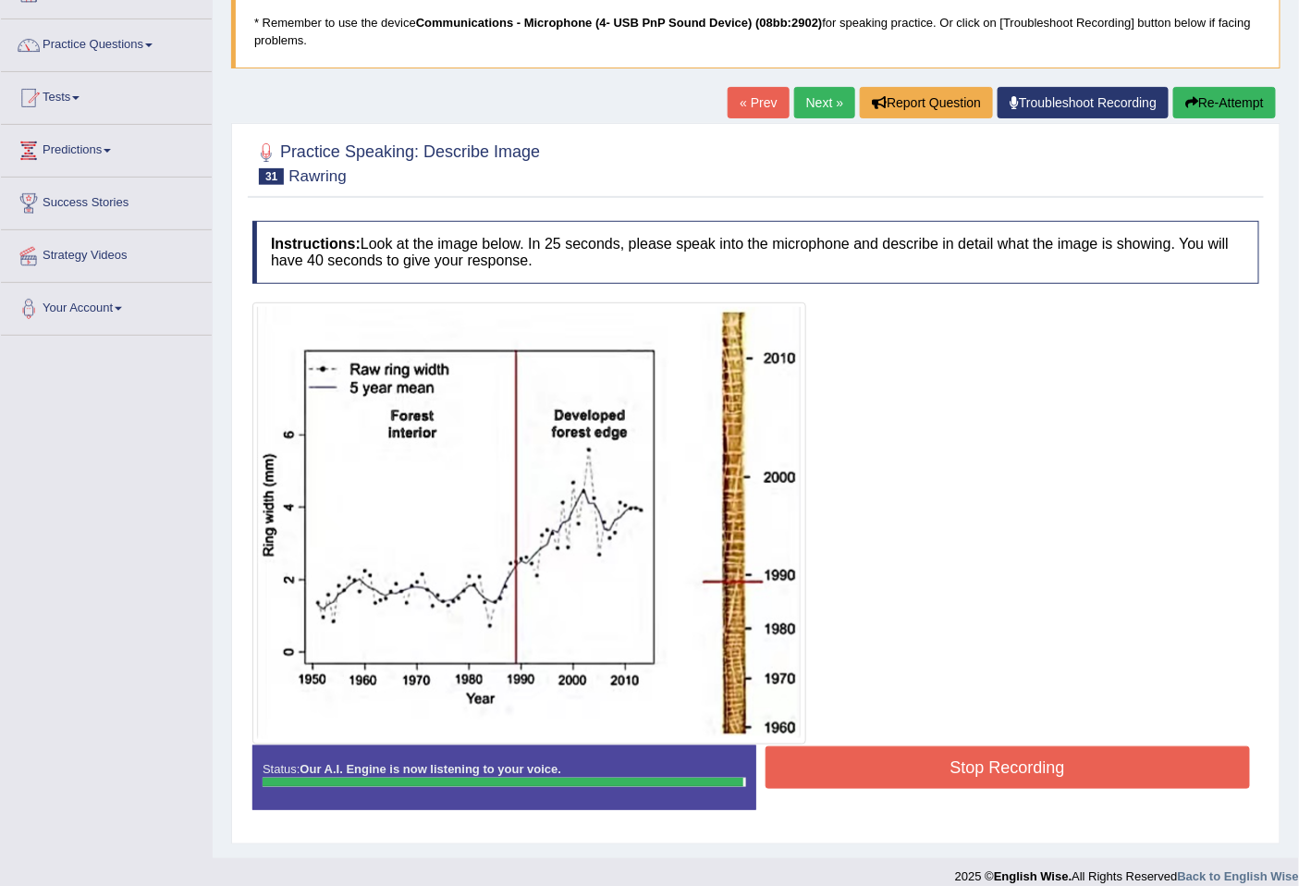
click at [967, 759] on button "Stop Recording" at bounding box center [1008, 767] width 485 height 43
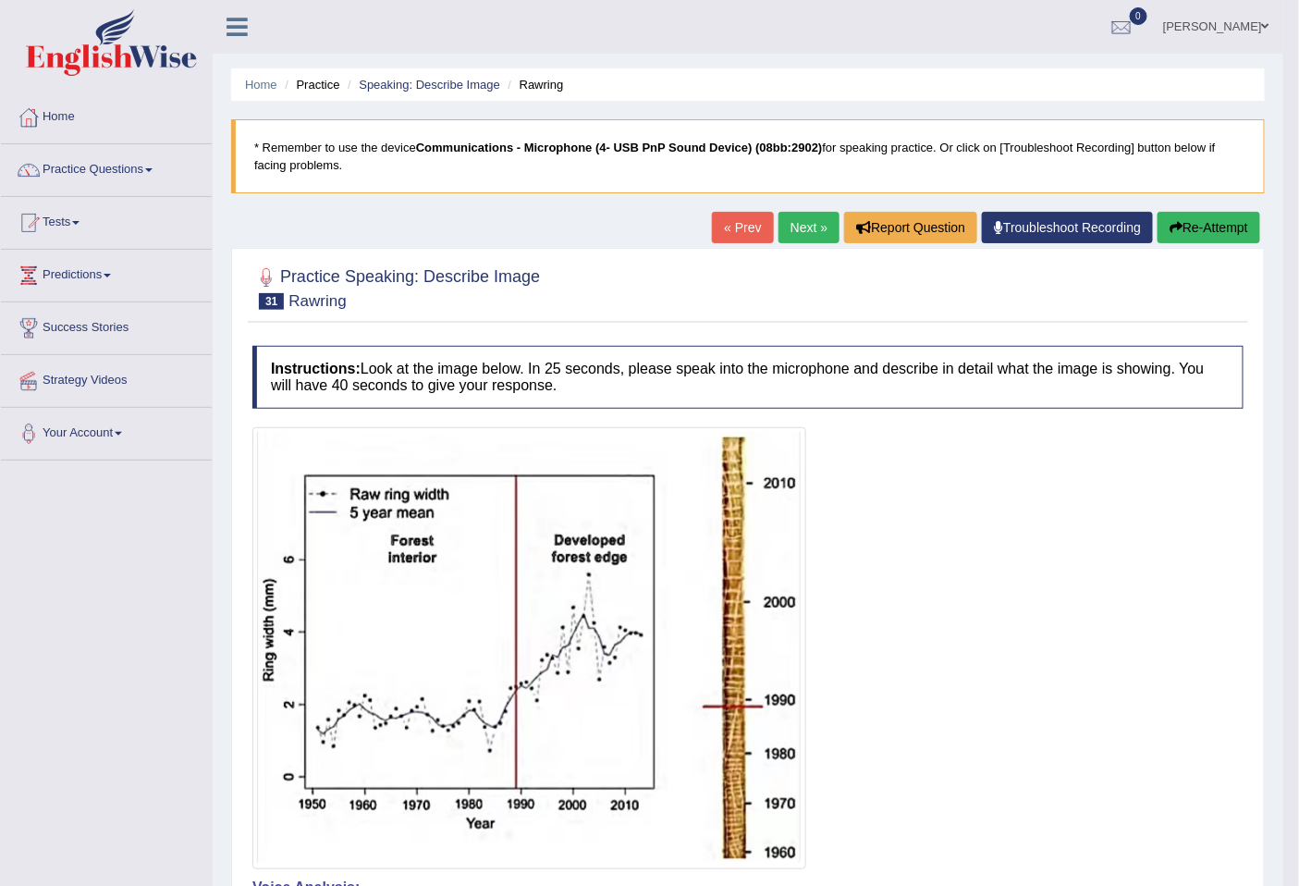
click at [1248, 238] on button "Re-Attempt" at bounding box center [1209, 227] width 103 height 31
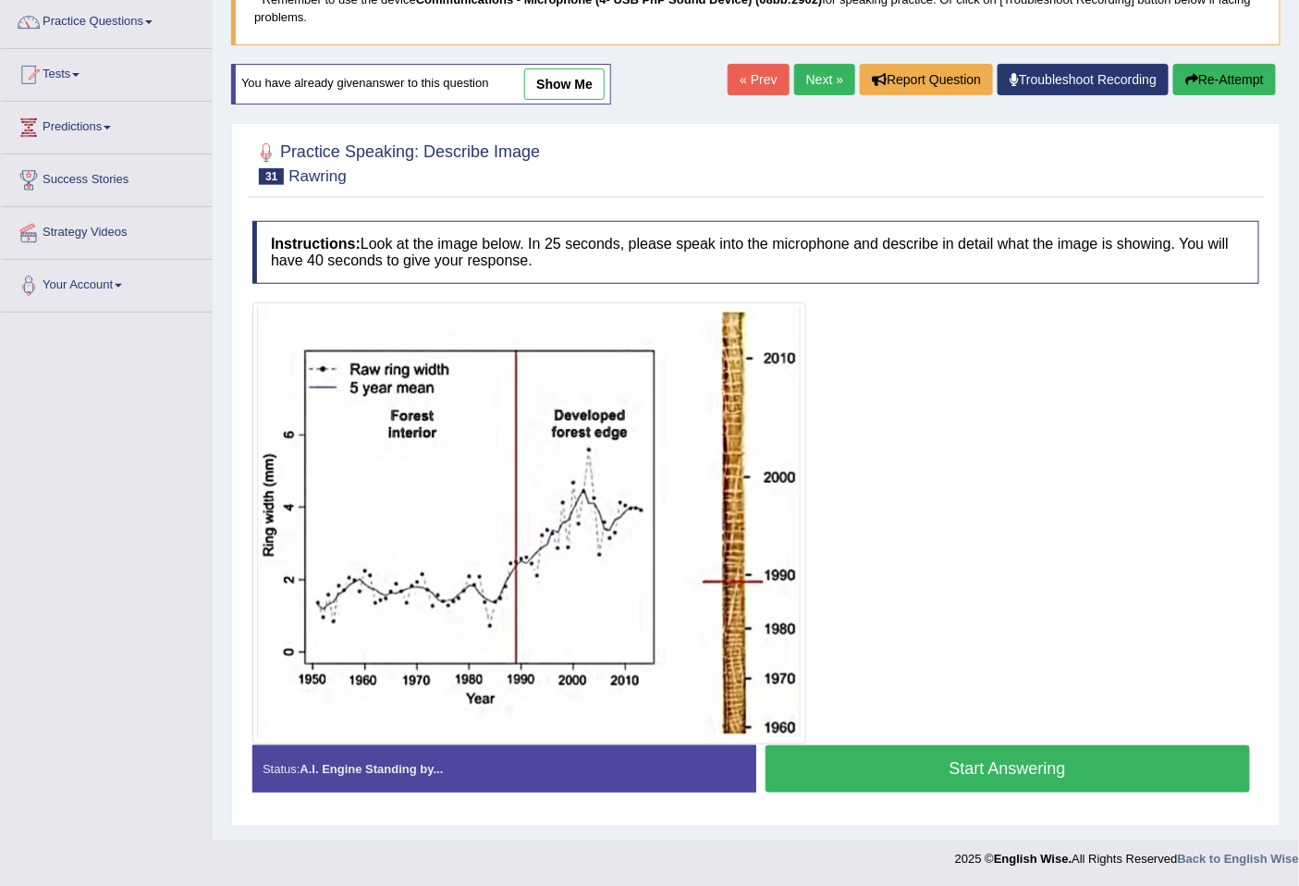
click at [874, 775] on button "Start Answering" at bounding box center [1008, 768] width 485 height 47
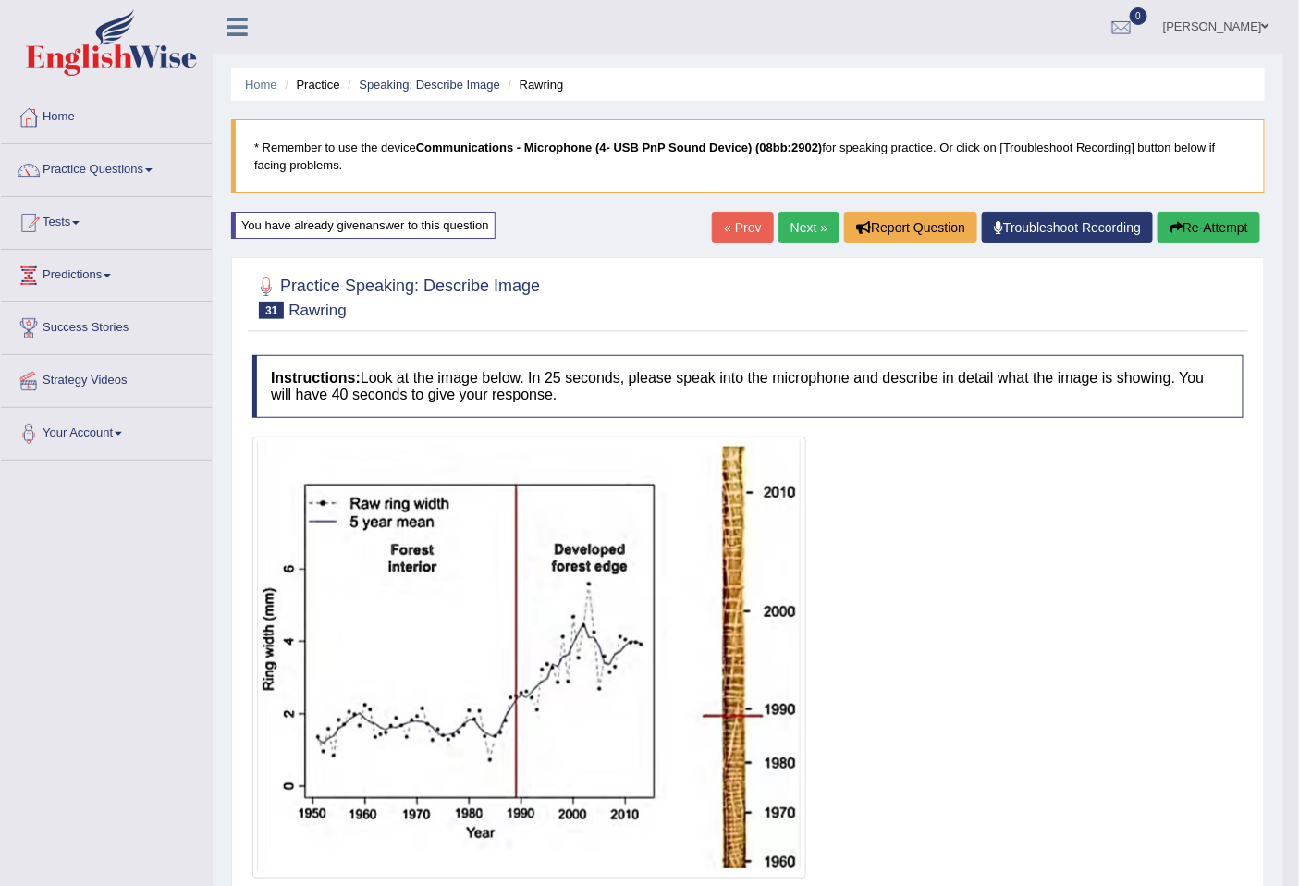
click at [1206, 234] on button "Re-Attempt" at bounding box center [1209, 227] width 103 height 31
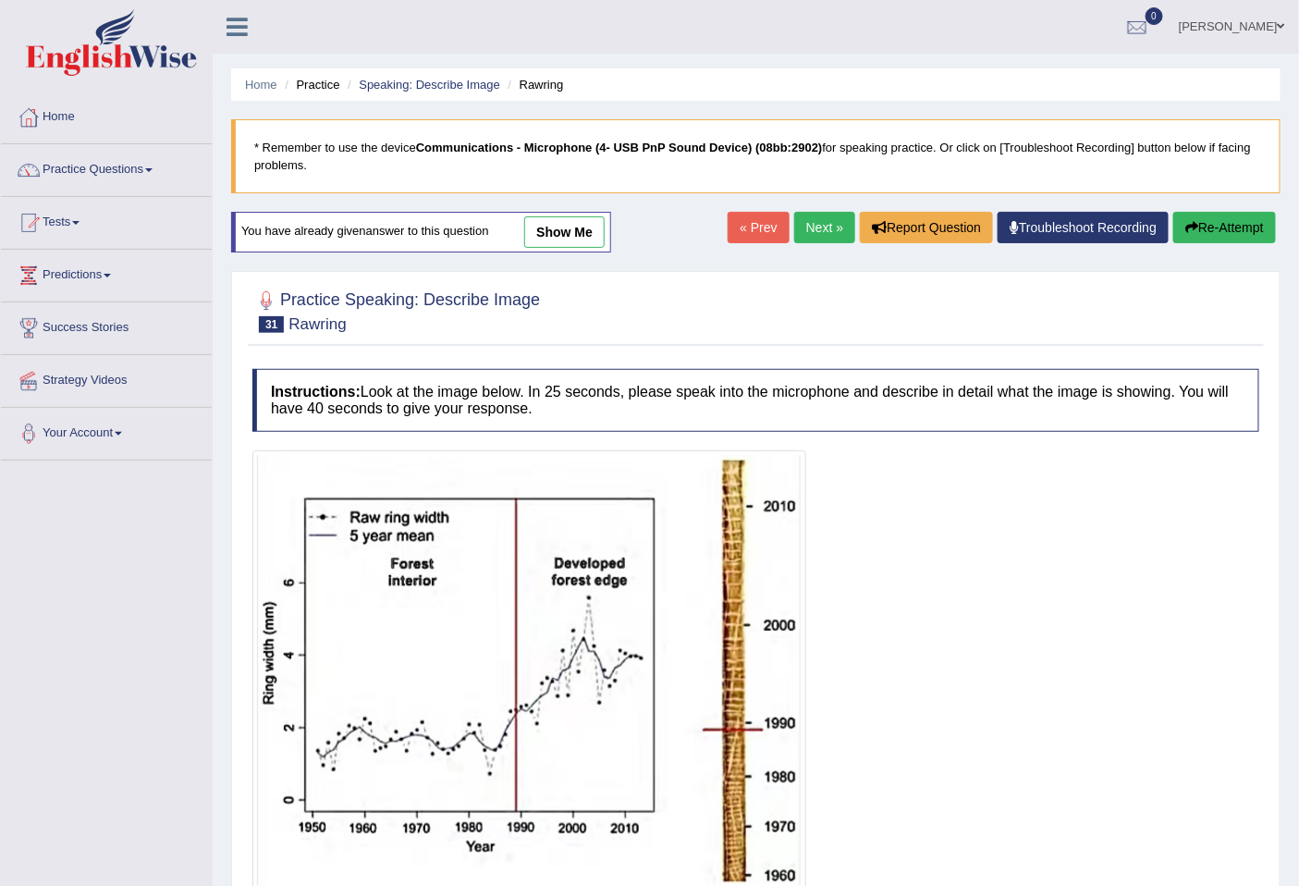
scroll to position [148, 0]
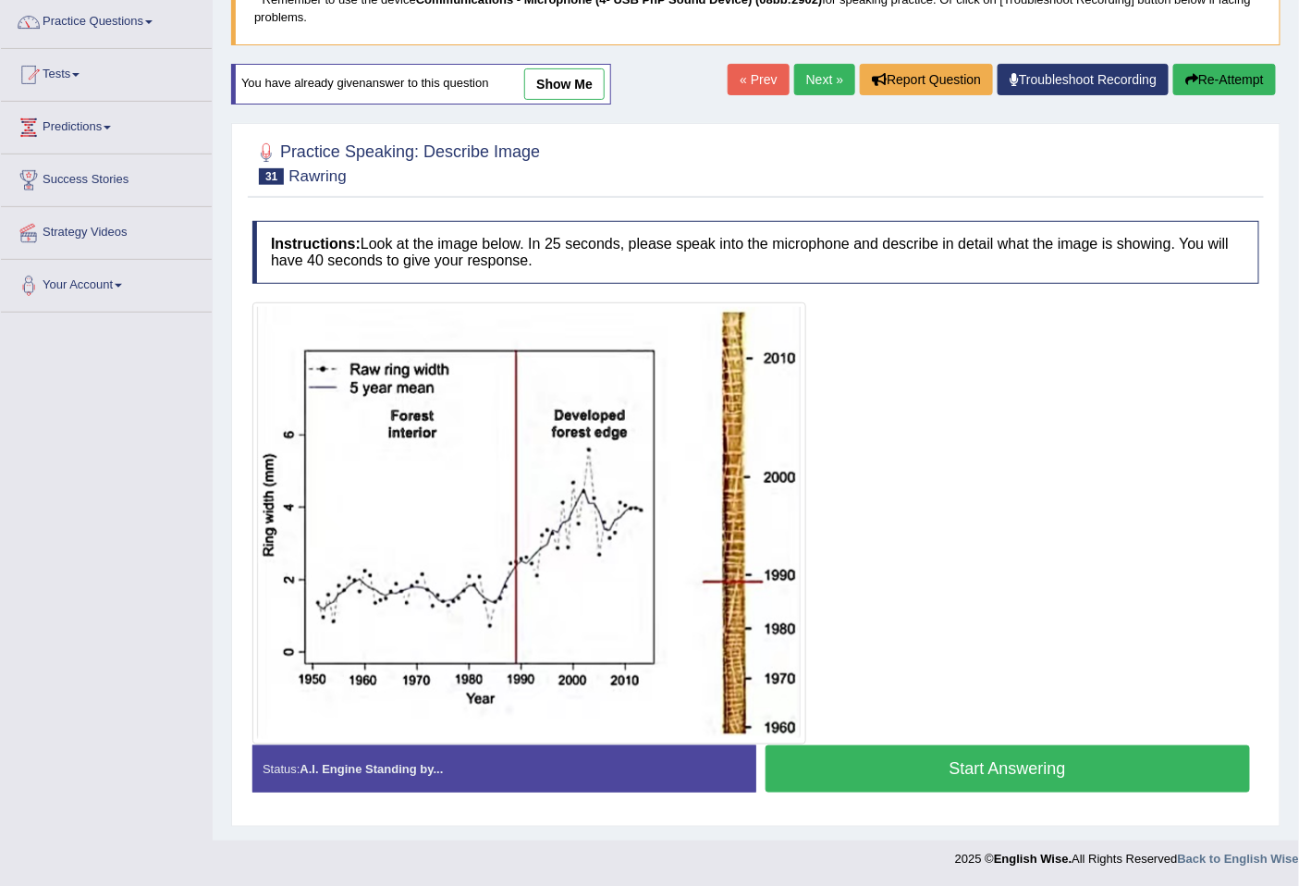
click at [906, 778] on button "Start Answering" at bounding box center [1008, 768] width 485 height 47
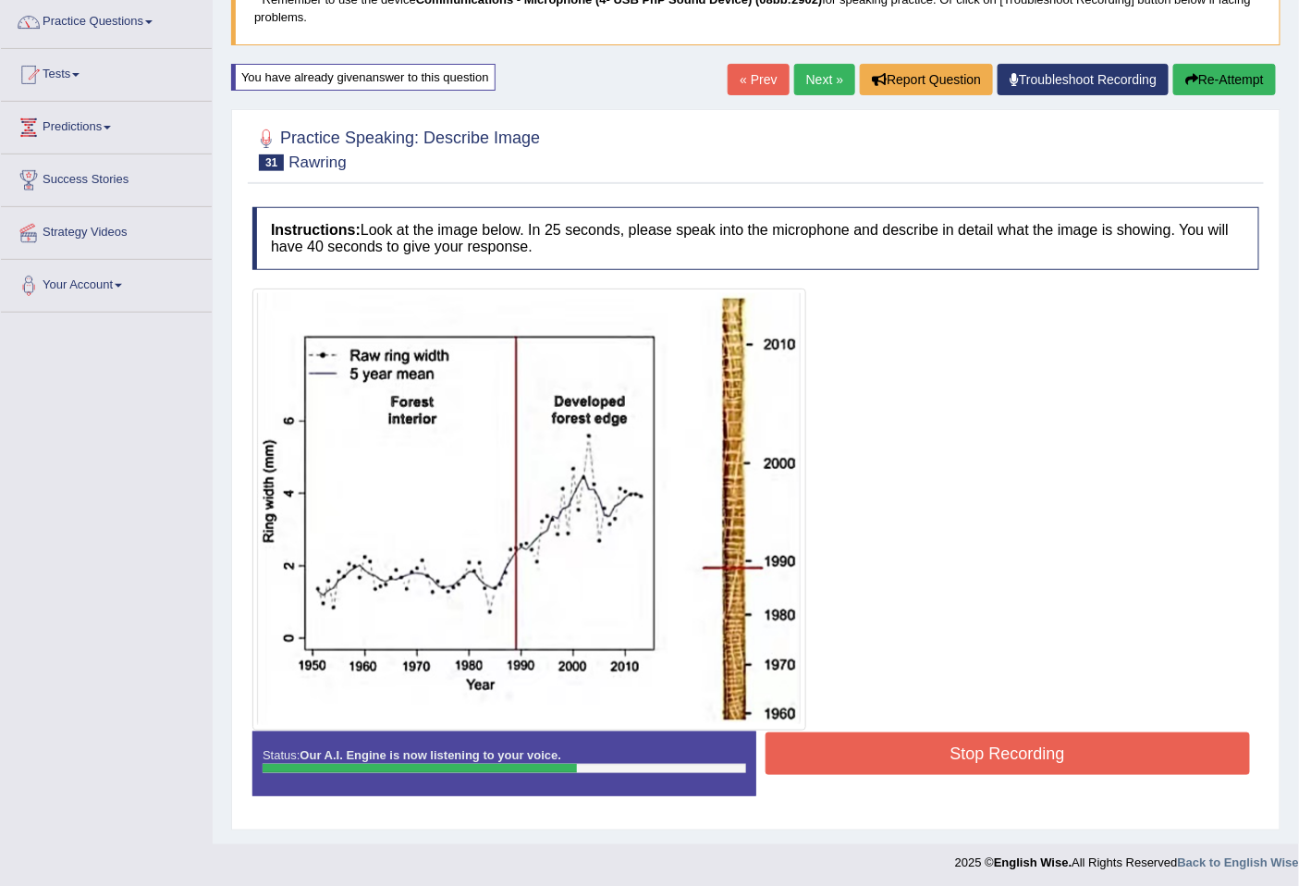
click at [959, 764] on button "Stop Recording" at bounding box center [1008, 753] width 485 height 43
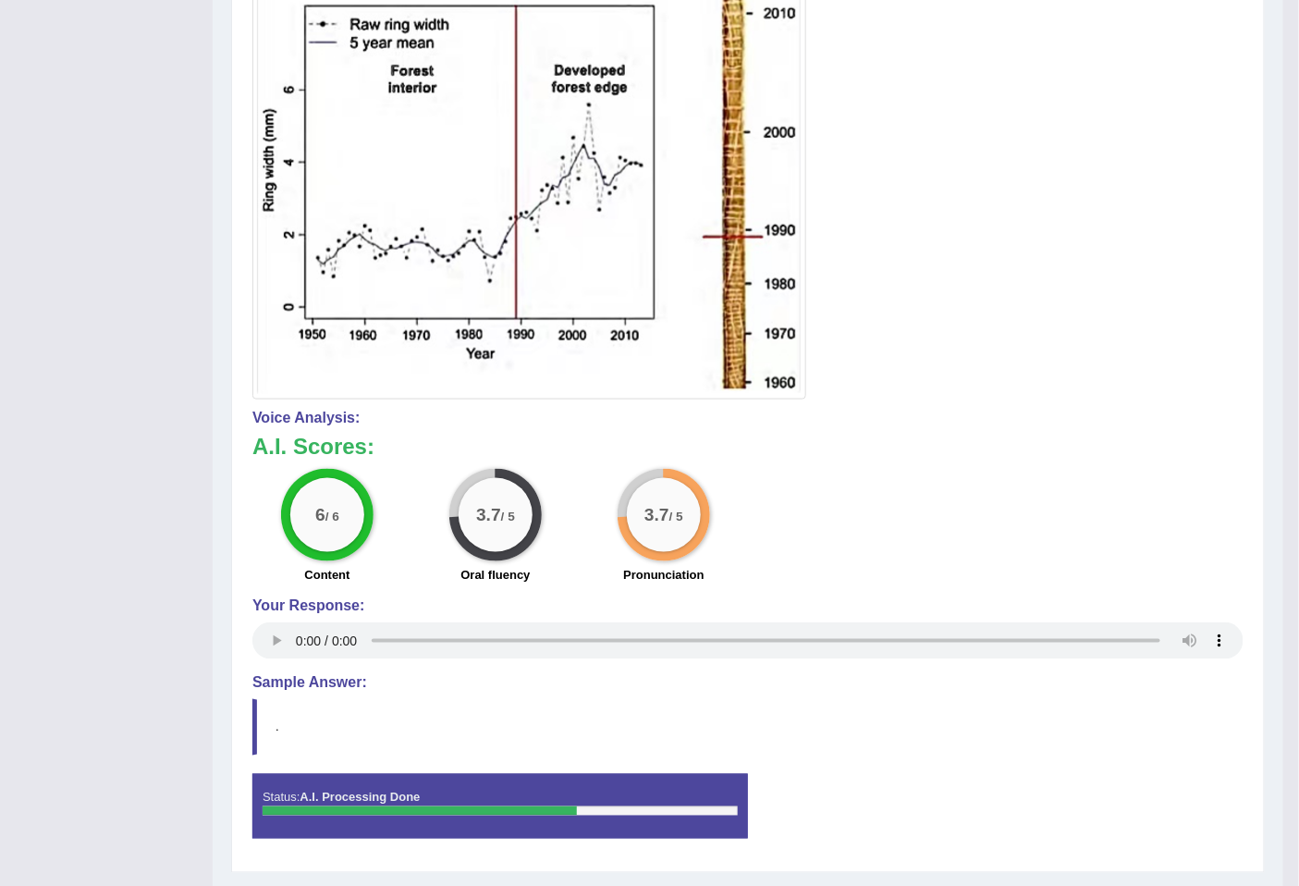
scroll to position [0, 0]
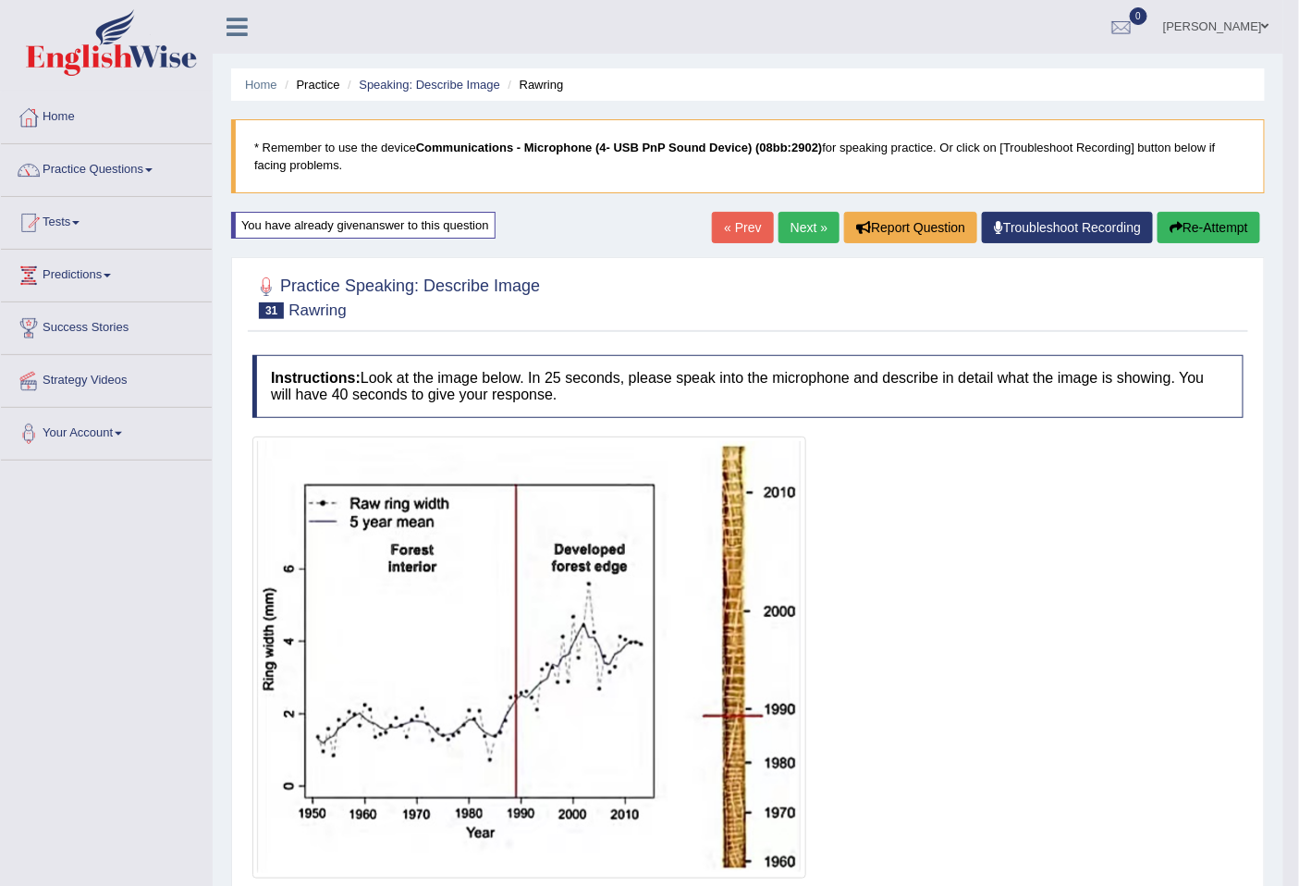
click at [799, 224] on link "Next »" at bounding box center [808, 227] width 61 height 31
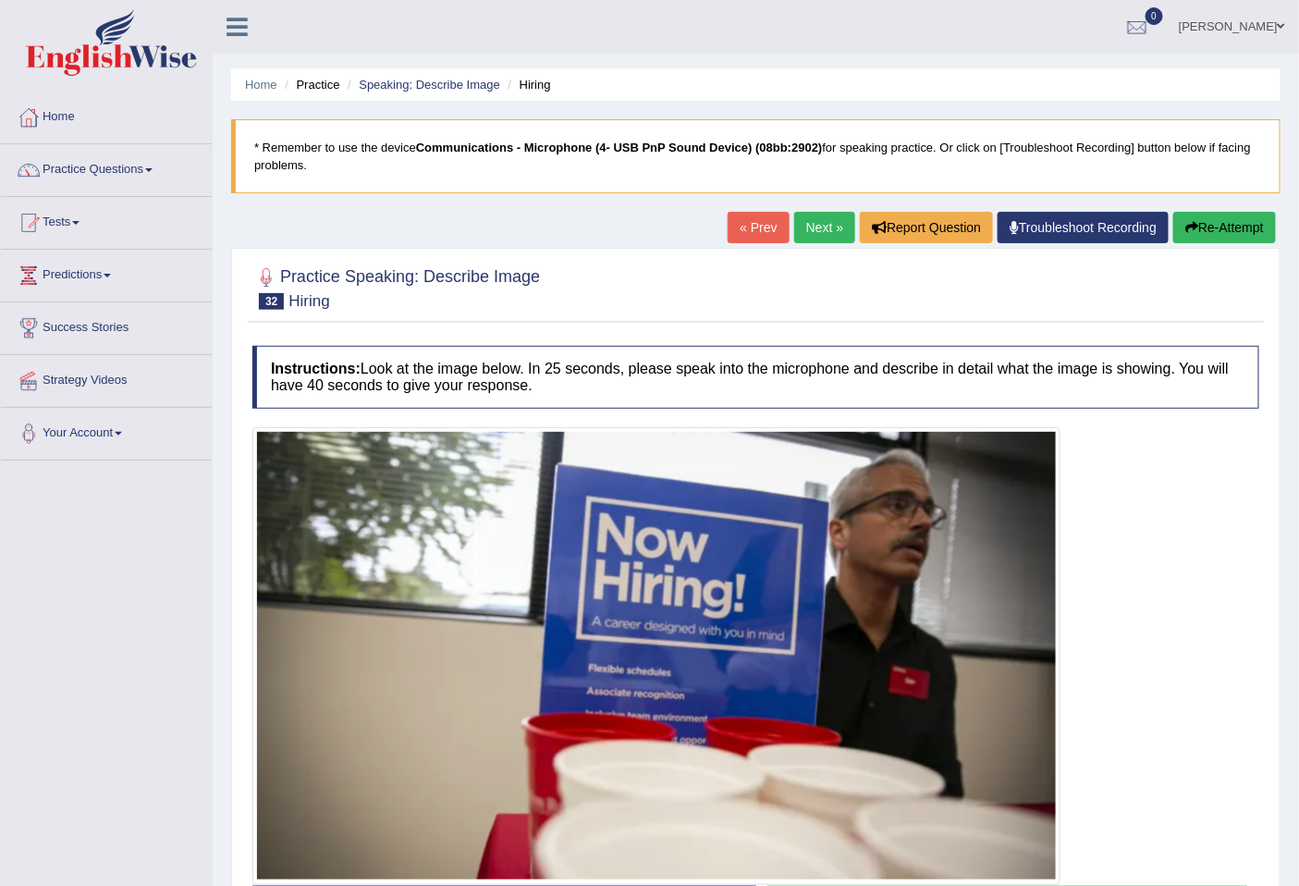
scroll to position [141, 0]
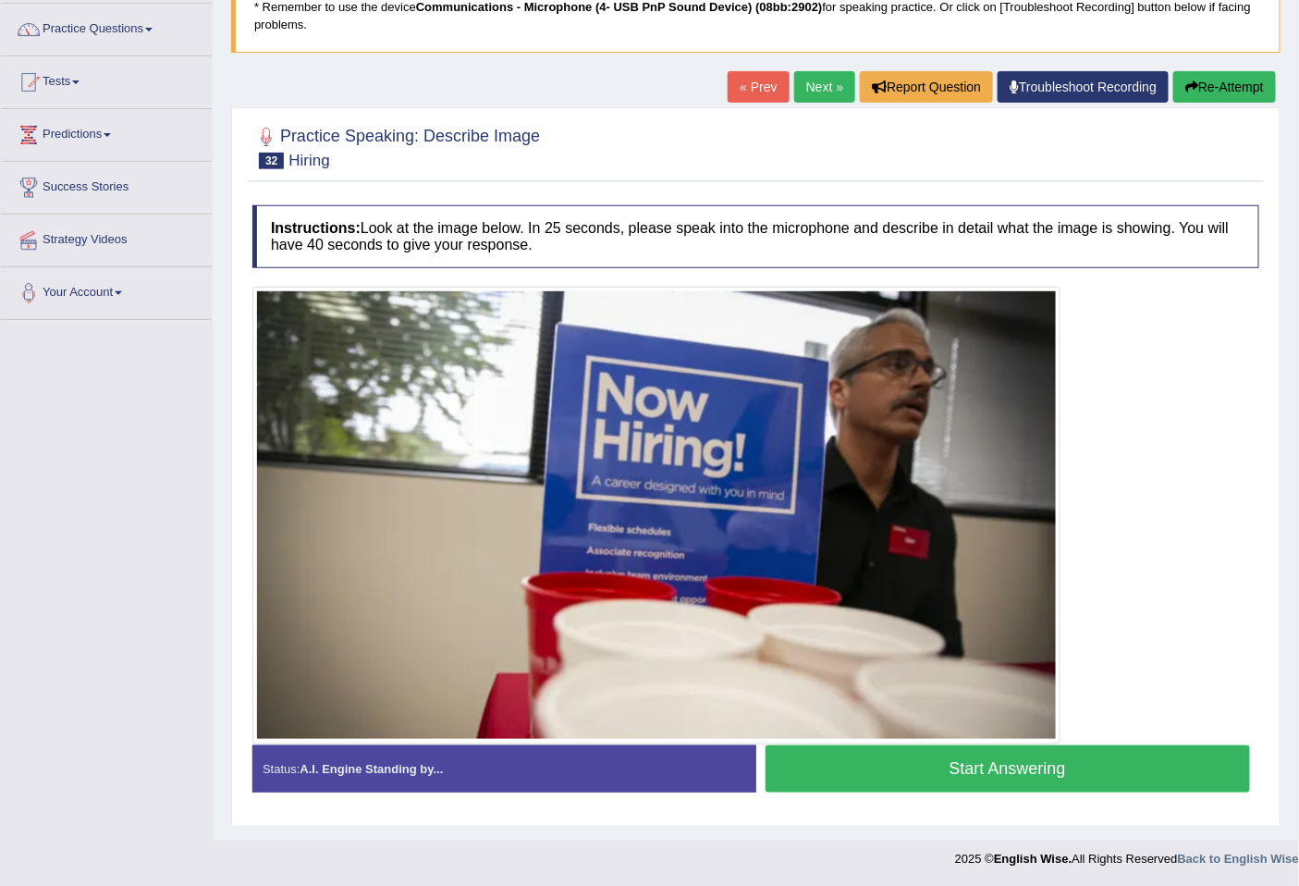
click at [986, 778] on button "Start Answering" at bounding box center [1008, 768] width 485 height 47
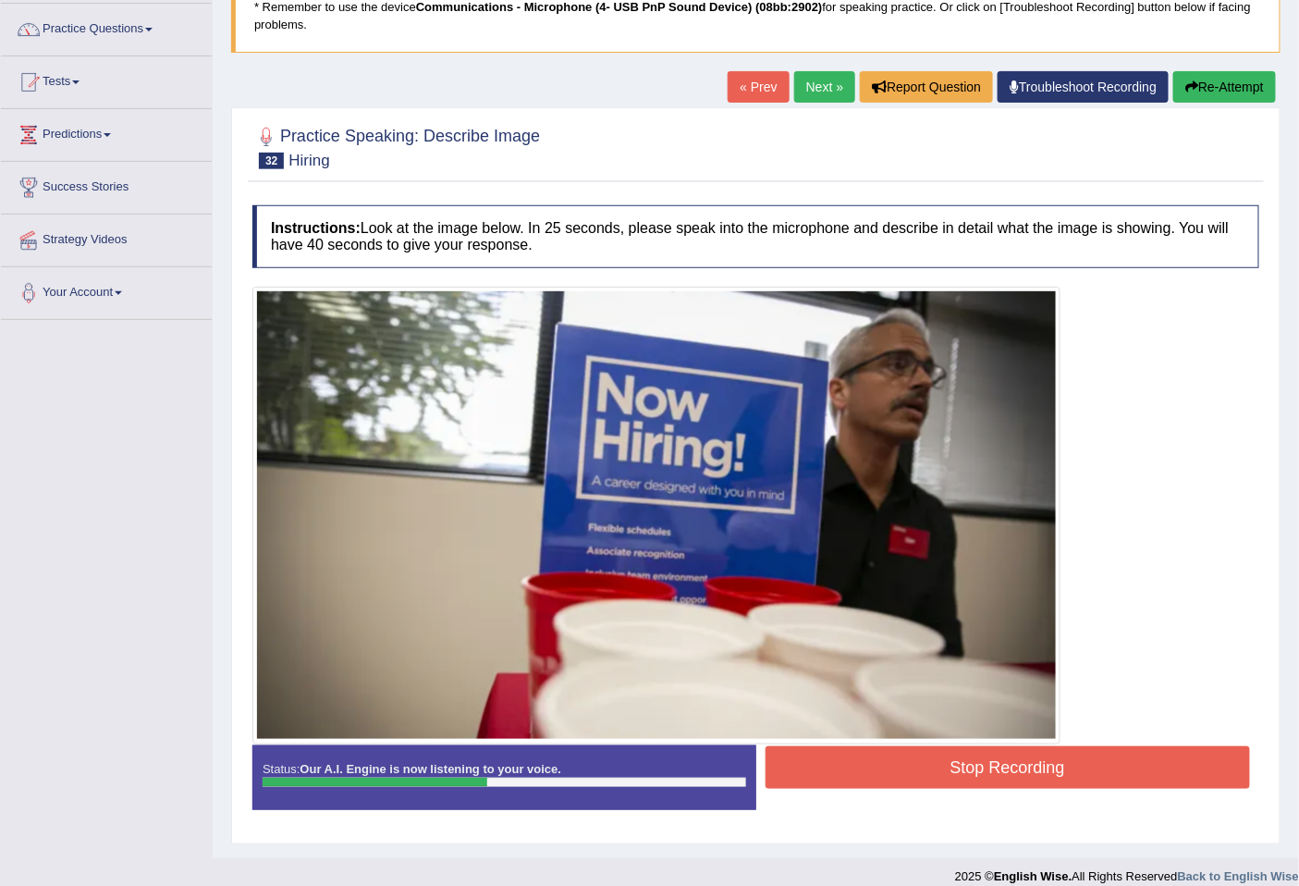
click at [981, 778] on button "Stop Recording" at bounding box center [1008, 767] width 485 height 43
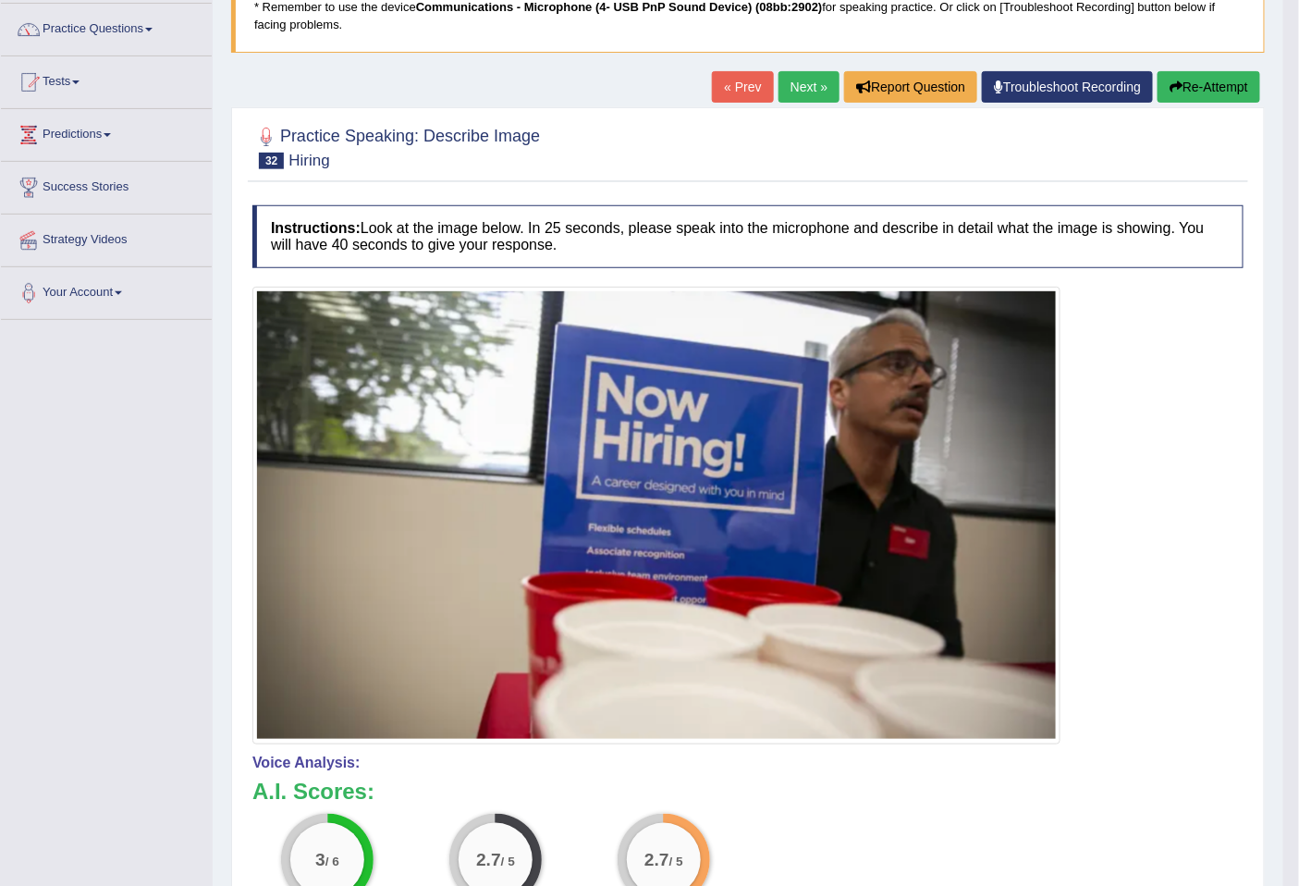
click at [1236, 91] on button "Re-Attempt" at bounding box center [1209, 86] width 103 height 31
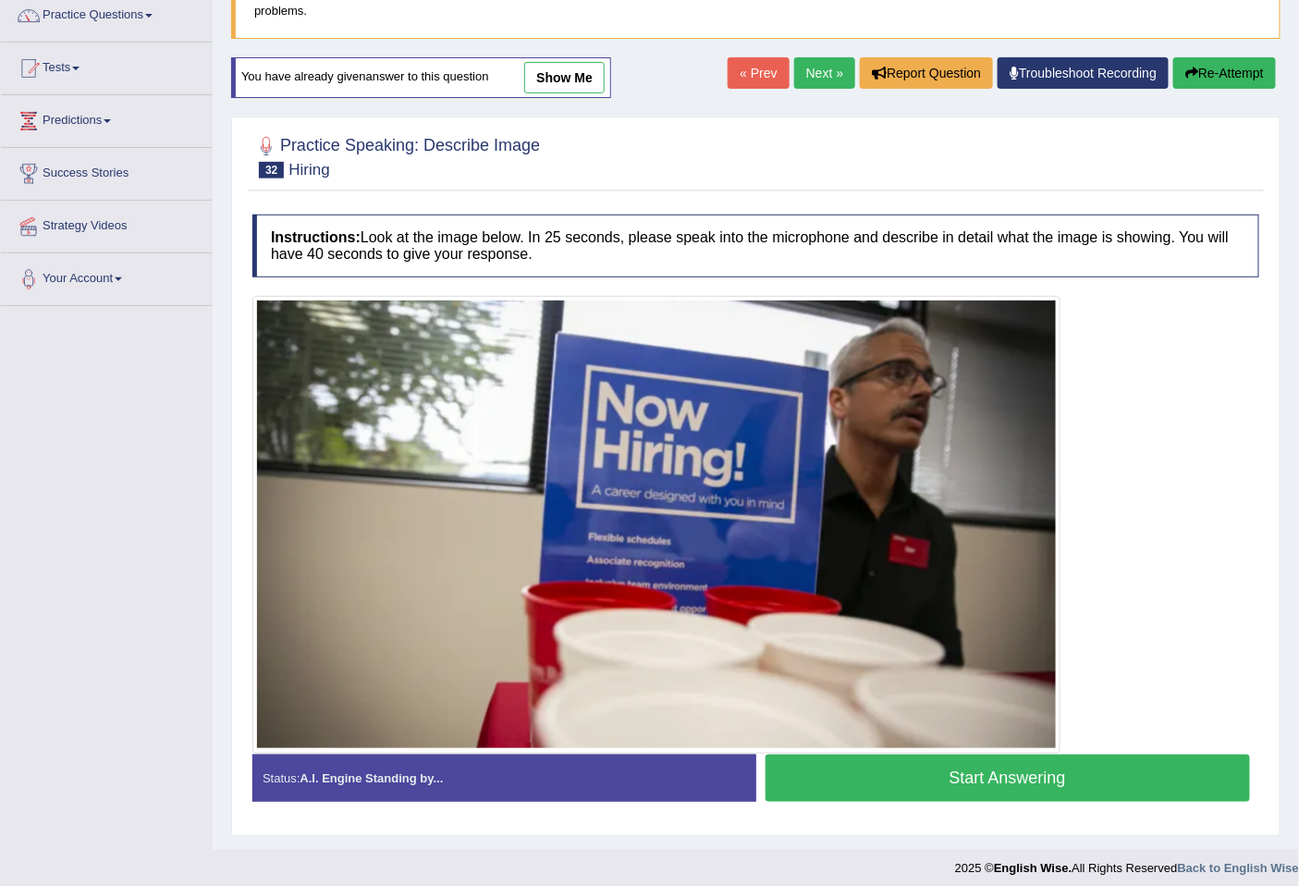
click at [1028, 790] on button "Start Answering" at bounding box center [1008, 777] width 485 height 47
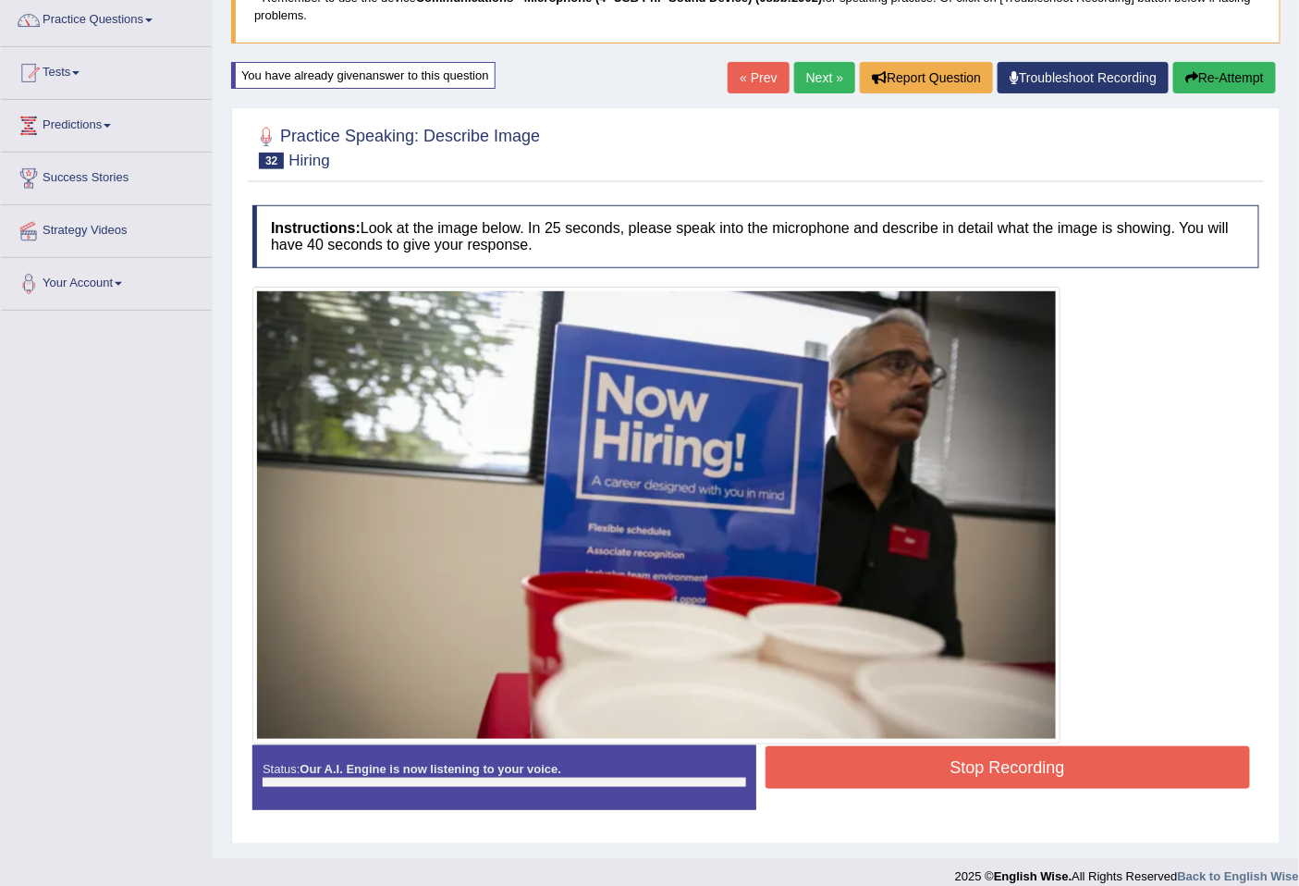
scroll to position [154, 0]
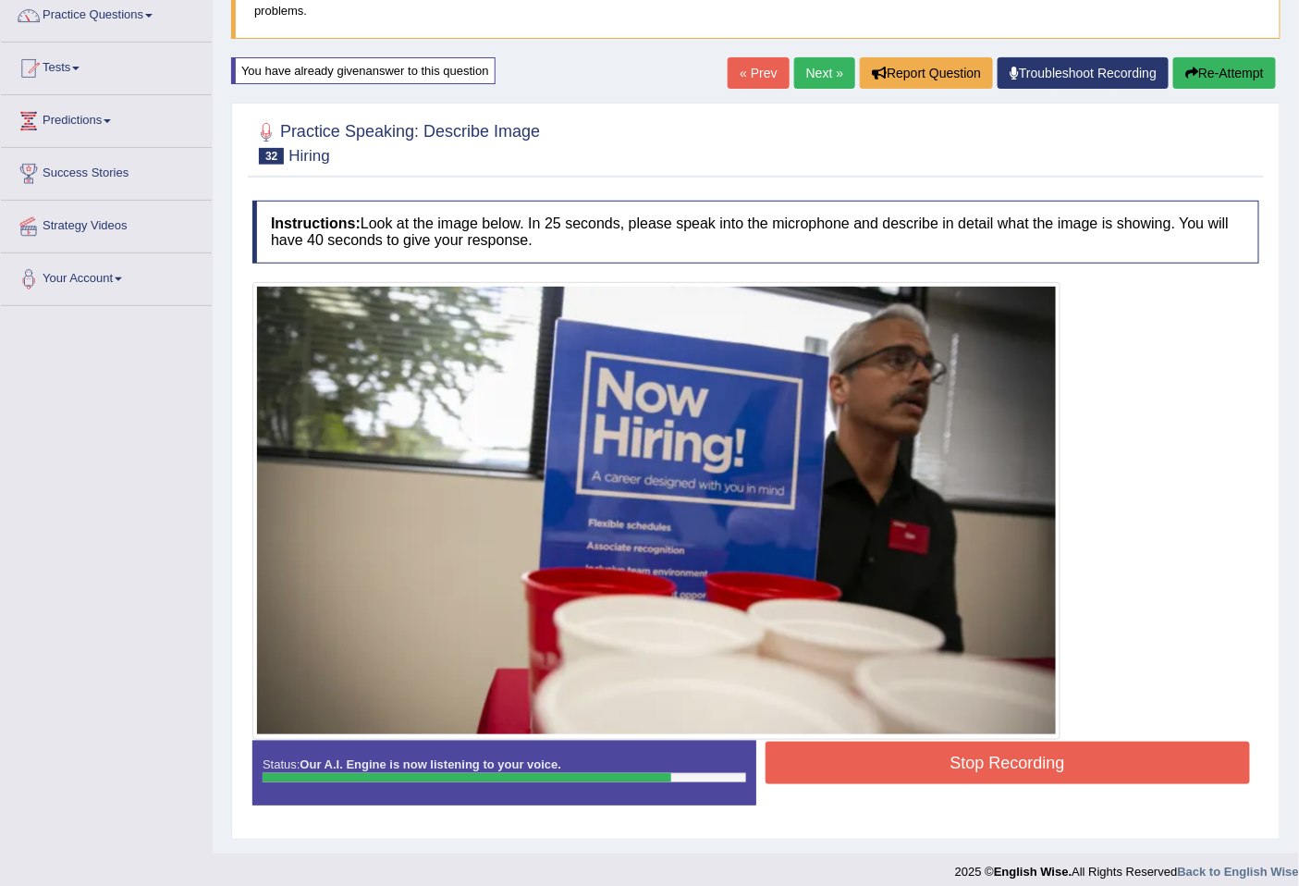
click at [1097, 754] on button "Stop Recording" at bounding box center [1008, 762] width 485 height 43
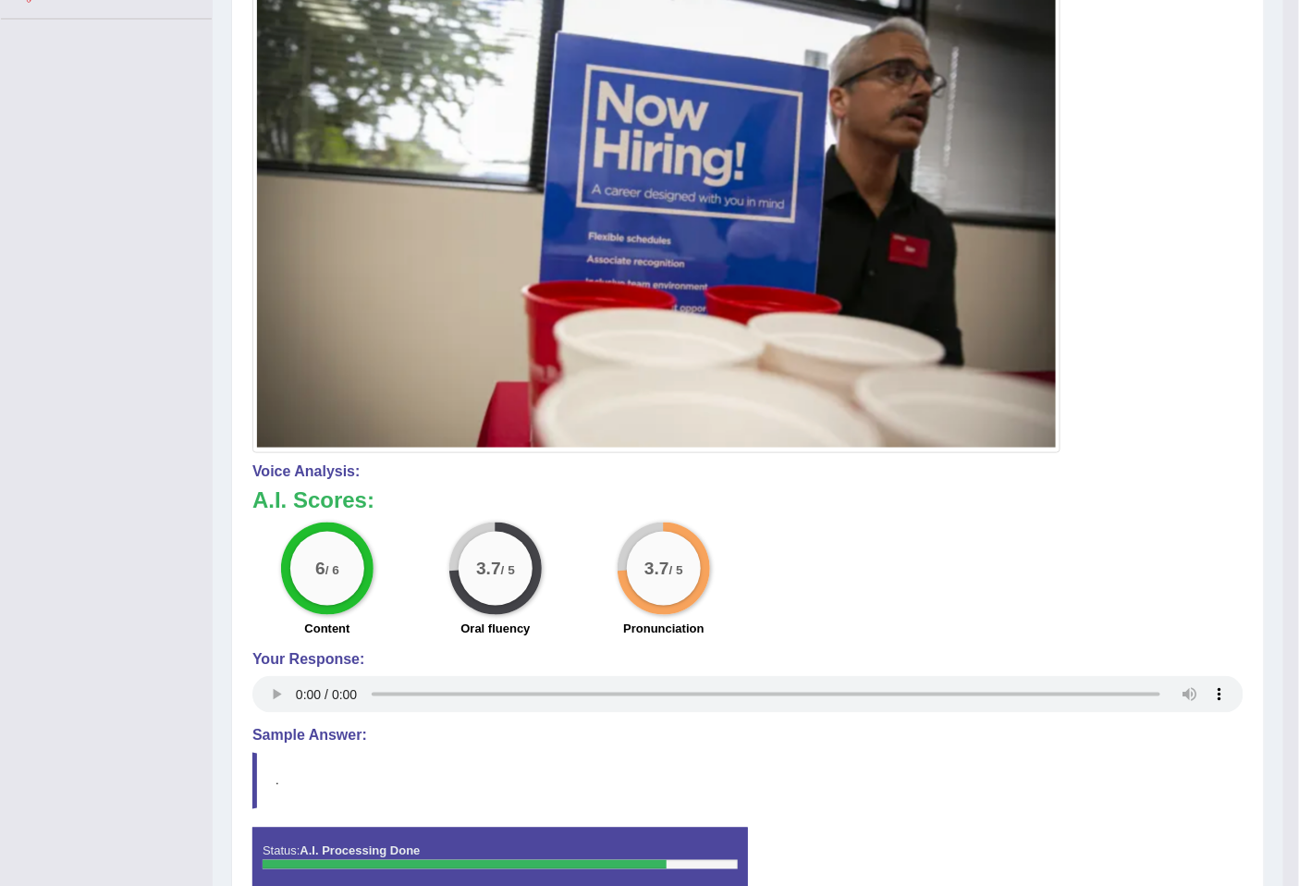
scroll to position [0, 0]
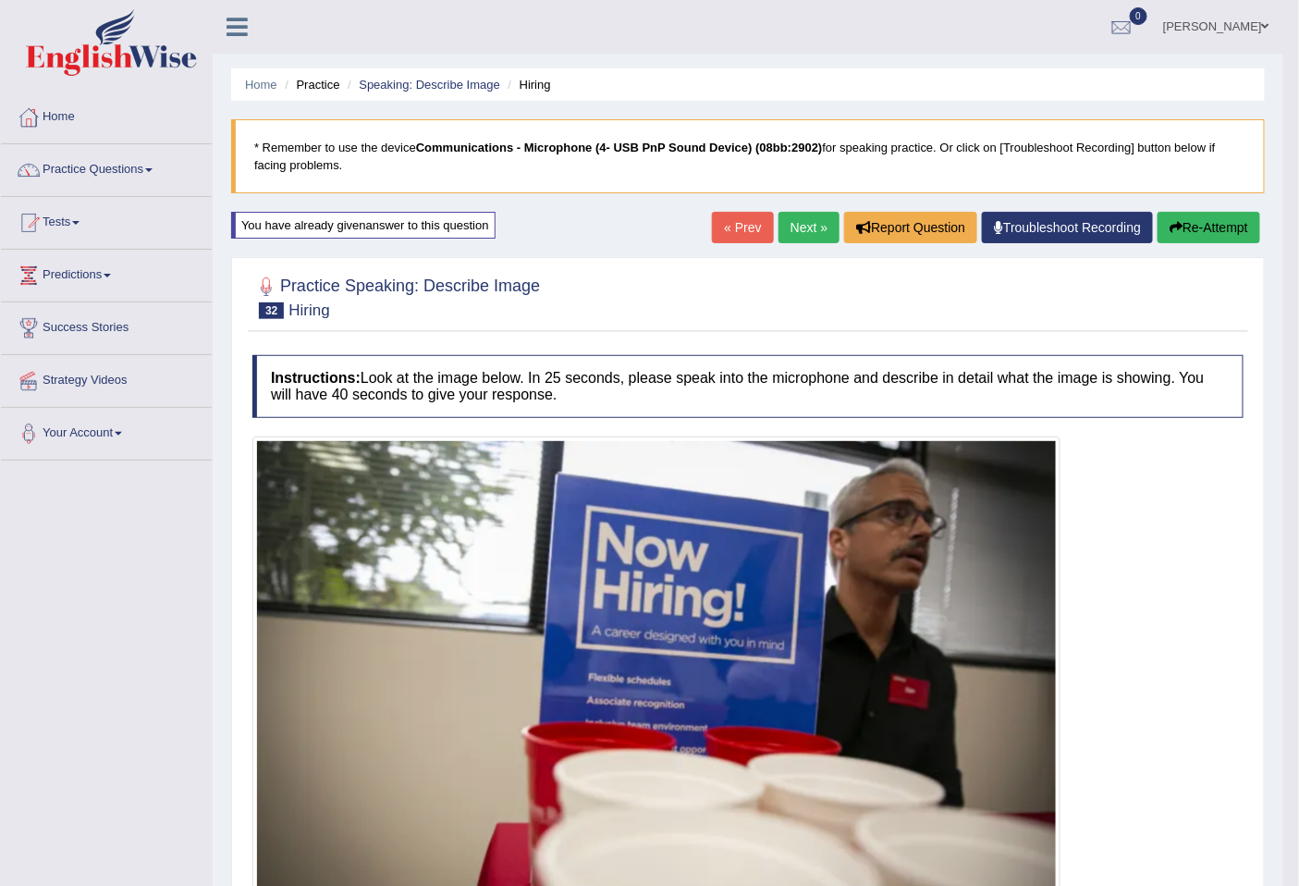
click at [793, 229] on link "Next »" at bounding box center [808, 227] width 61 height 31
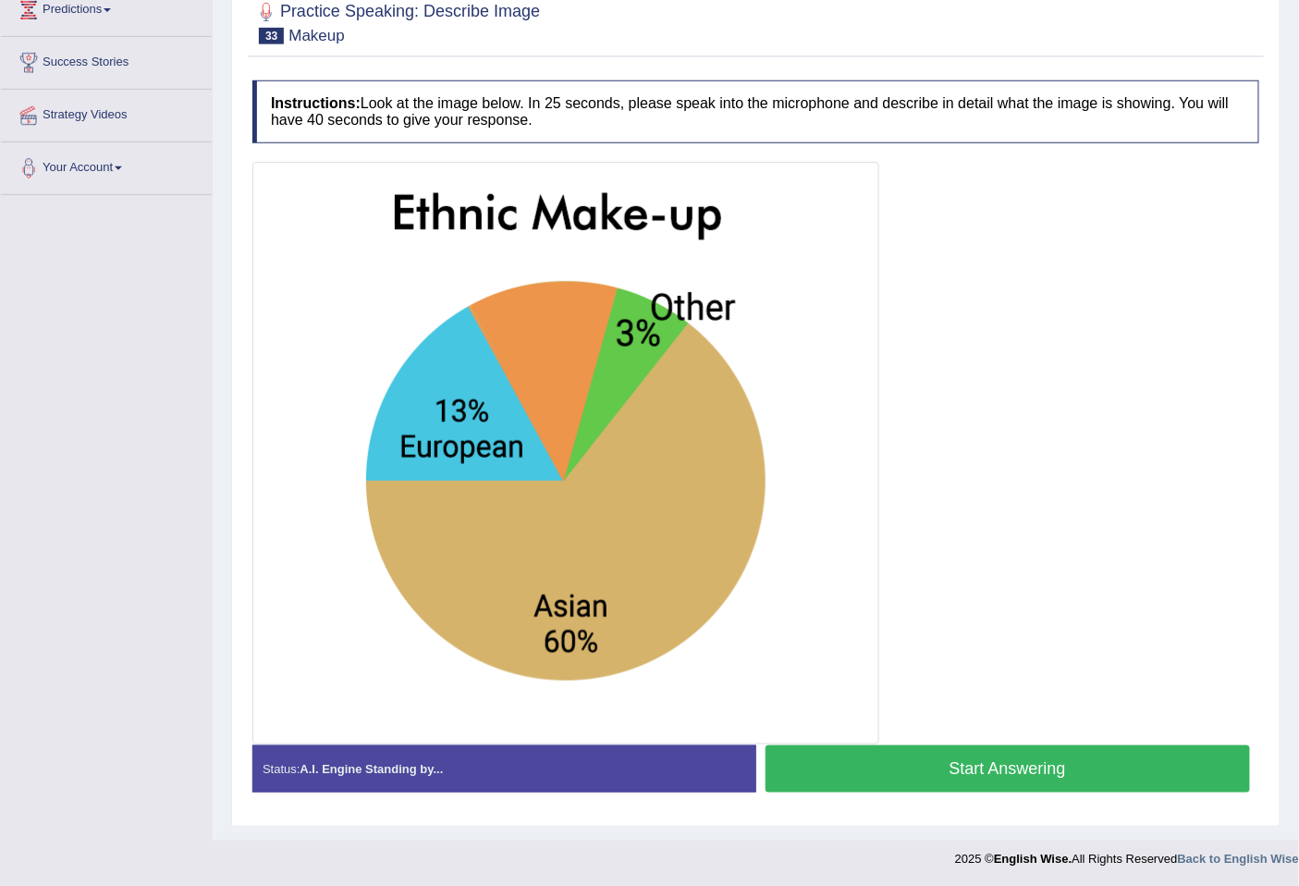
click at [963, 775] on button "Start Answering" at bounding box center [1008, 768] width 485 height 47
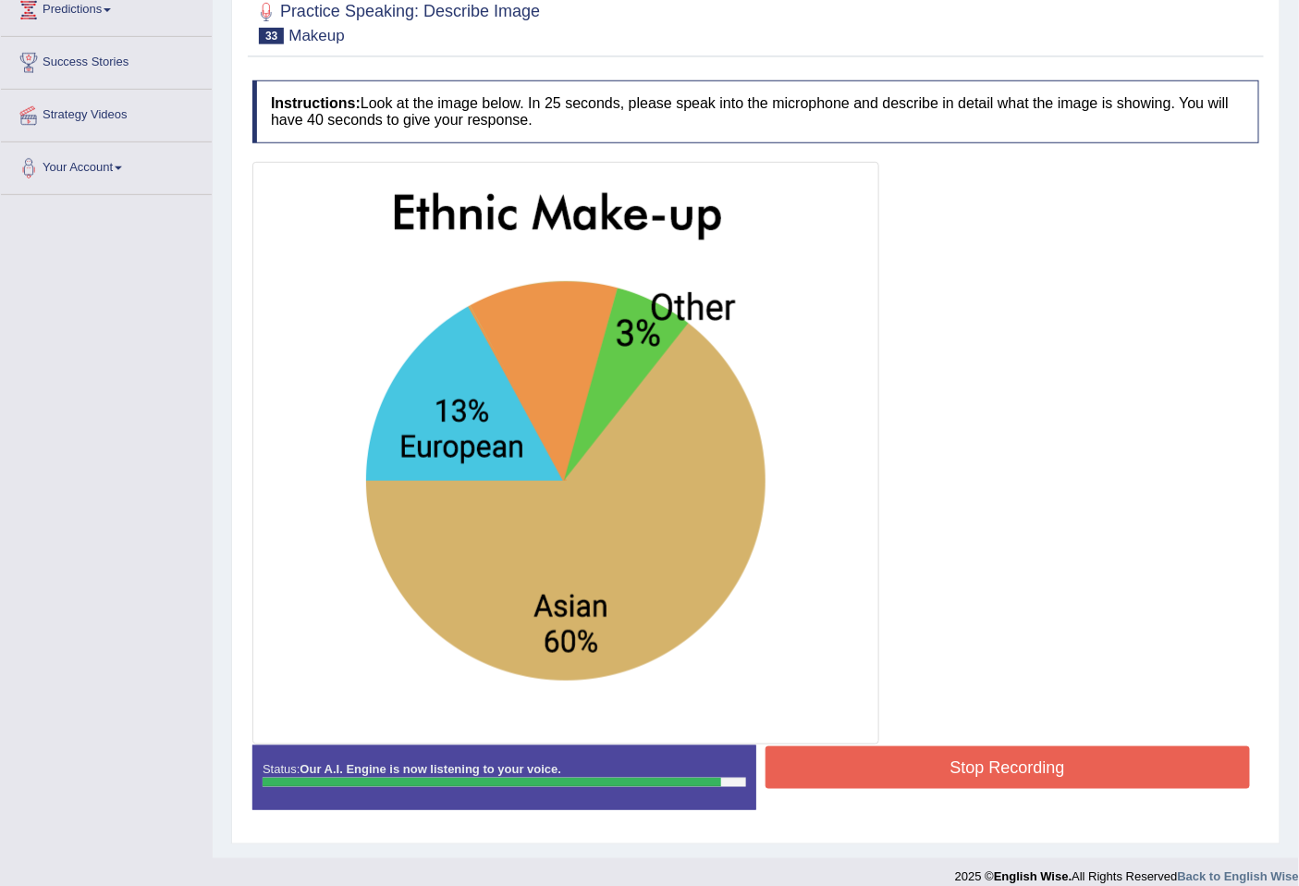
click at [968, 773] on button "Stop Recording" at bounding box center [1008, 767] width 485 height 43
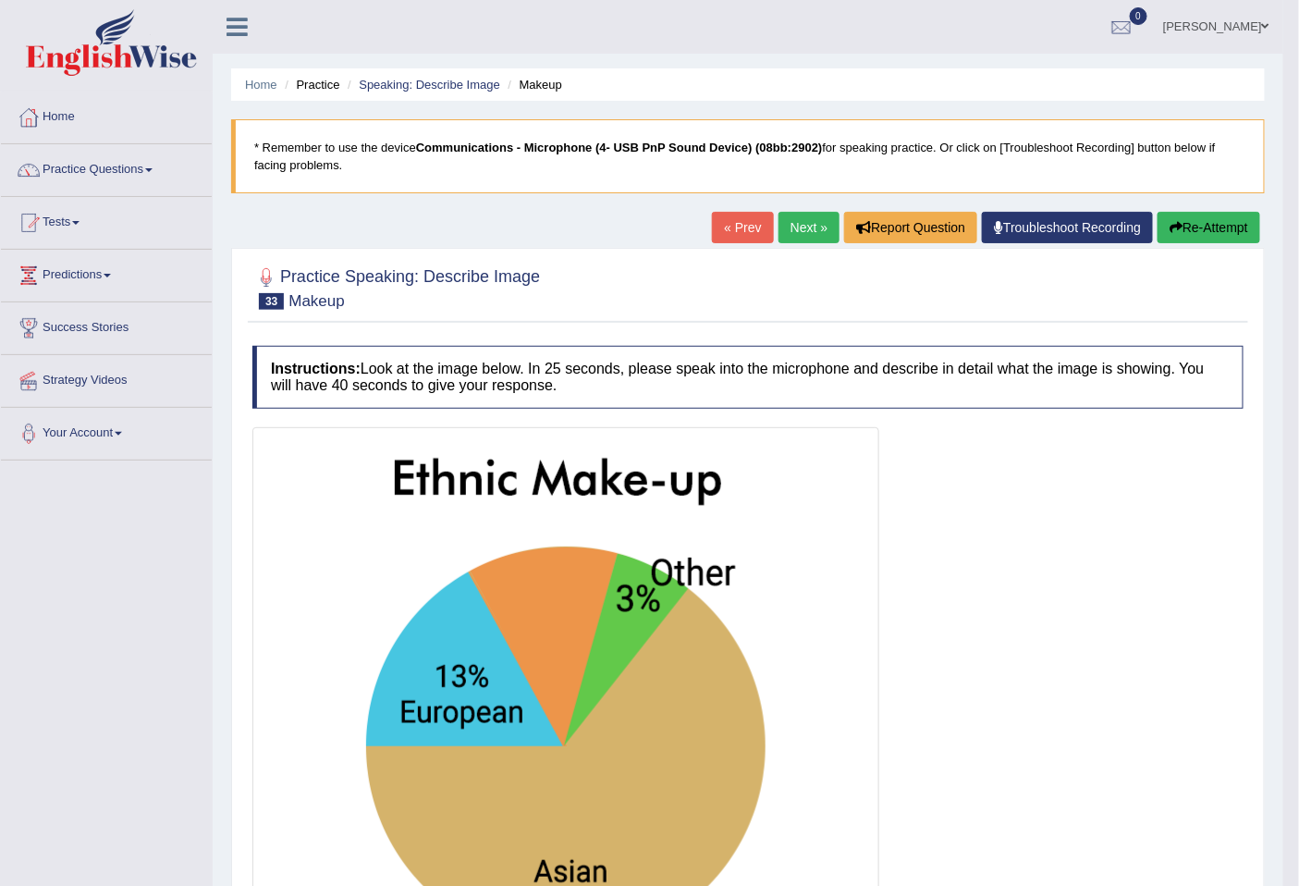
click at [1244, 222] on button "Re-Attempt" at bounding box center [1209, 227] width 103 height 31
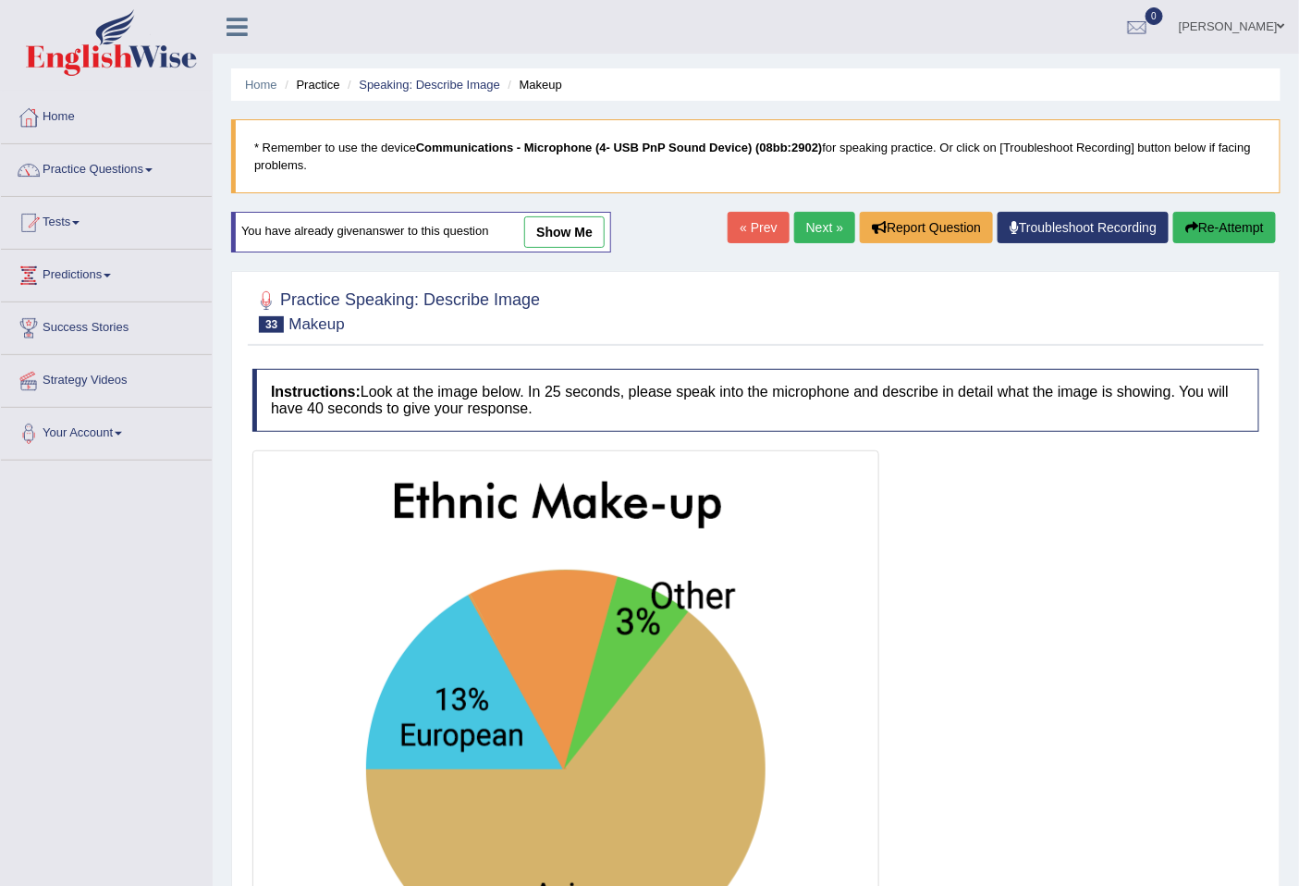
scroll to position [288, 0]
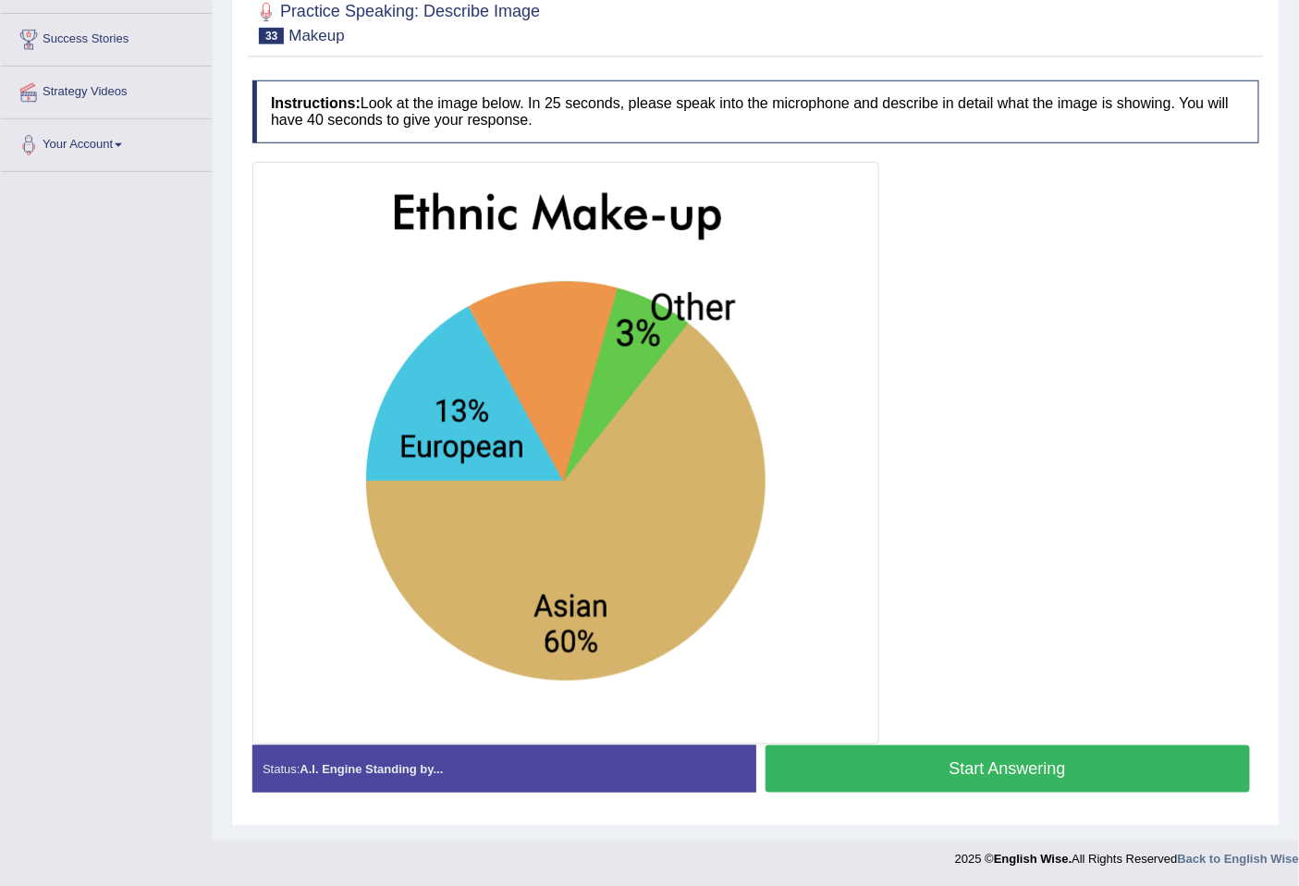
click at [965, 780] on button "Start Answering" at bounding box center [1008, 768] width 485 height 47
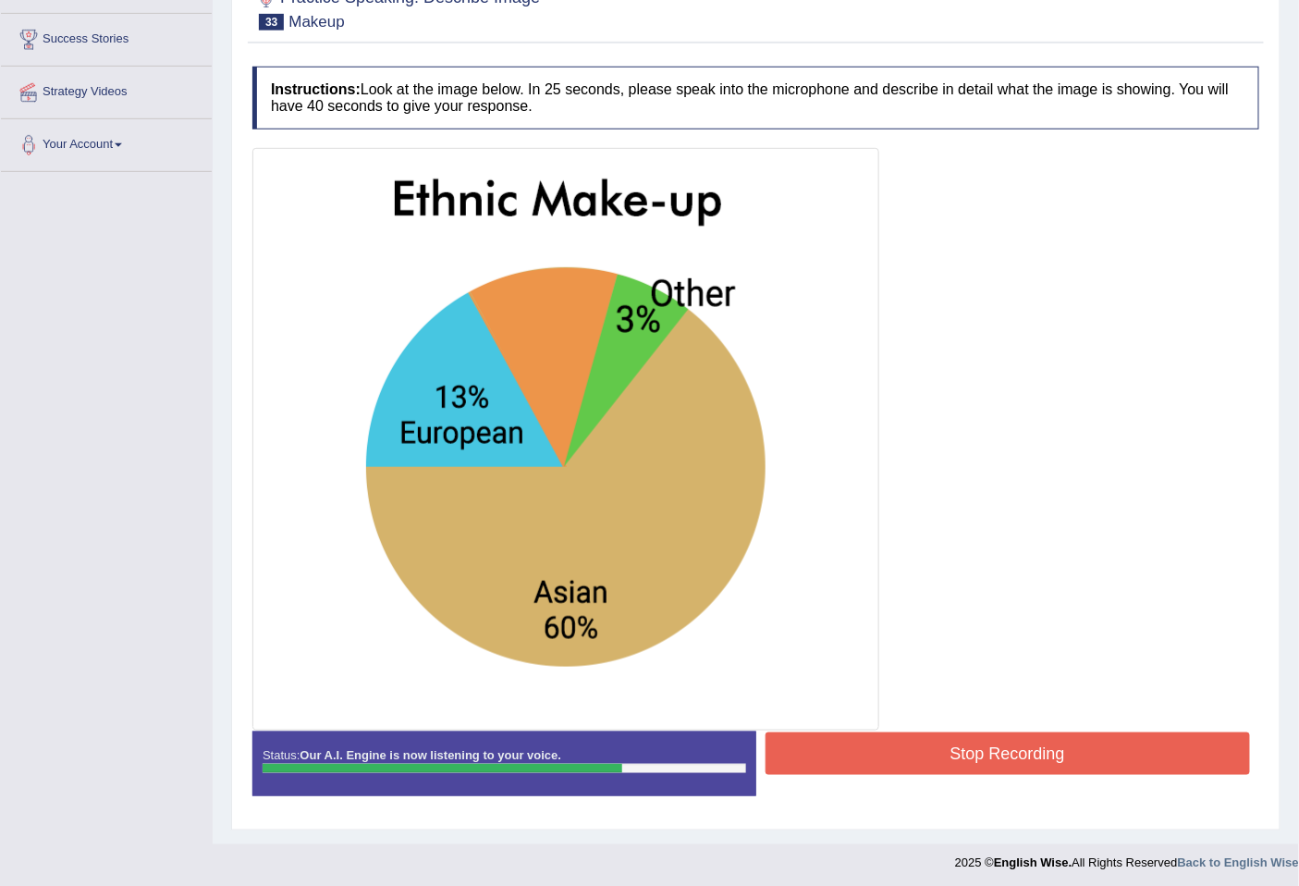
click at [981, 754] on button "Stop Recording" at bounding box center [1008, 753] width 485 height 43
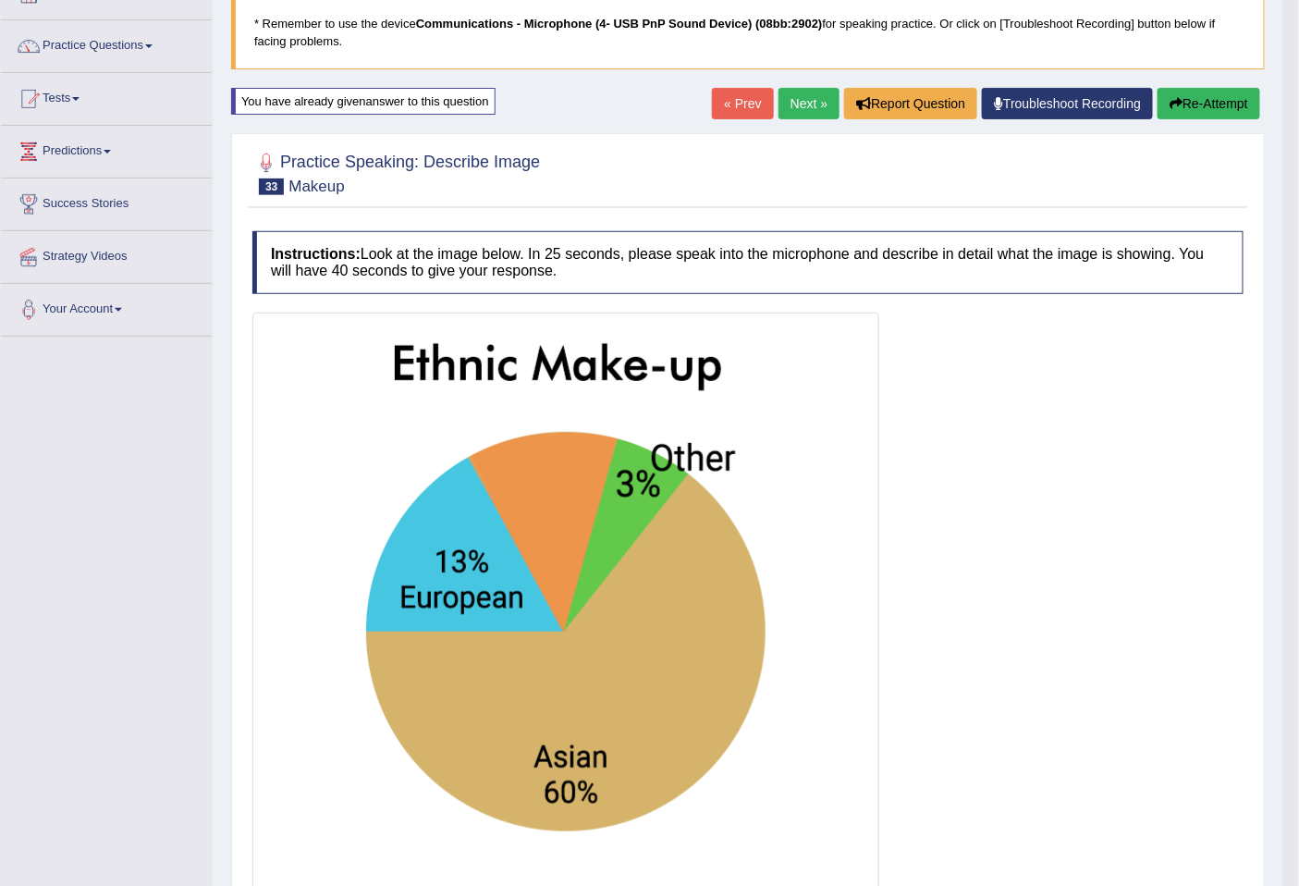
scroll to position [0, 0]
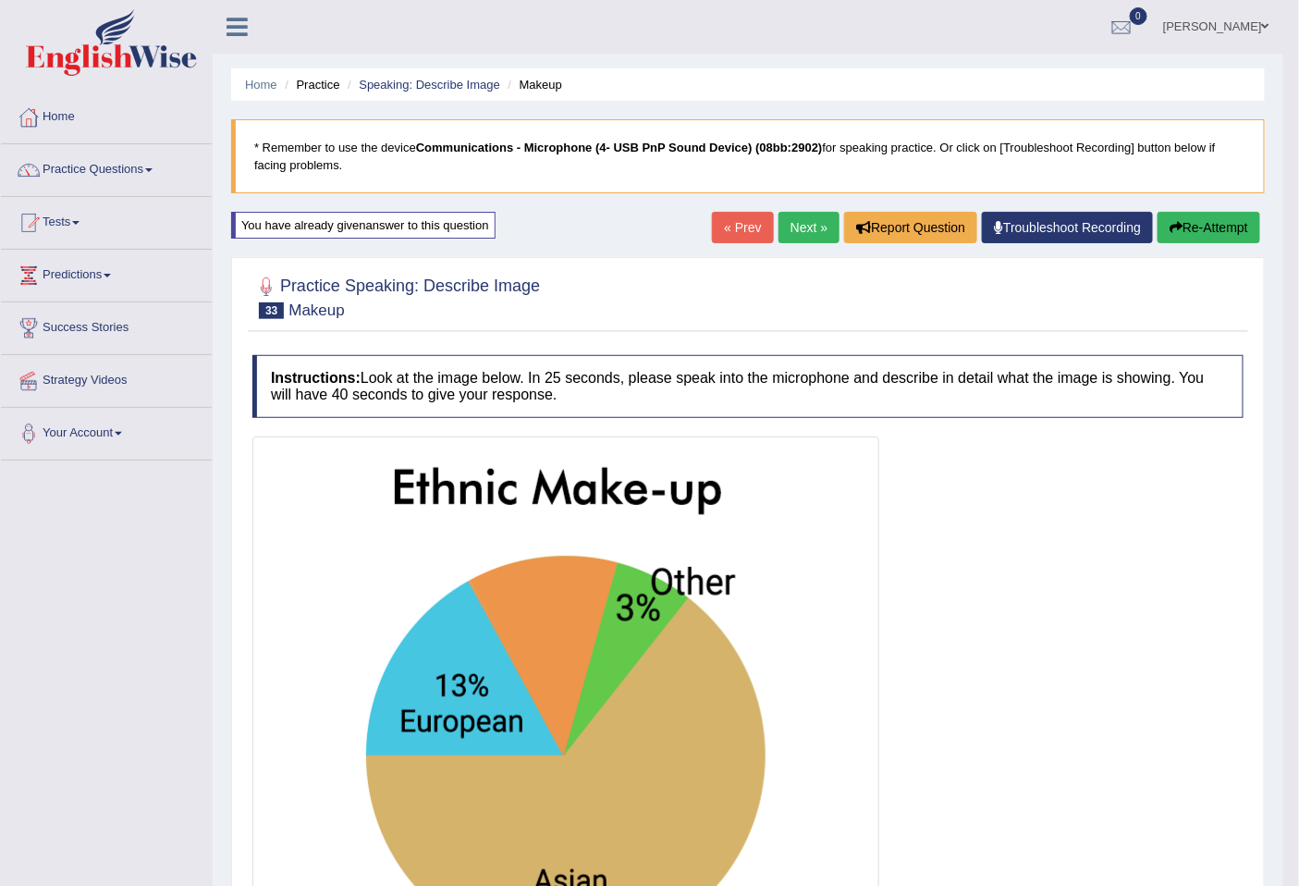
click at [806, 233] on link "Next »" at bounding box center [808, 227] width 61 height 31
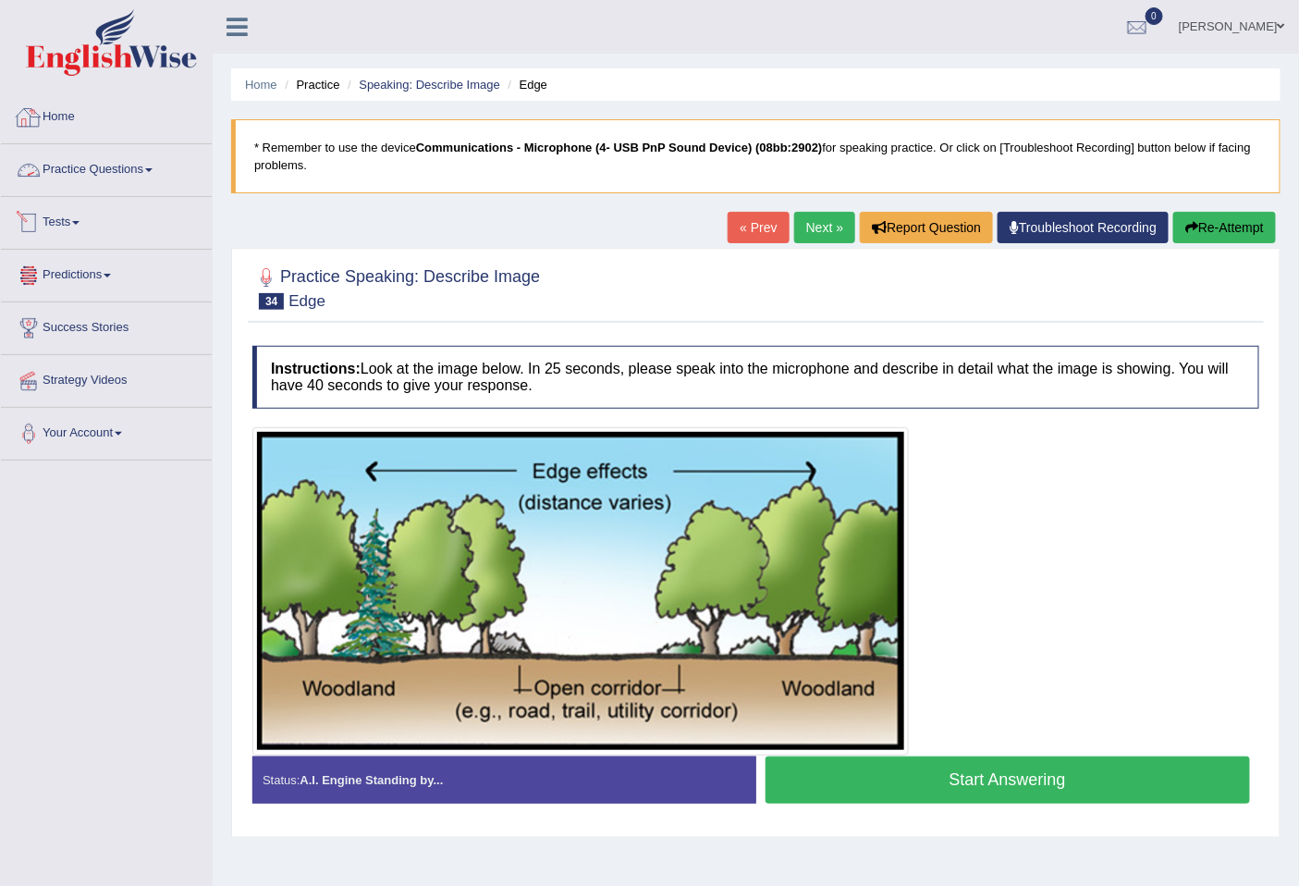
click at [126, 168] on link "Practice Questions" at bounding box center [106, 167] width 211 height 46
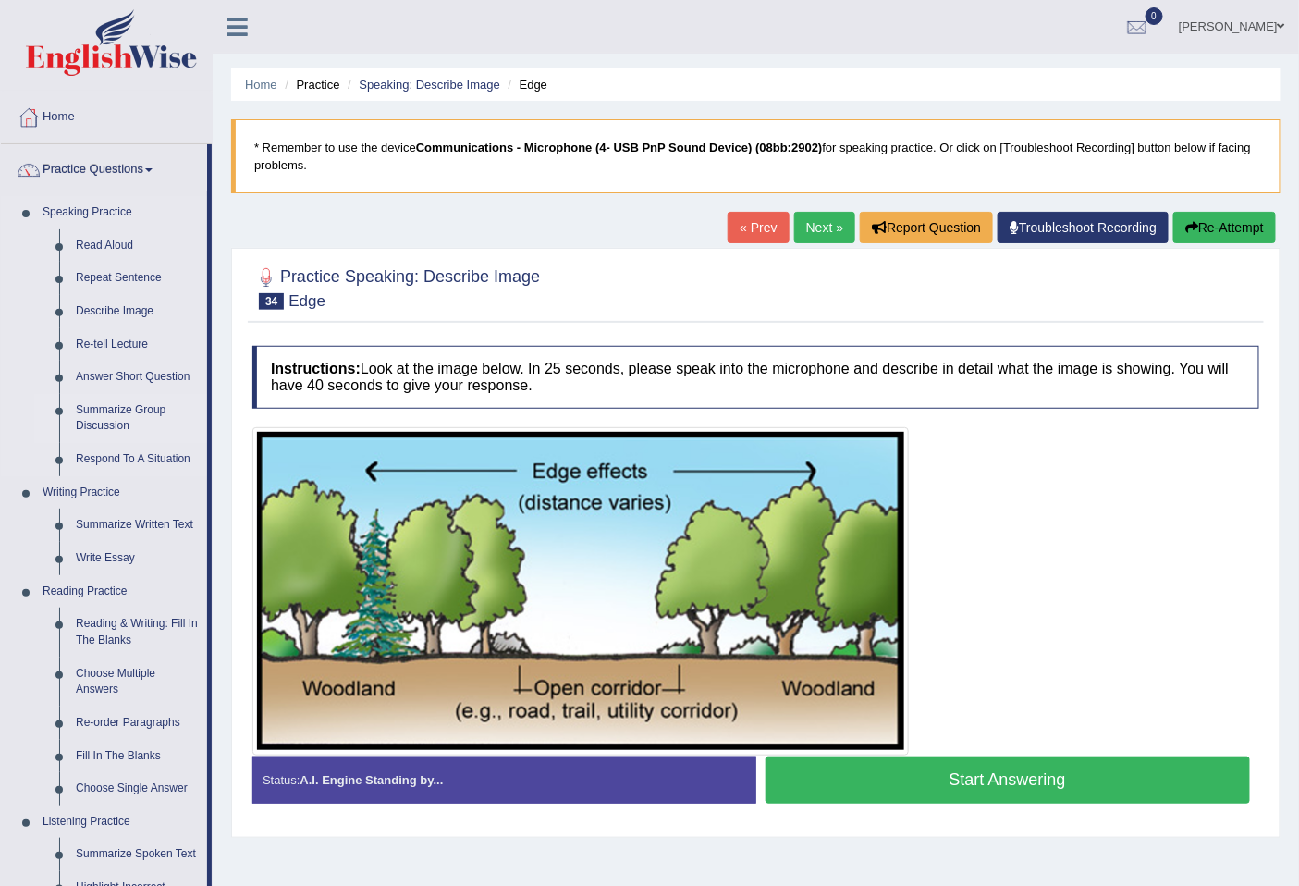
click at [133, 409] on link "Summarize Group Discussion" at bounding box center [137, 418] width 140 height 49
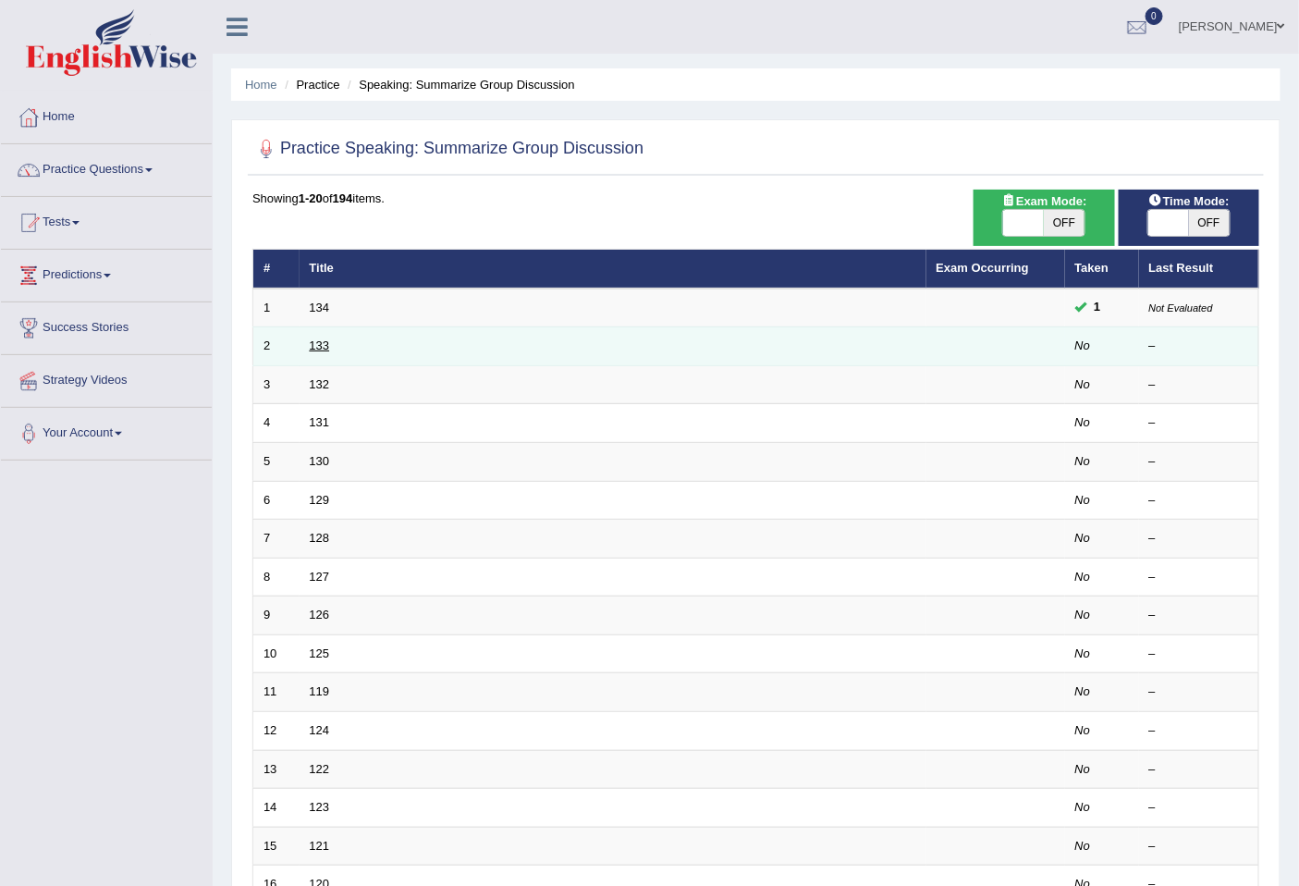
click at [325, 338] on link "133" at bounding box center [320, 345] width 20 height 14
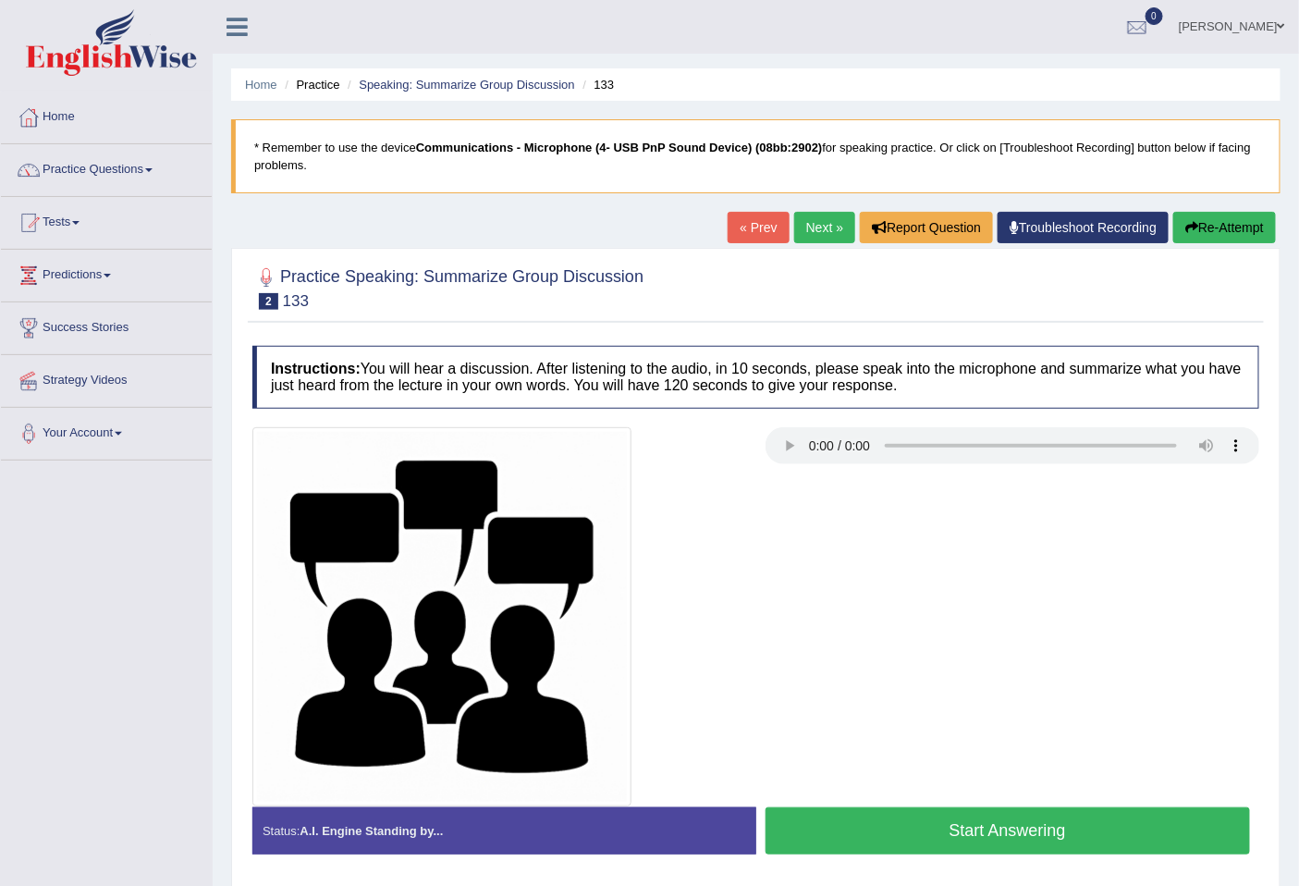
click at [796, 227] on link "Next »" at bounding box center [824, 227] width 61 height 31
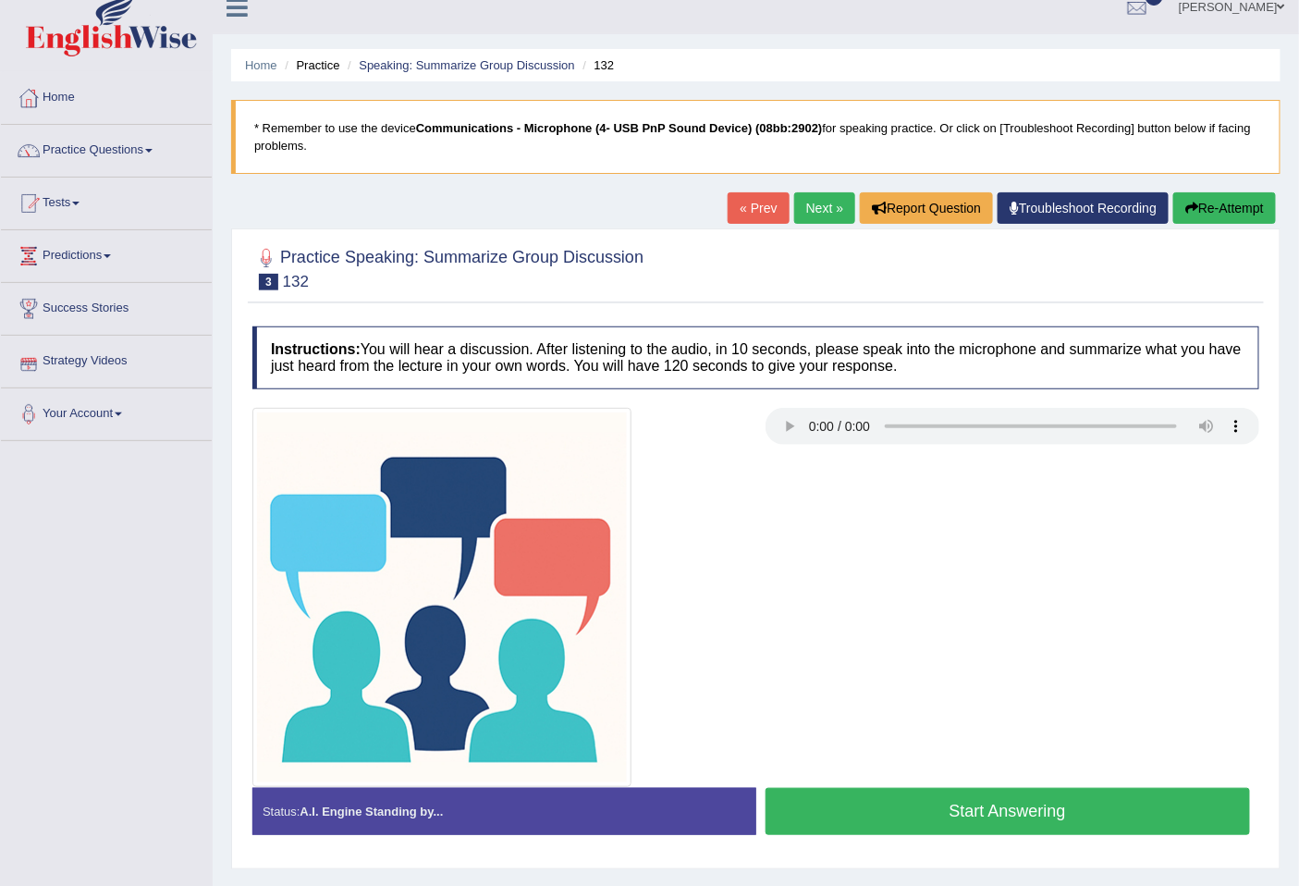
scroll to position [84, 0]
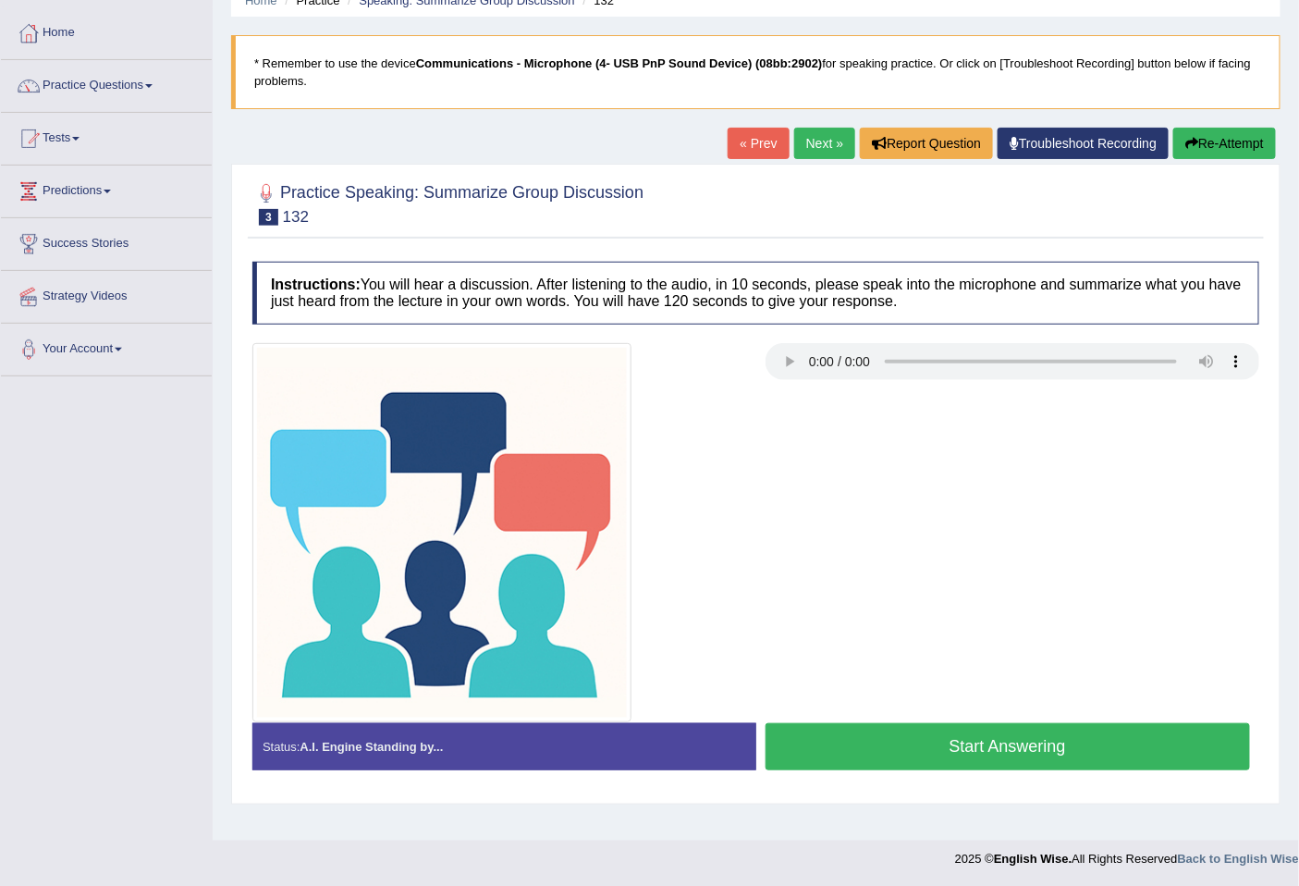
click at [944, 738] on button "Start Answering" at bounding box center [1008, 746] width 485 height 47
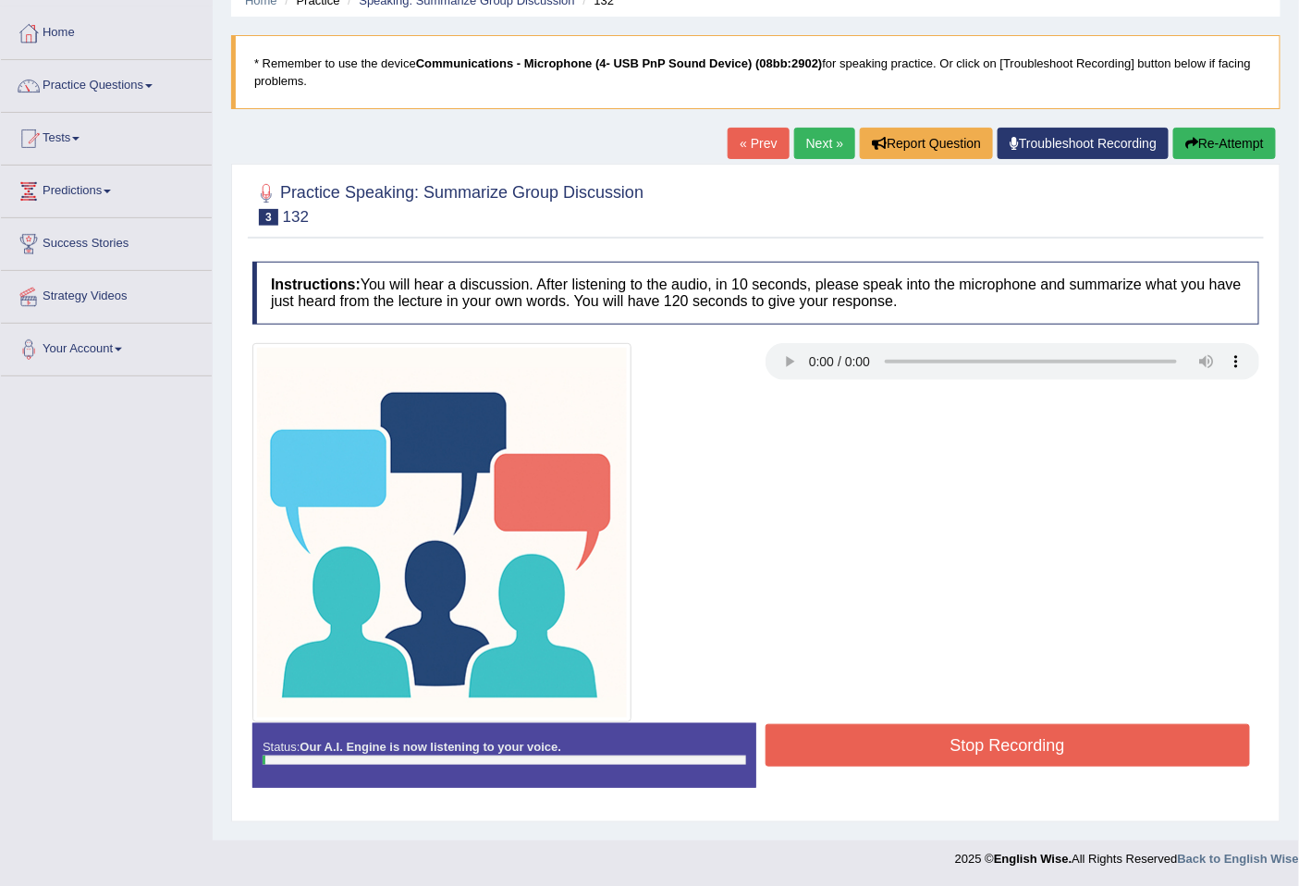
click at [972, 764] on button "Stop Recording" at bounding box center [1008, 745] width 485 height 43
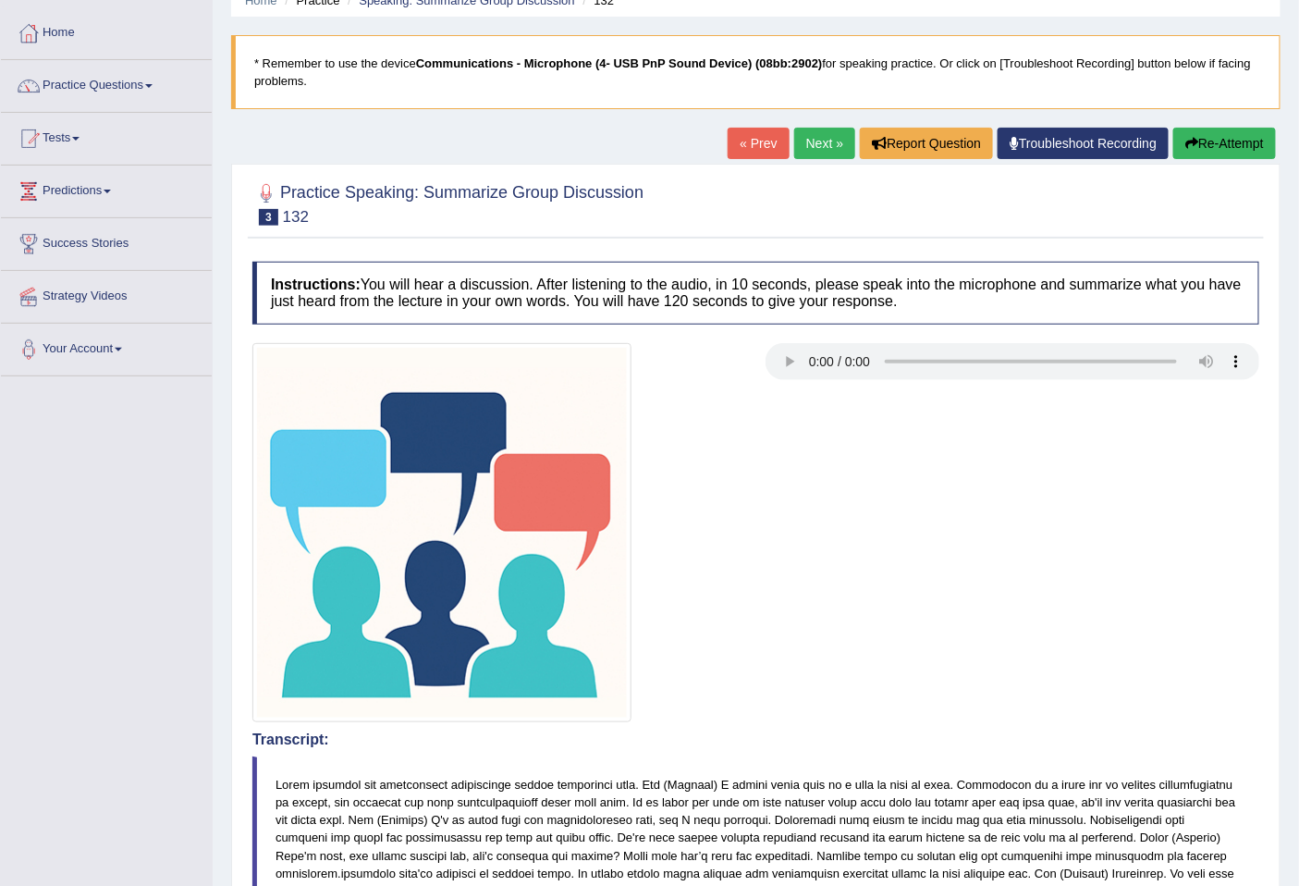
click at [825, 145] on link "Next »" at bounding box center [824, 143] width 61 height 31
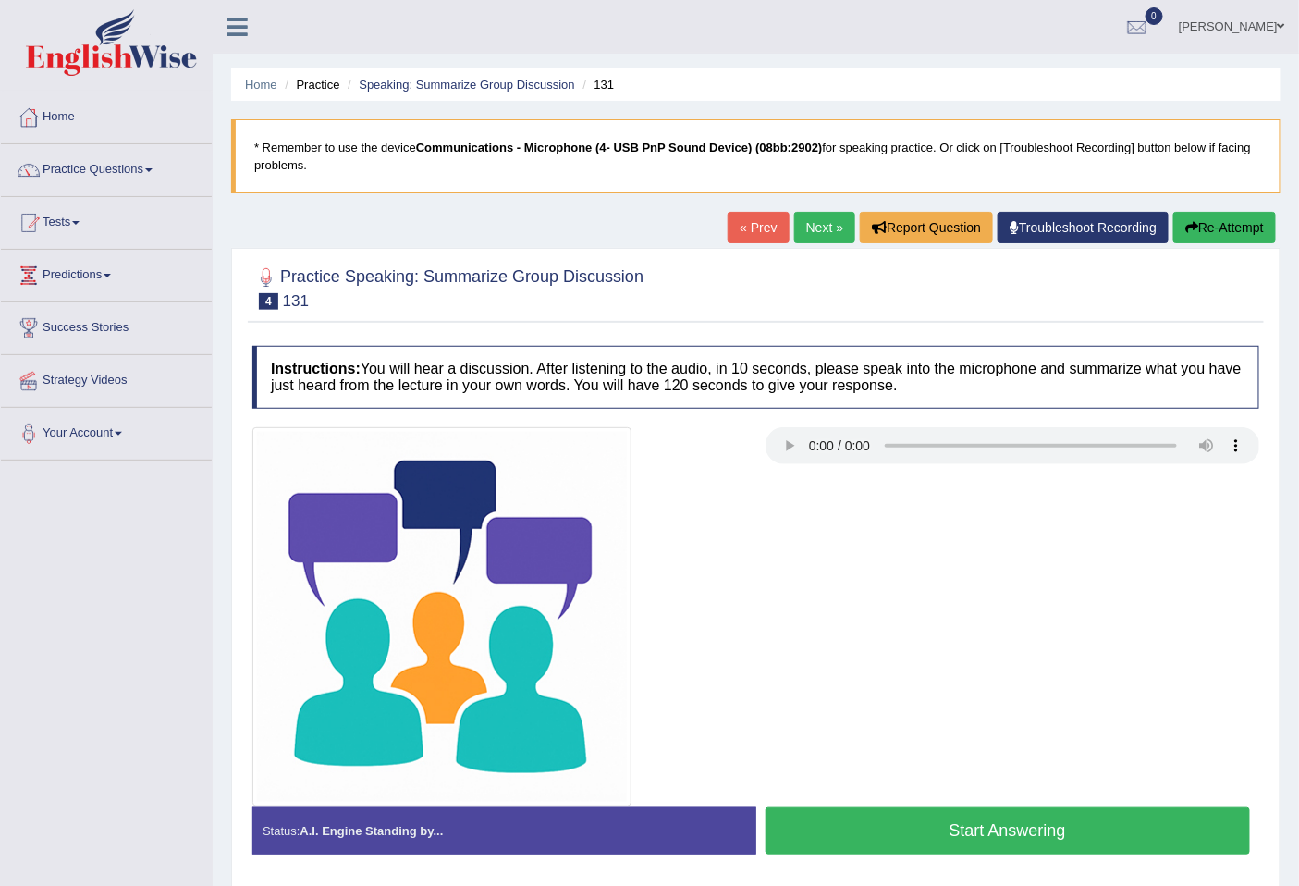
click at [826, 242] on link "Next »" at bounding box center [824, 227] width 61 height 31
